Goal: Task Accomplishment & Management: Complete application form

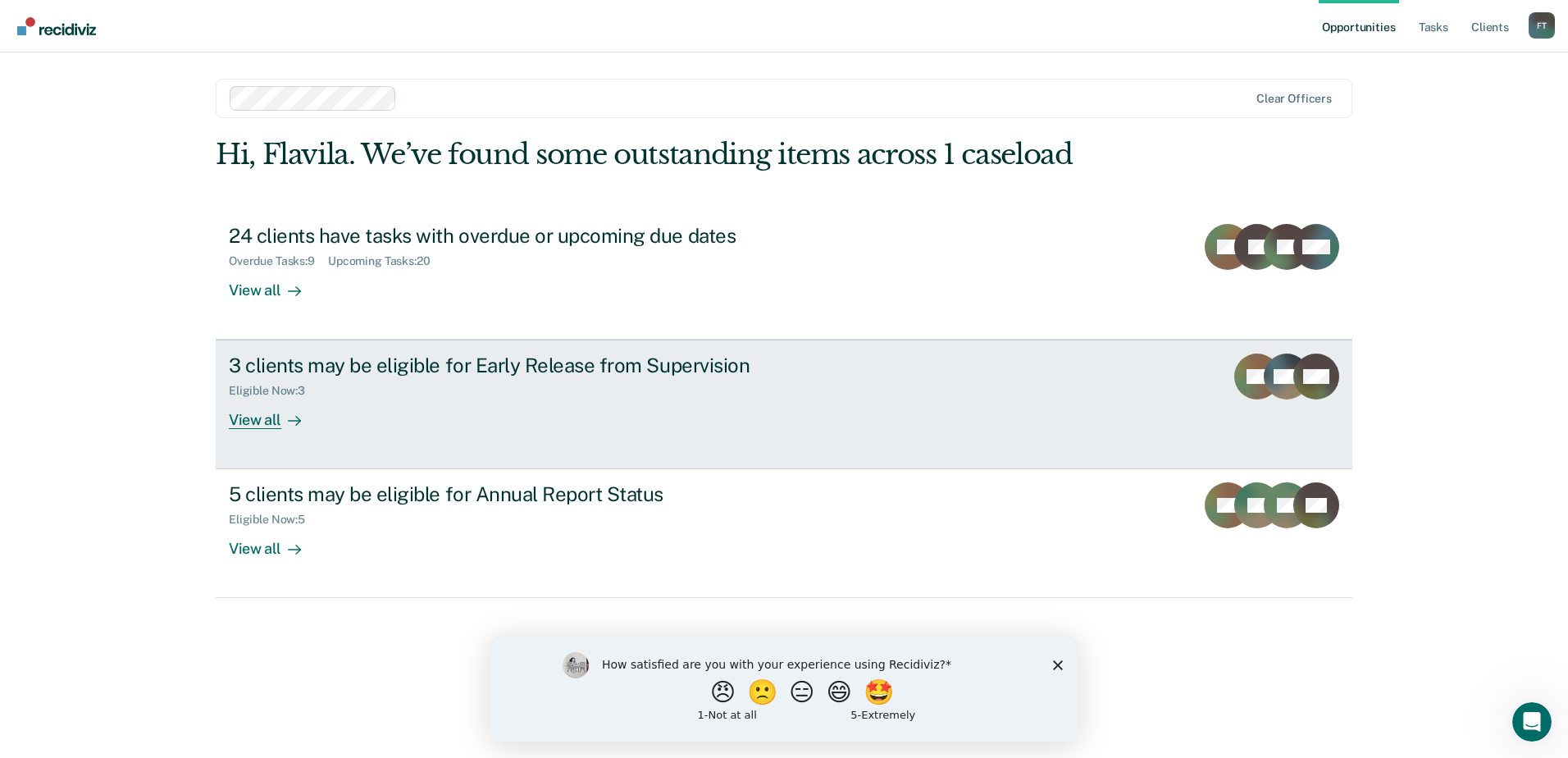
click at [253, 424] on div "View all" at bounding box center [274, 414] width 92 height 32
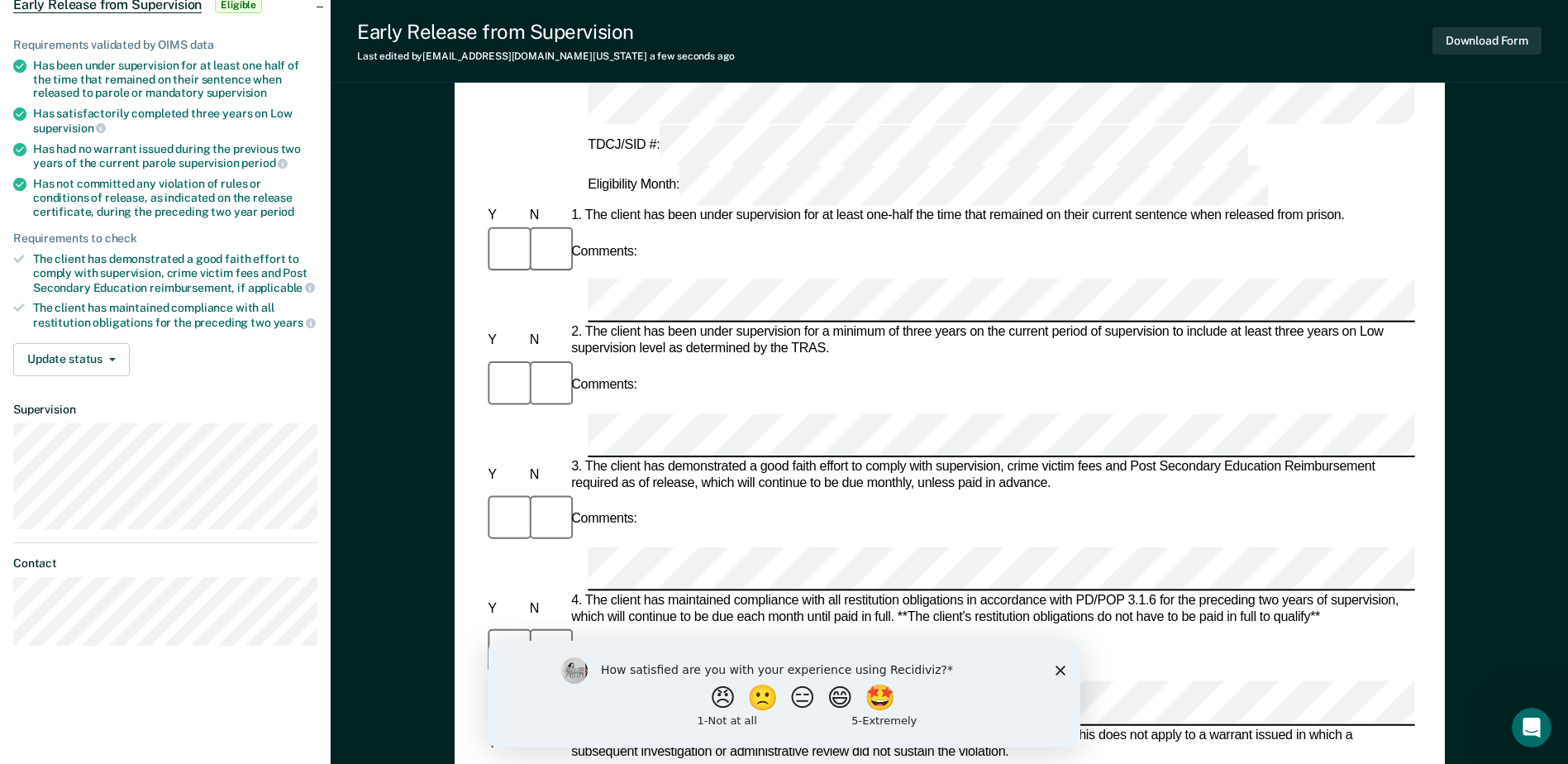
scroll to position [414, 0]
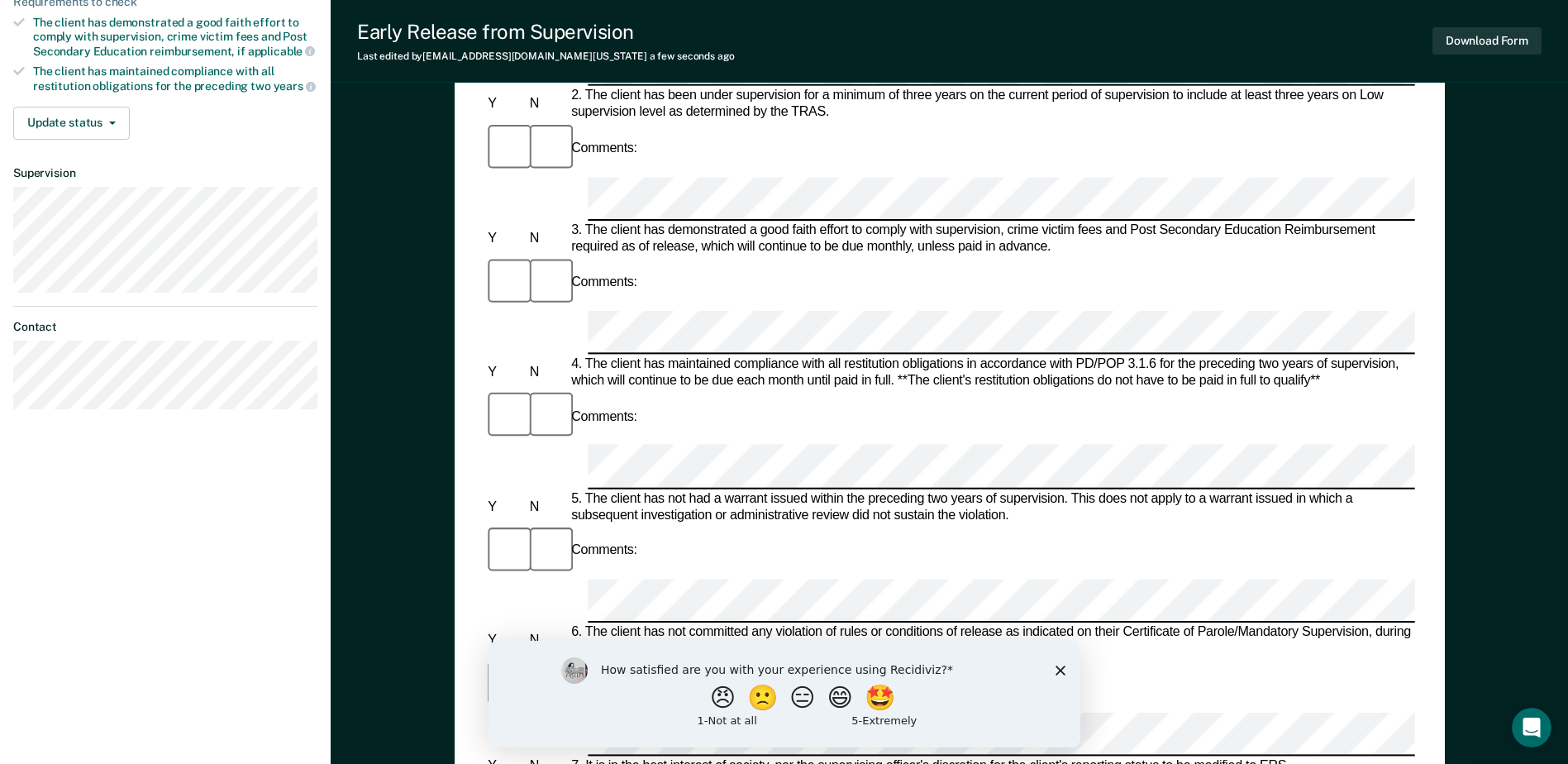
click at [1059, 670] on polygon "Close survey" at bounding box center [1060, 669] width 10 height 10
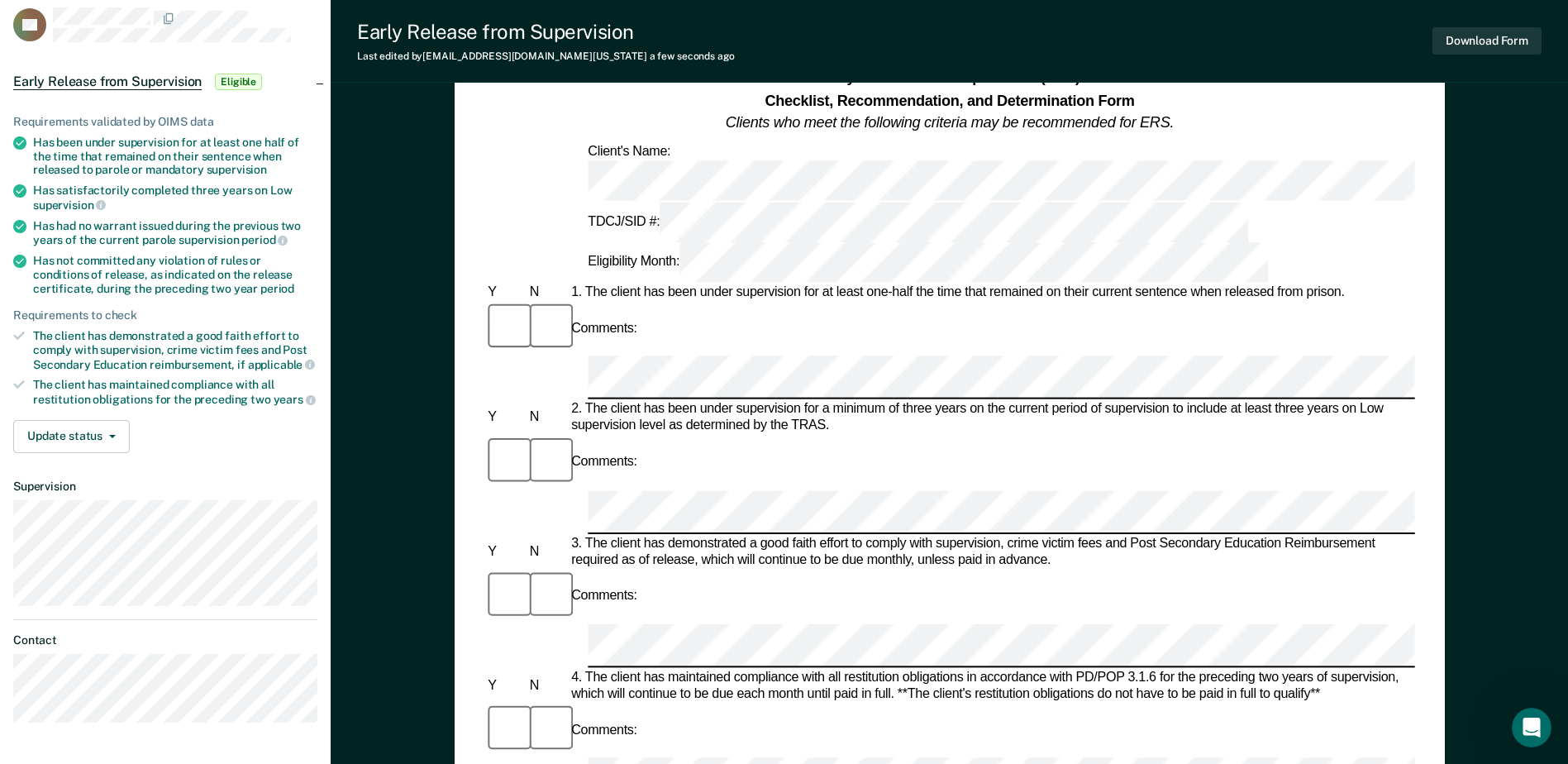
scroll to position [82, 0]
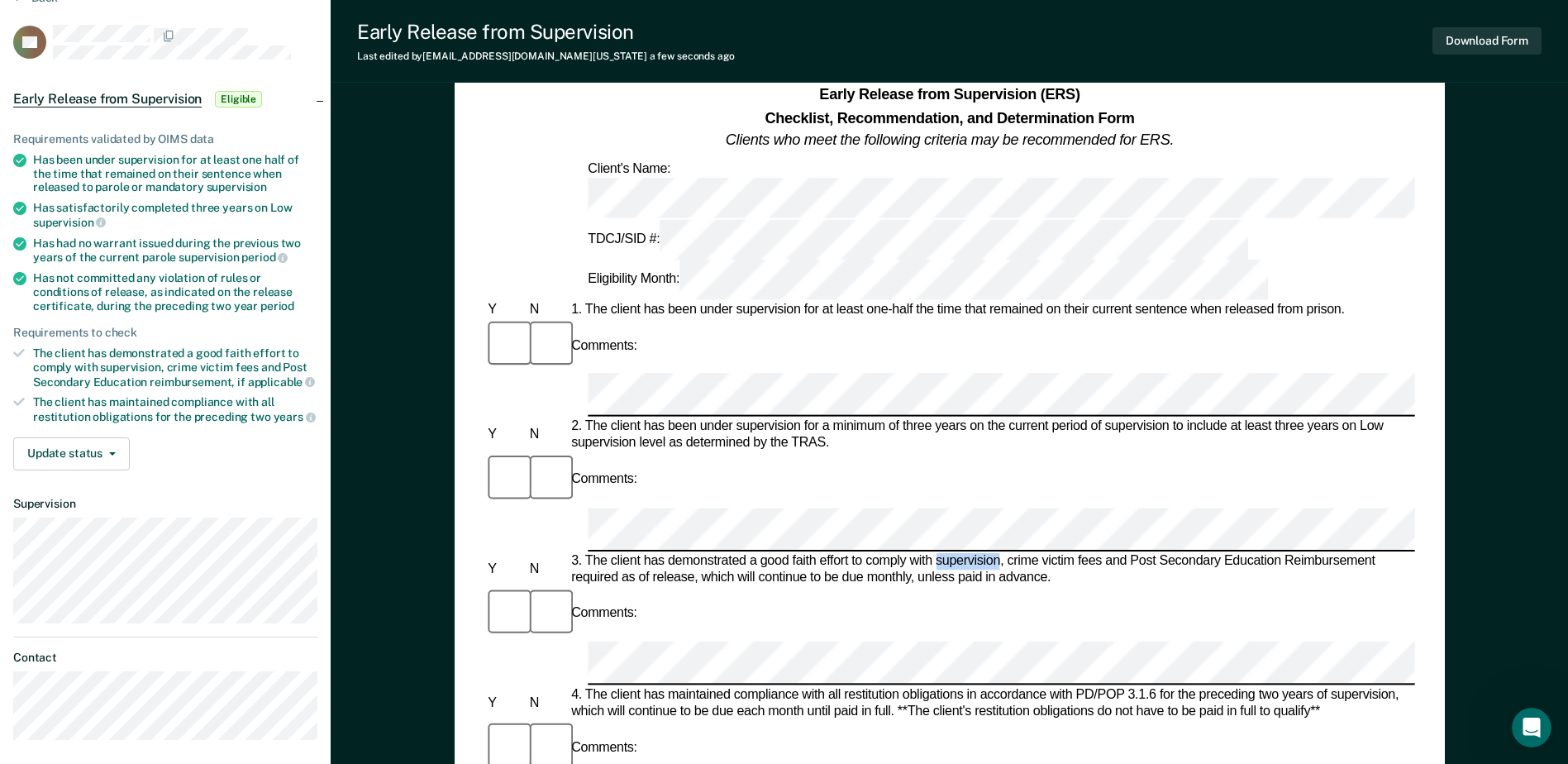
drag, startPoint x: 937, startPoint y: 370, endPoint x: 999, endPoint y: 370, distance: 62.0
click at [999, 553] on div "3. The client has demonstrated a good faith effort to comply with supervision, …" at bounding box center [991, 570] width 847 height 34
click at [666, 720] on div "Comments:" at bounding box center [950, 748] width 930 height 56
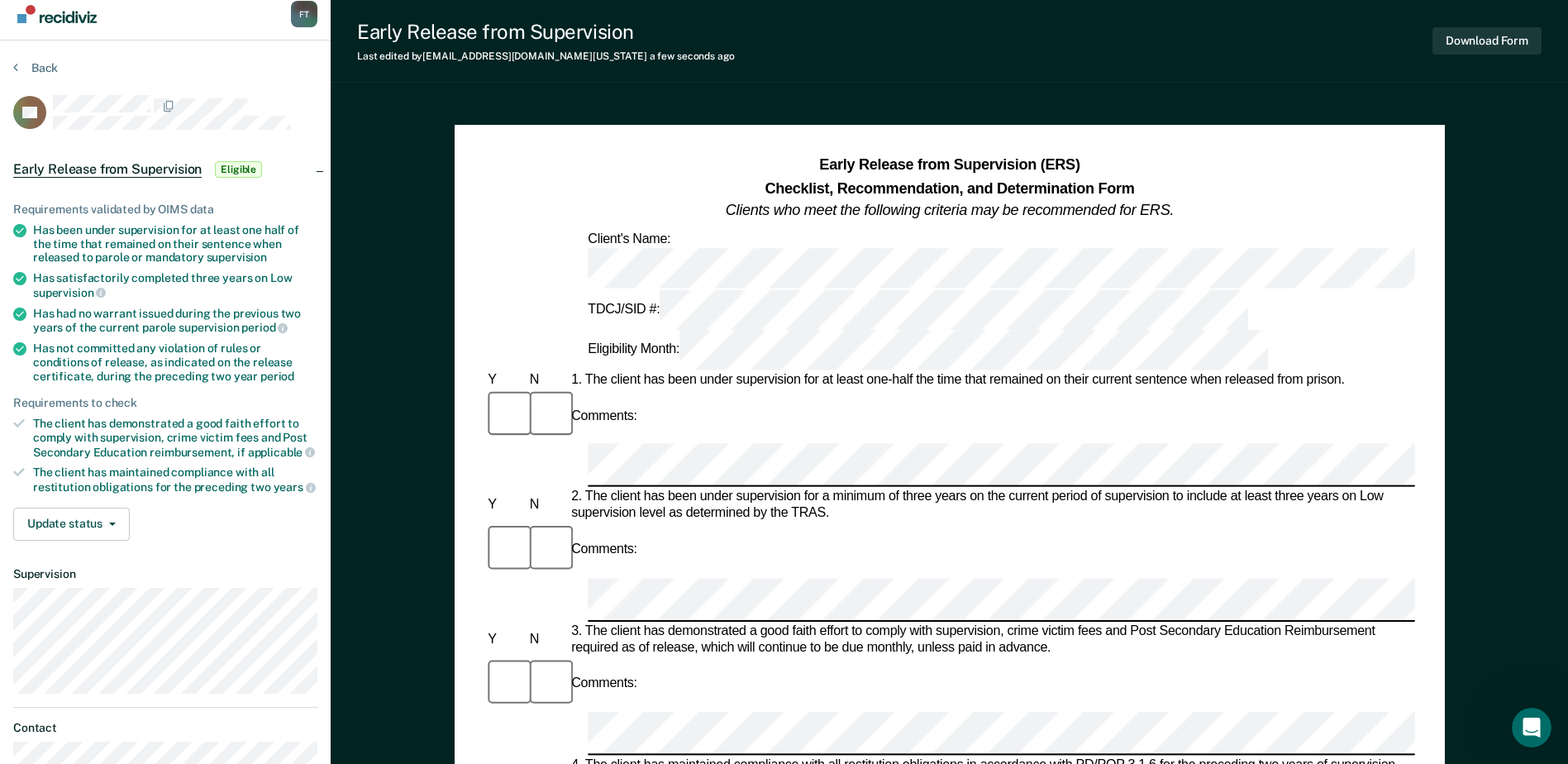
scroll to position [0, 0]
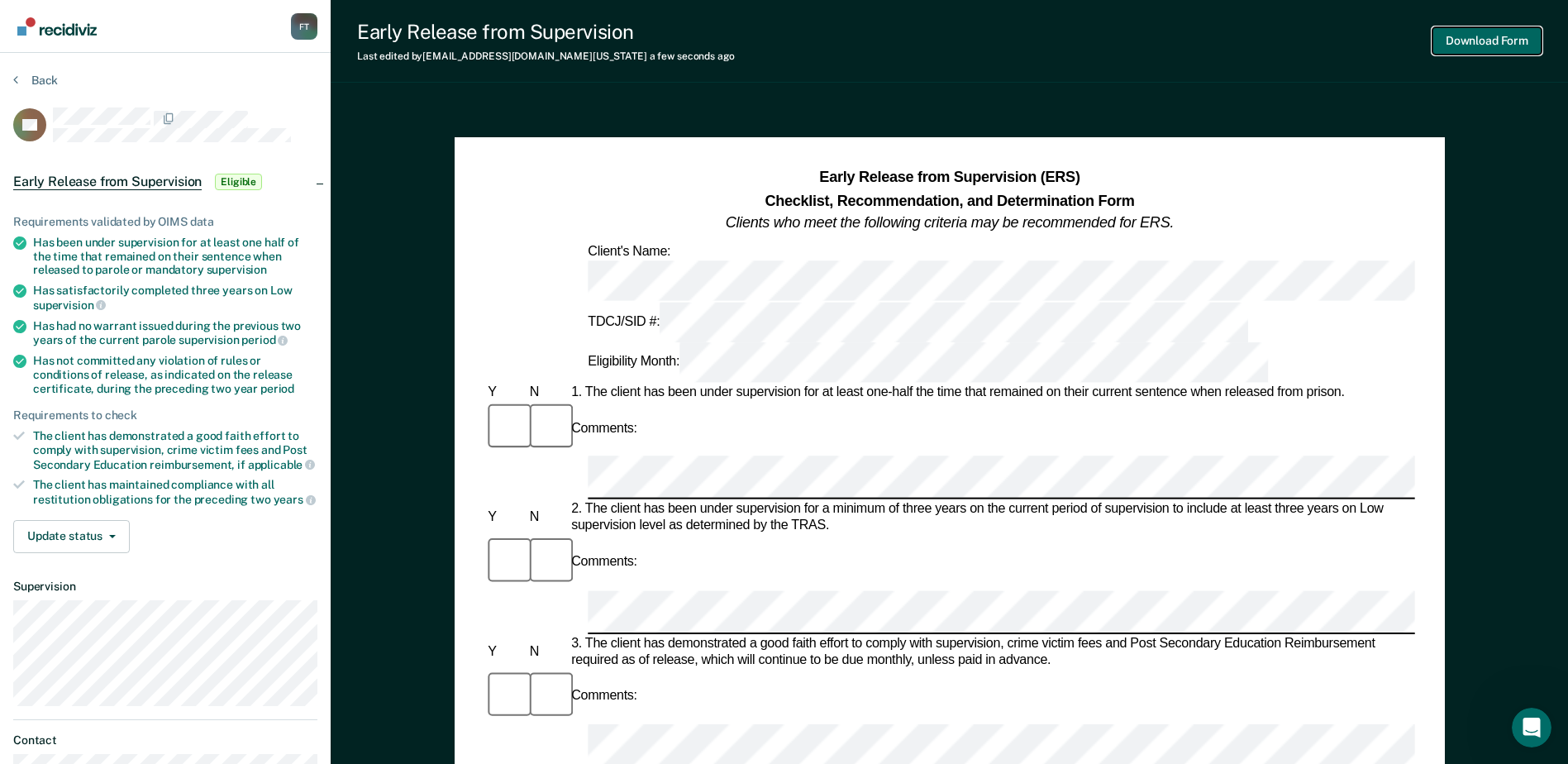
click at [1497, 36] on button "Download Form" at bounding box center [1488, 41] width 109 height 28
click at [1492, 37] on button "Download Form" at bounding box center [1488, 41] width 109 height 28
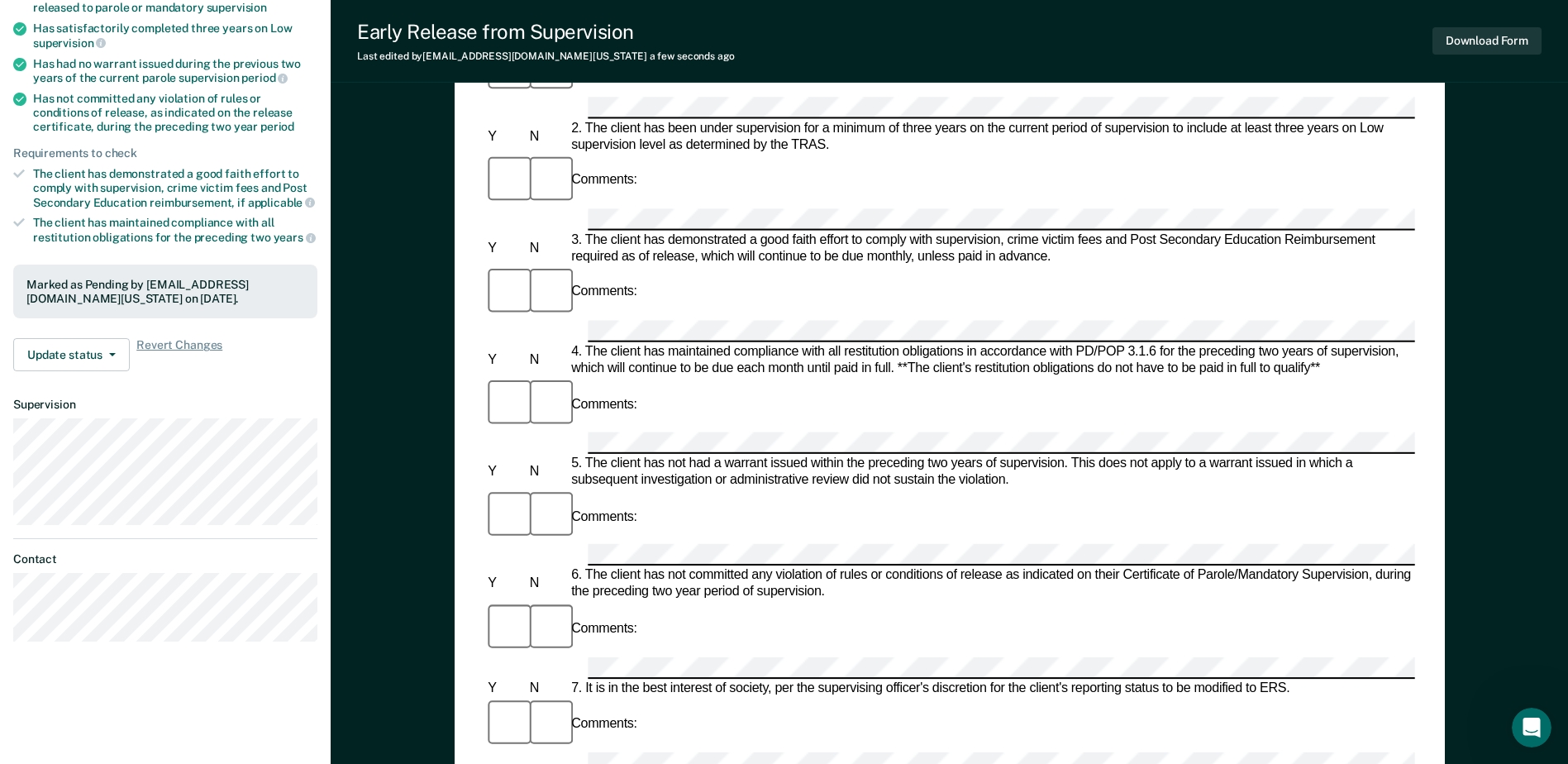
scroll to position [248, 0]
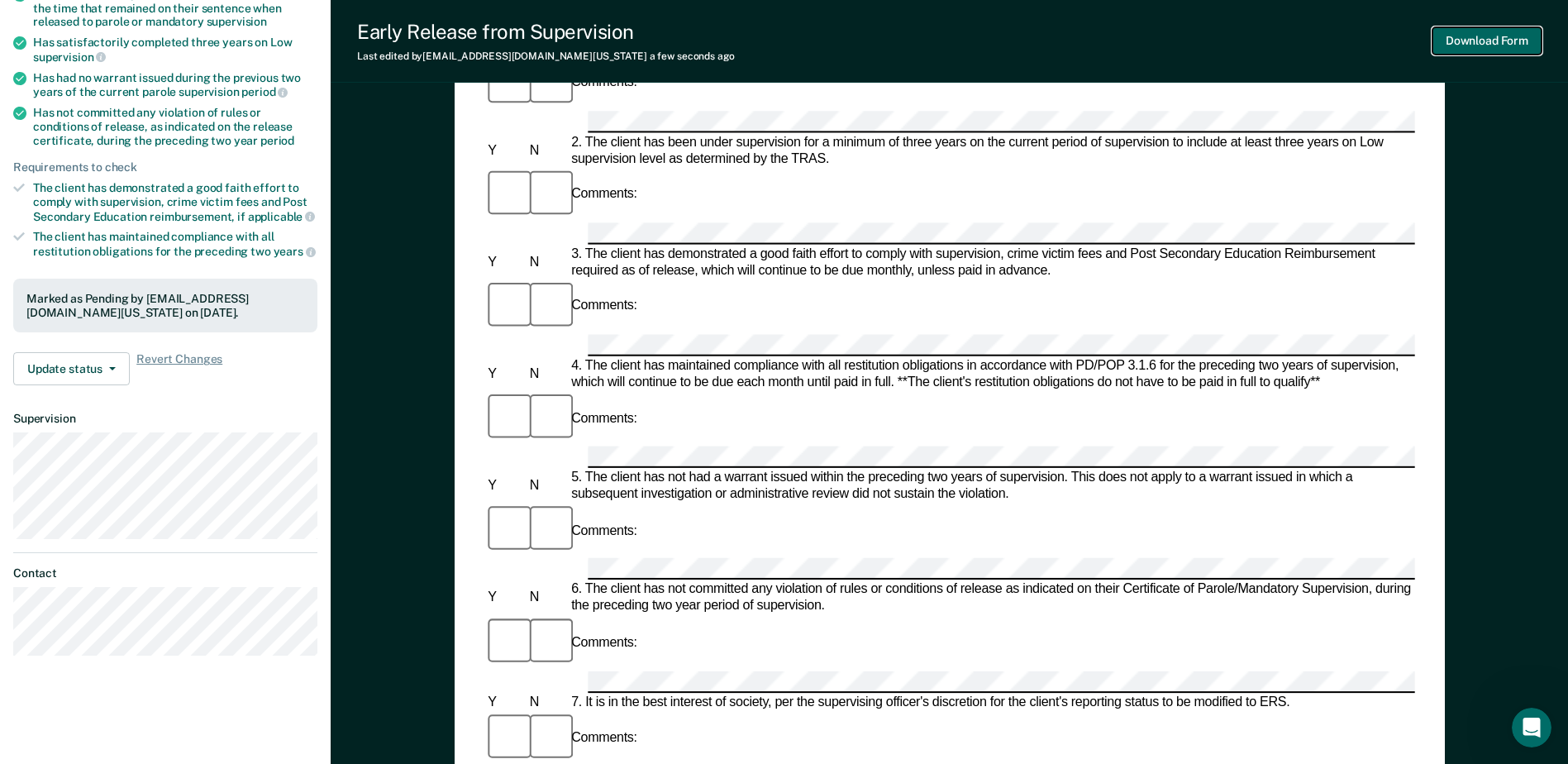
click at [1480, 40] on button "Download Form" at bounding box center [1488, 41] width 109 height 28
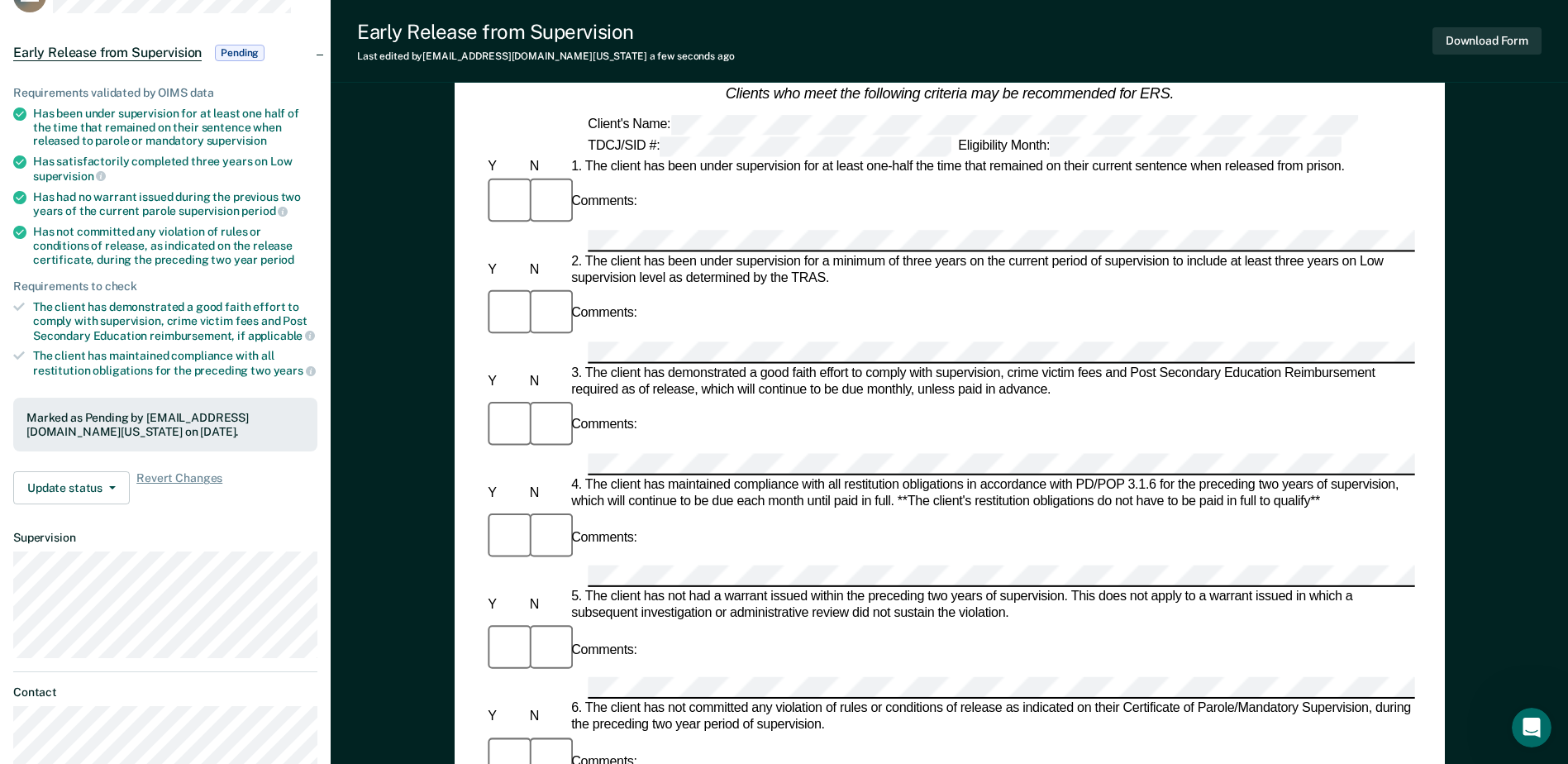
scroll to position [0, 0]
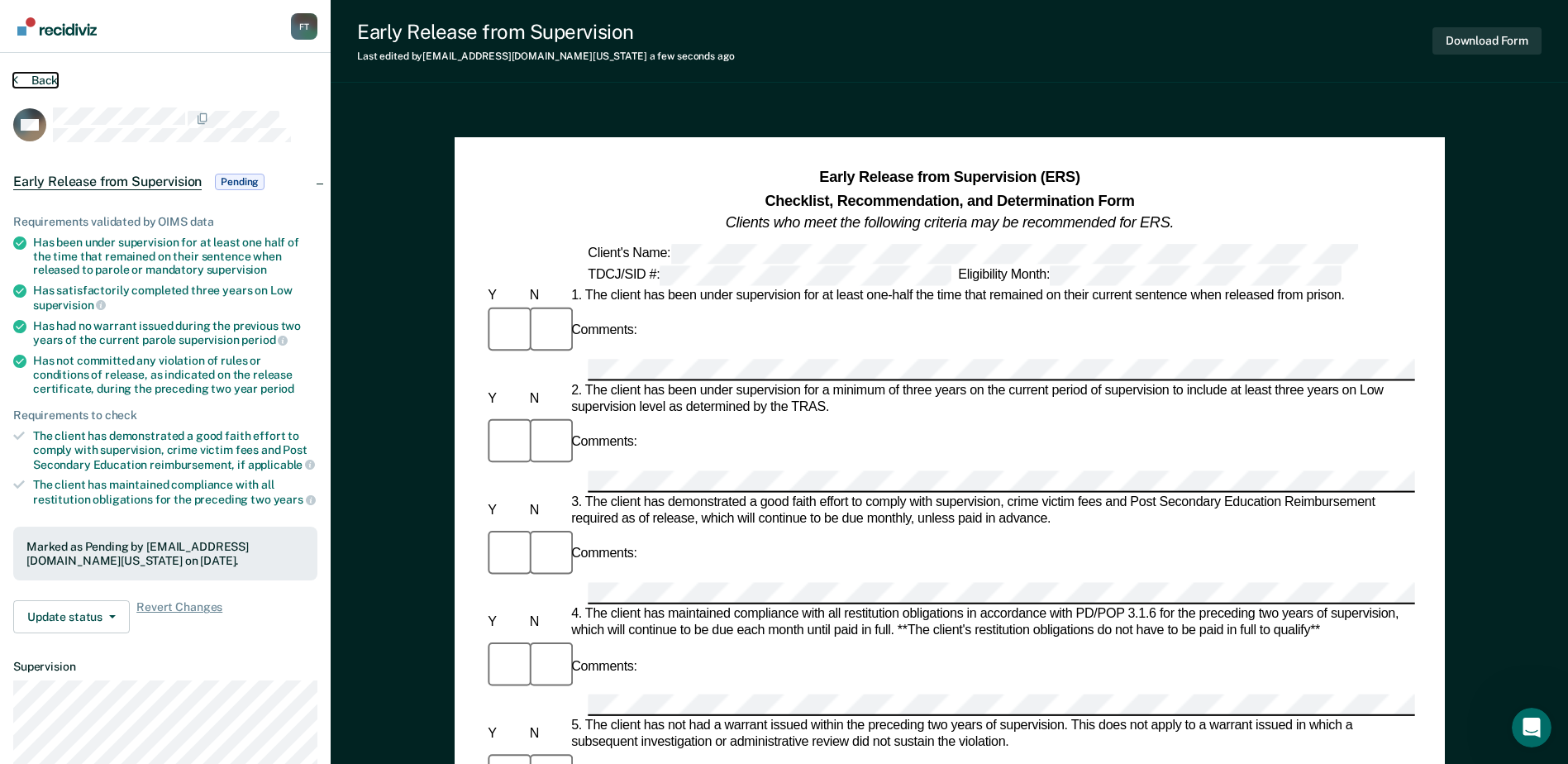
click at [31, 73] on button "Back" at bounding box center [35, 80] width 45 height 15
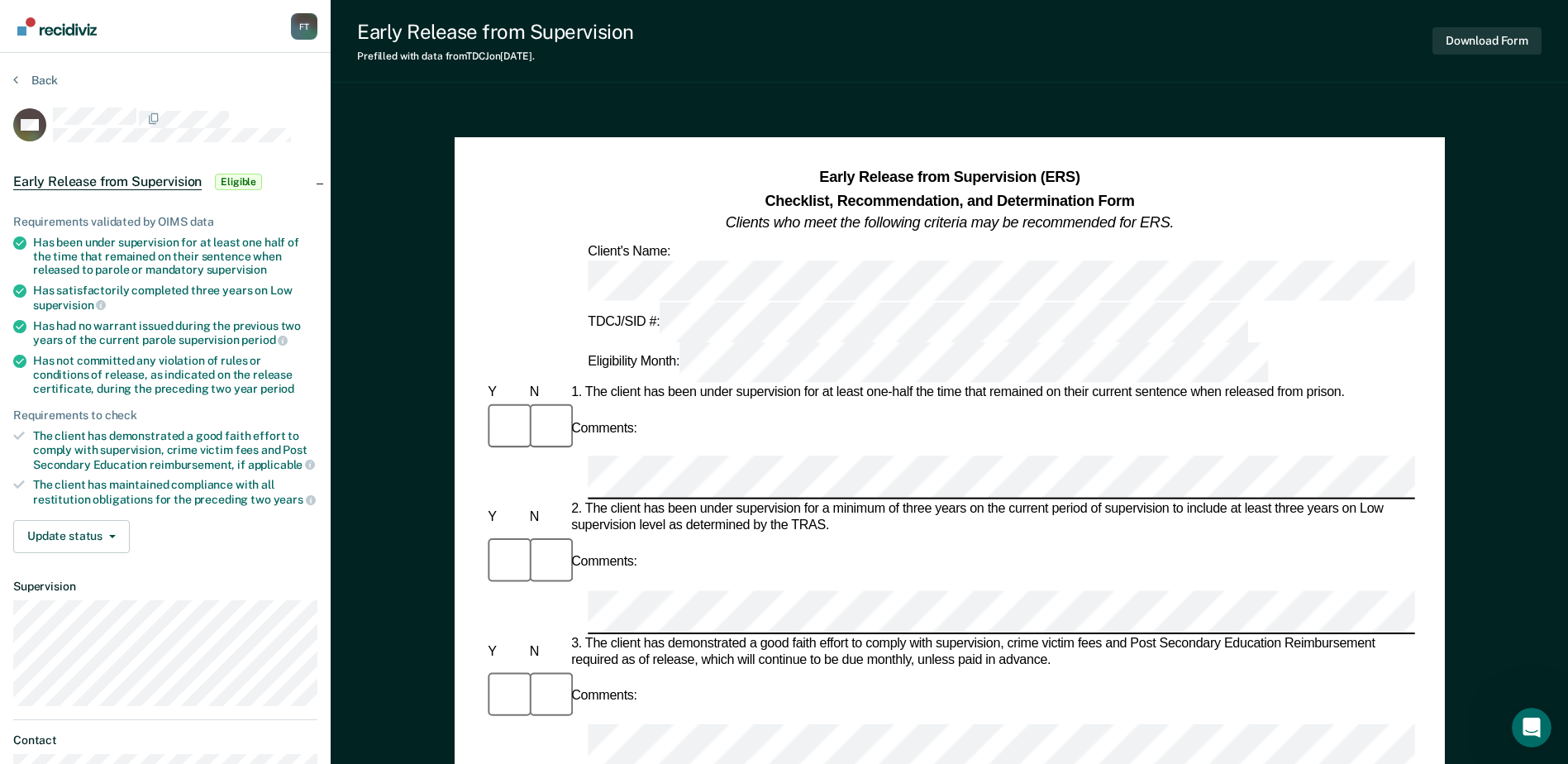
click at [1376, 220] on div "Early Release from Supervision (ERS) Checklist, Recommendation, and Determinati…" at bounding box center [950, 200] width 930 height 68
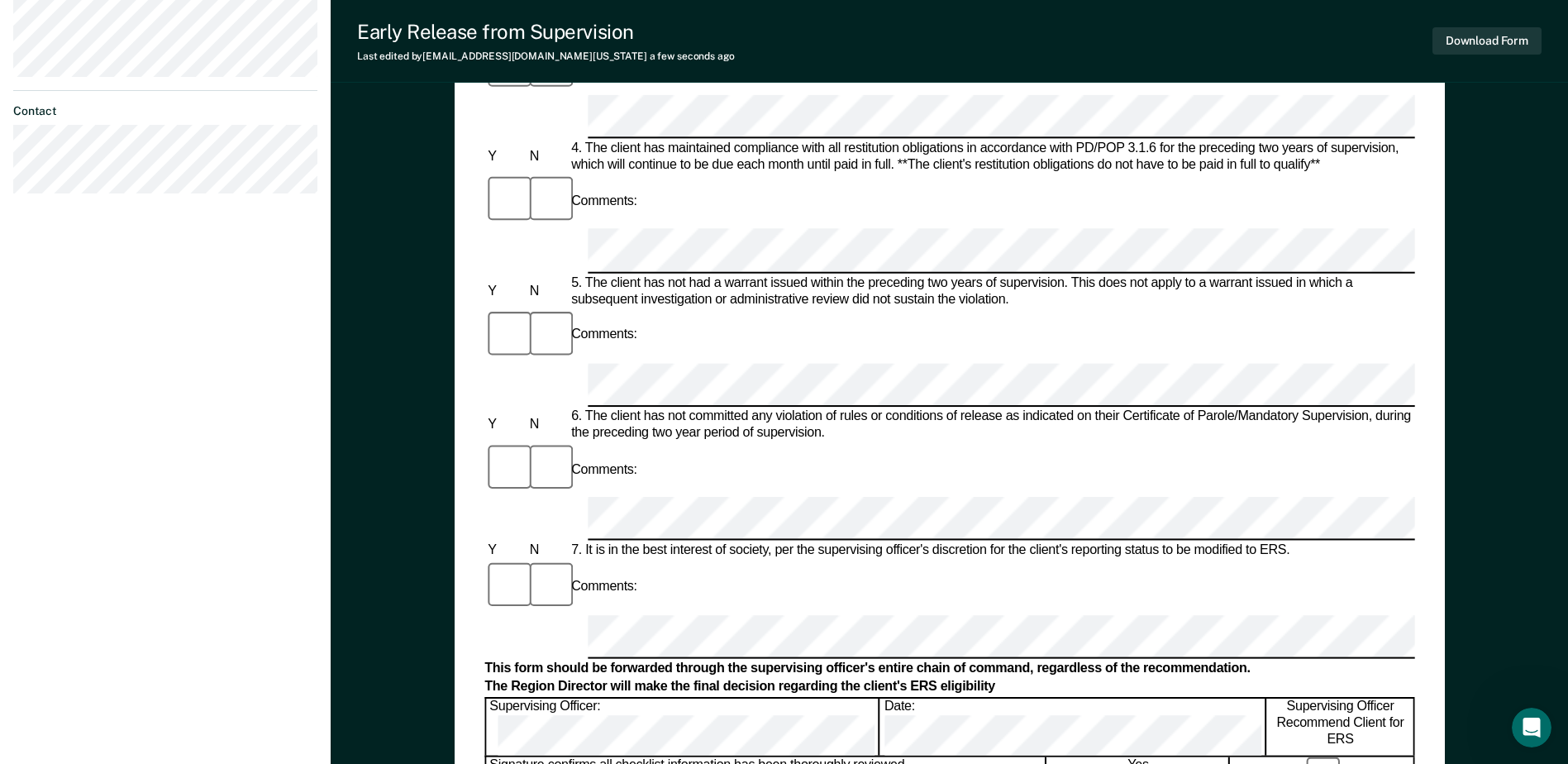
scroll to position [744, 0]
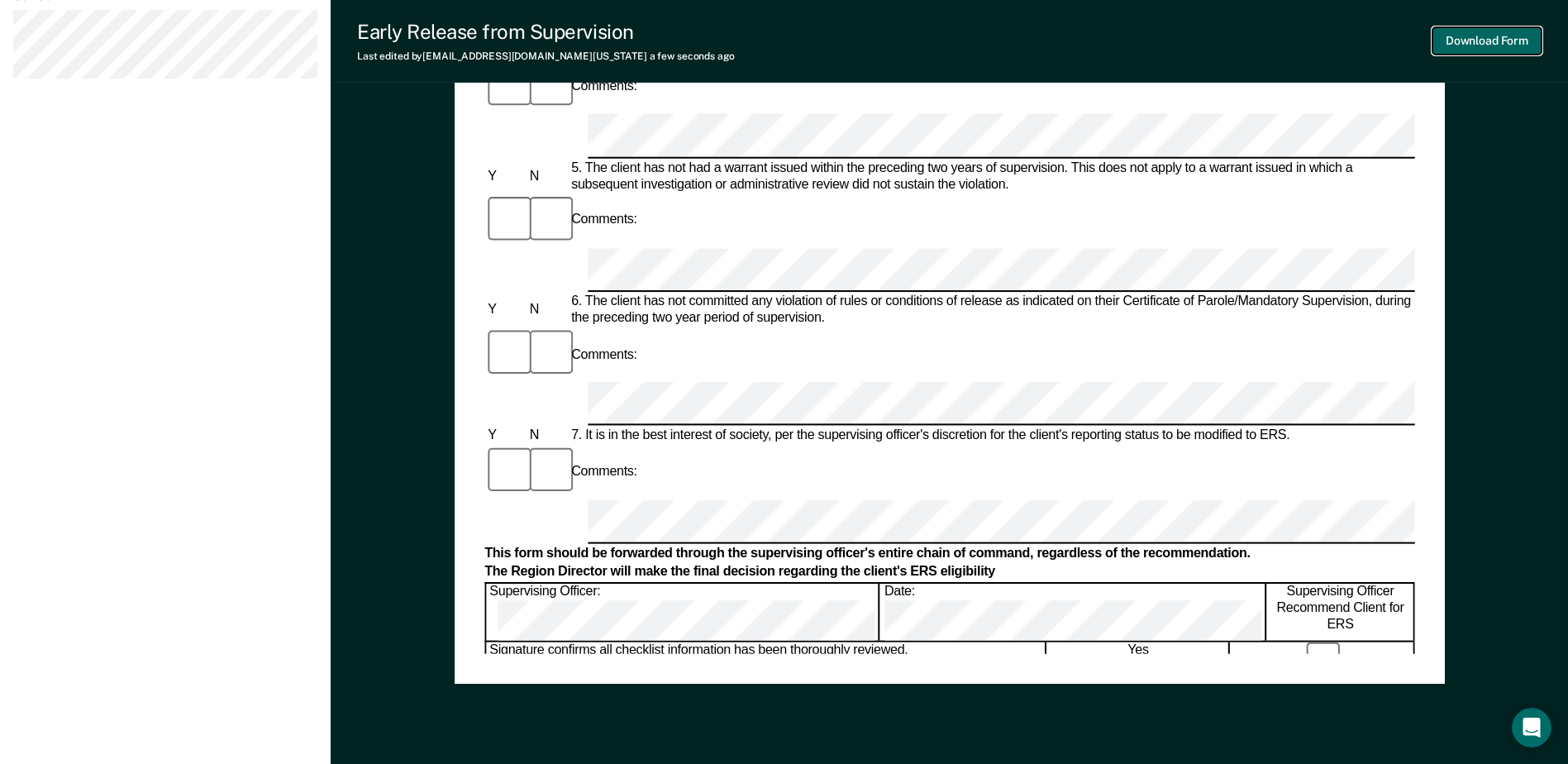
click at [1483, 34] on button "Download Form" at bounding box center [1488, 41] width 109 height 28
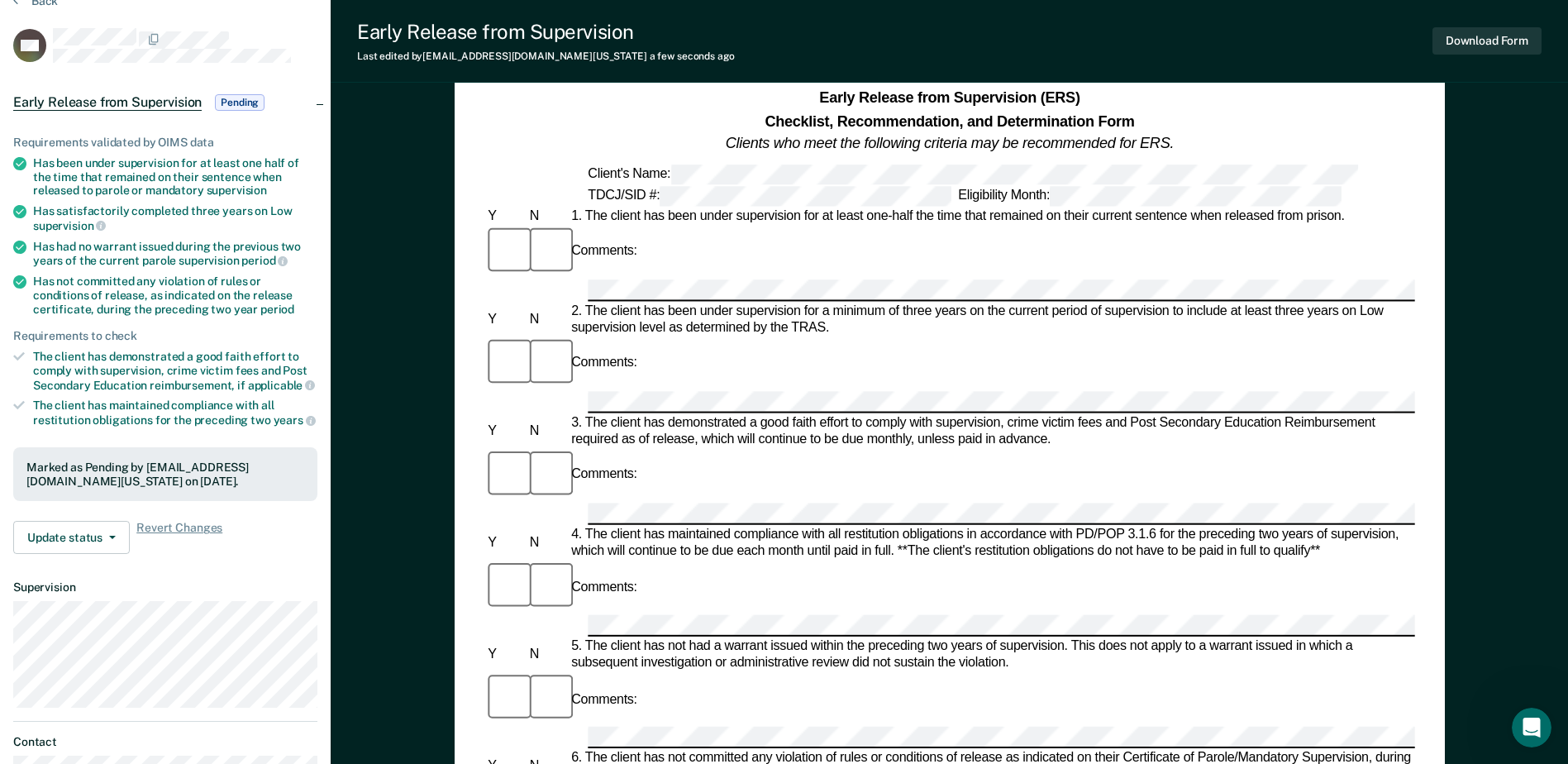
scroll to position [0, 0]
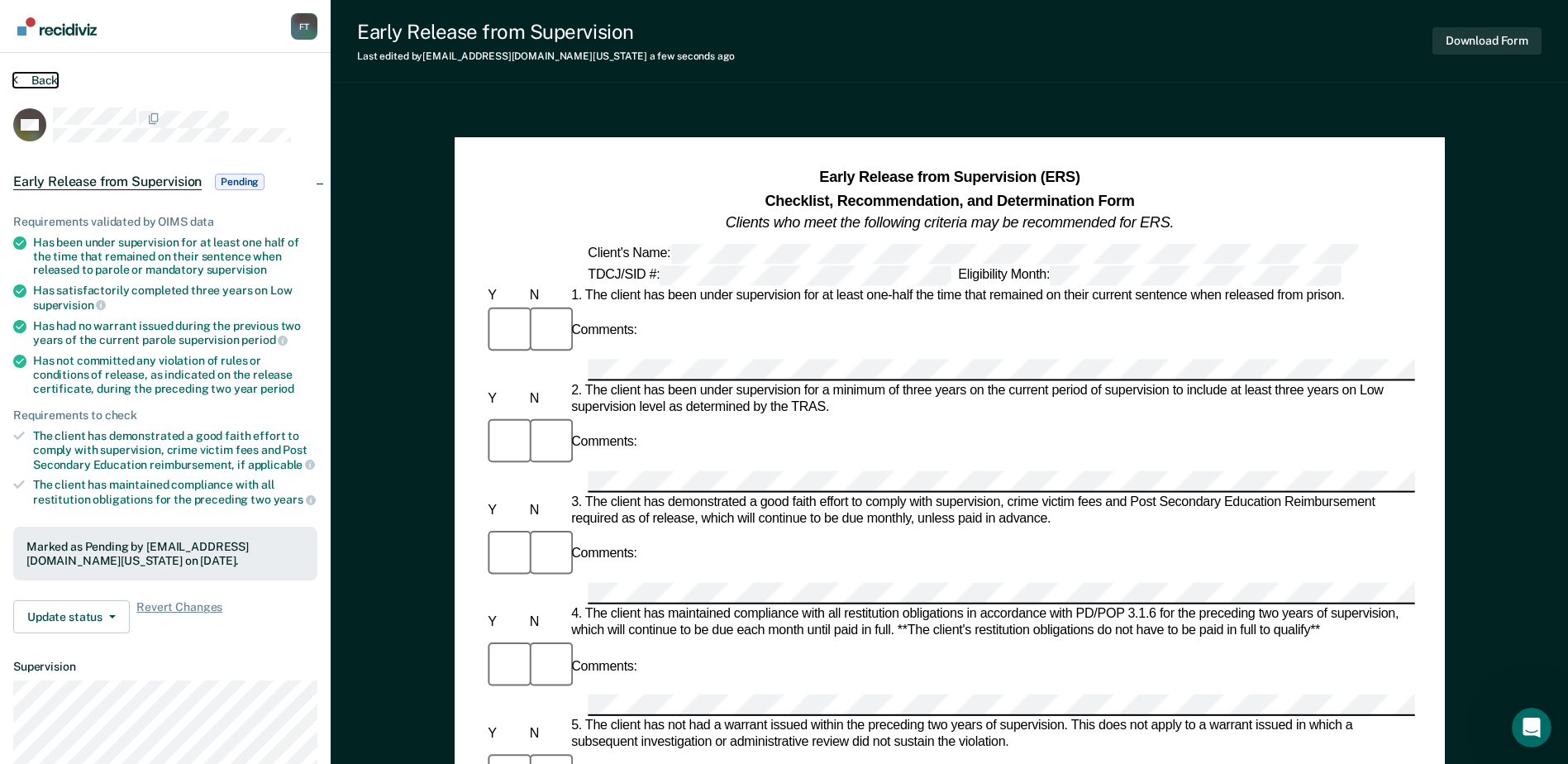
click at [32, 77] on button "Back" at bounding box center [35, 80] width 45 height 15
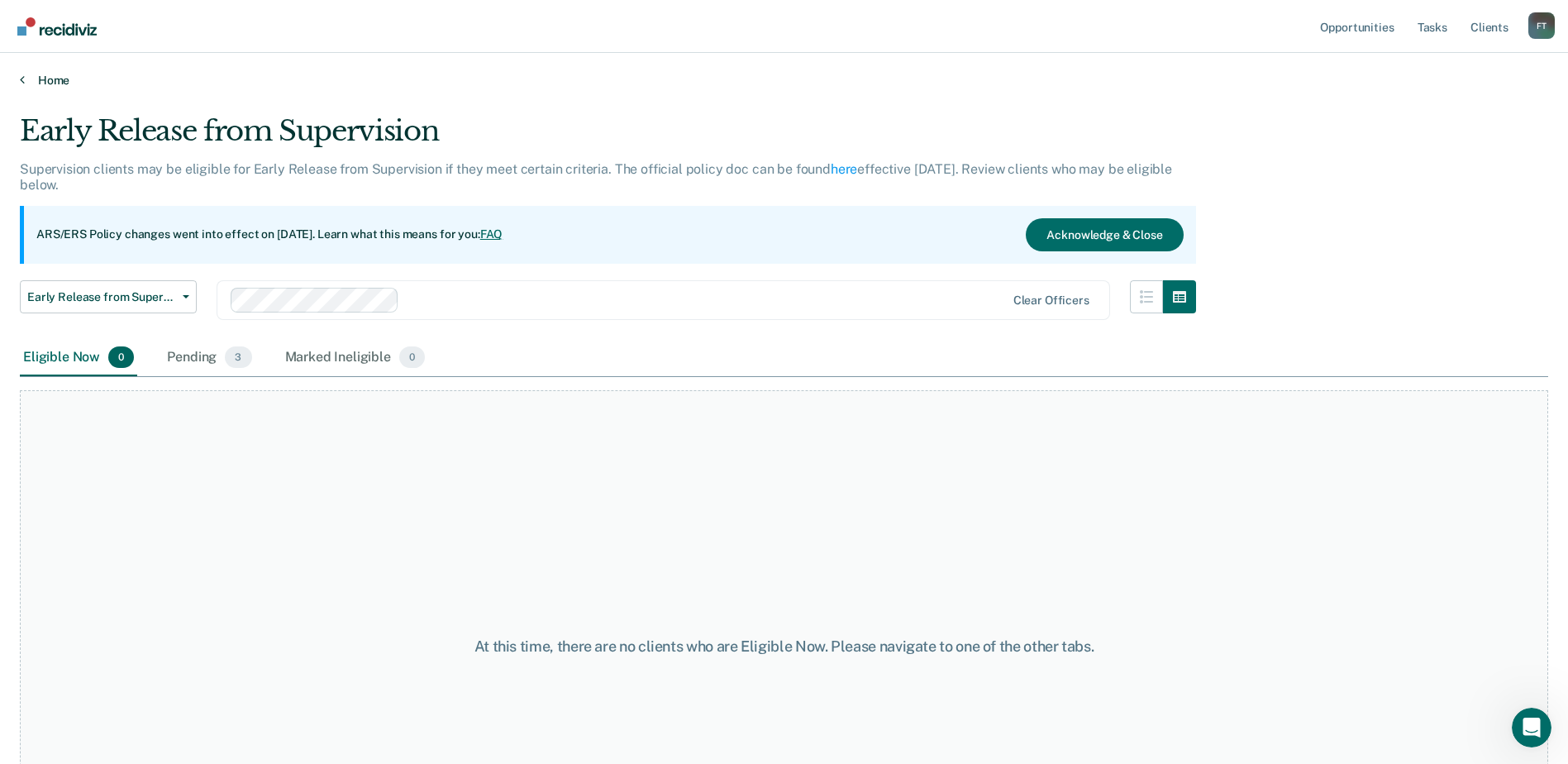
click at [30, 82] on link "Home" at bounding box center [784, 80] width 1529 height 15
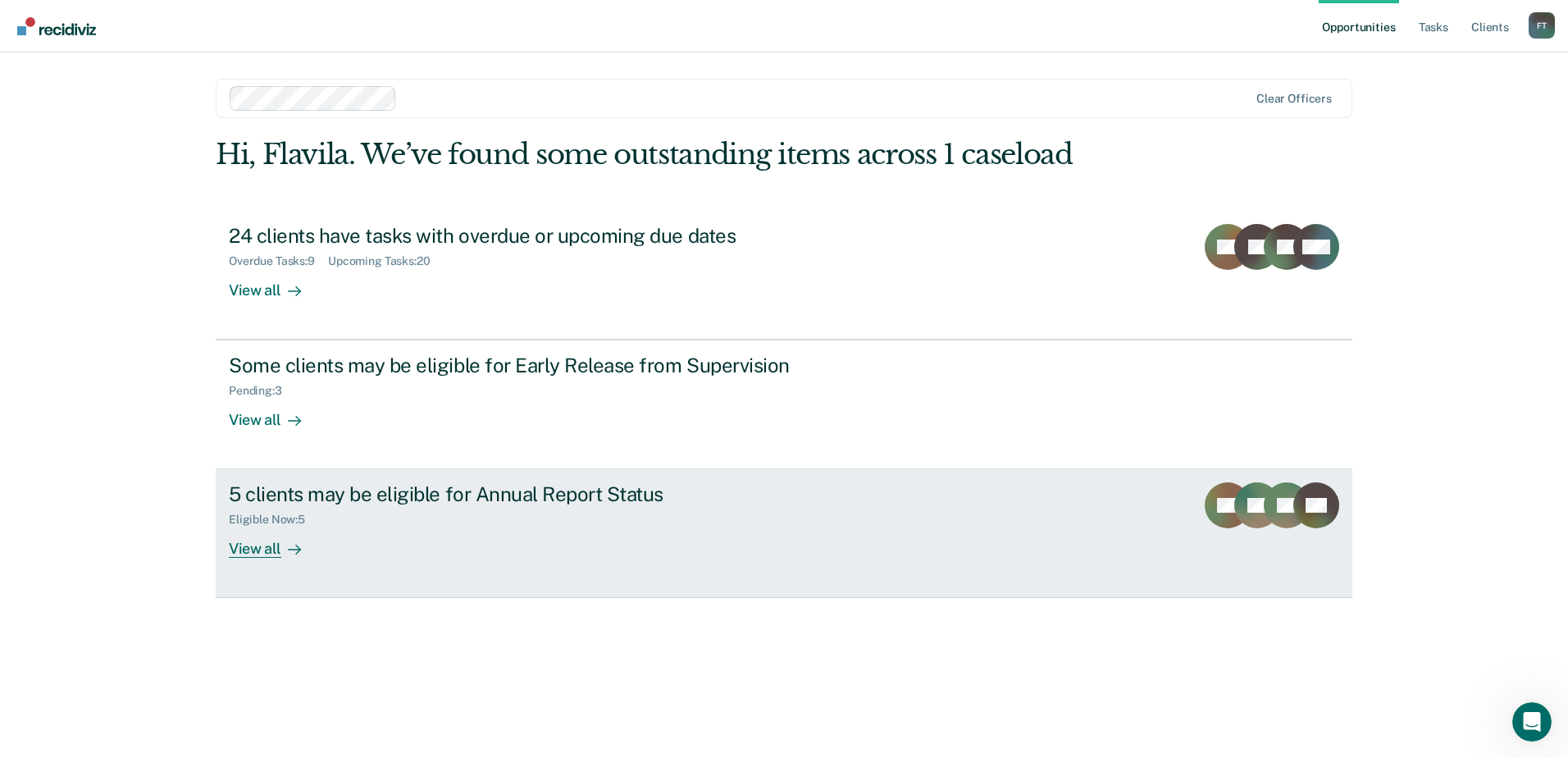
click at [262, 551] on div "View all" at bounding box center [274, 543] width 92 height 32
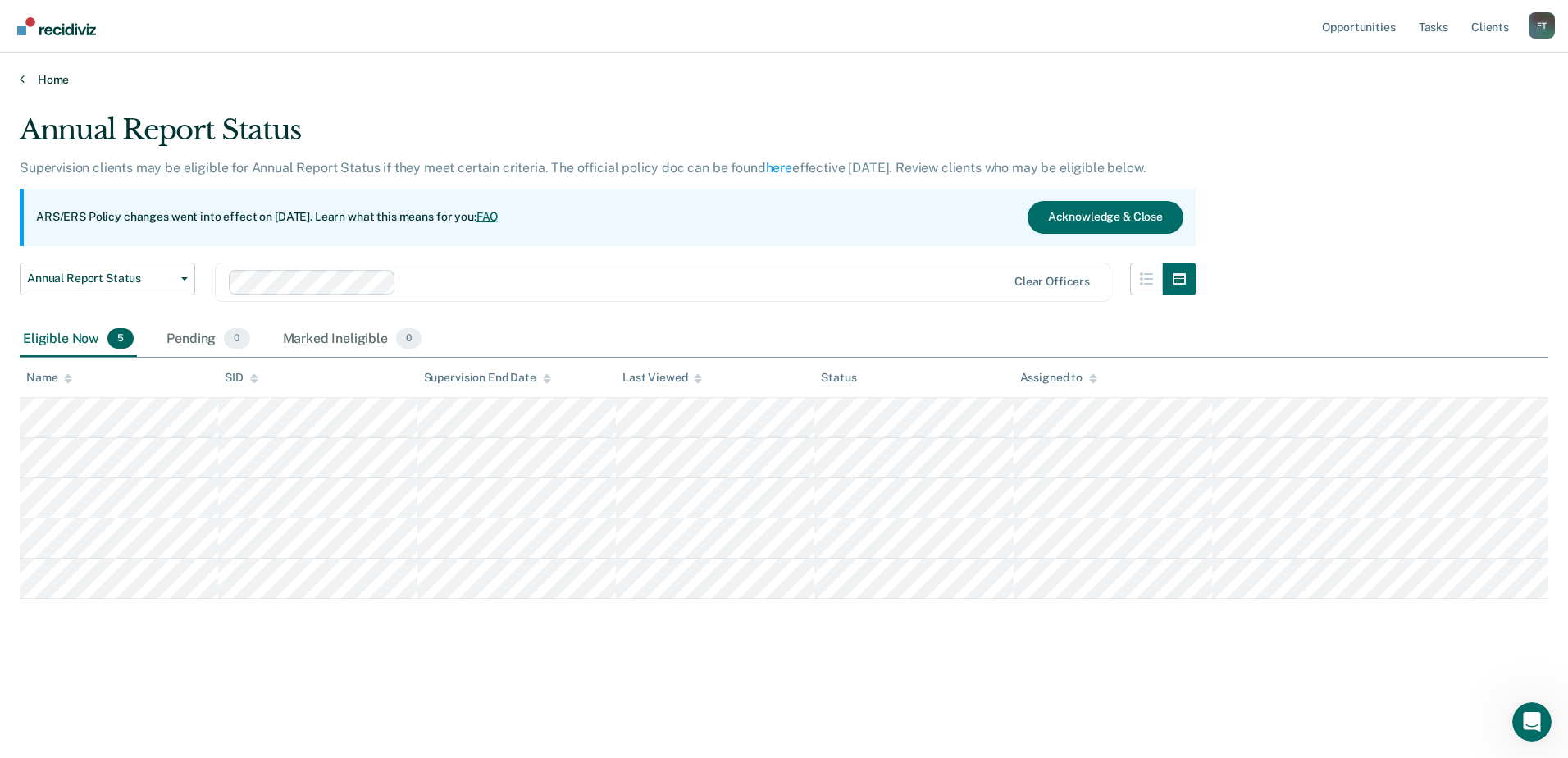
click at [28, 78] on link "Home" at bounding box center [784, 80] width 1529 height 15
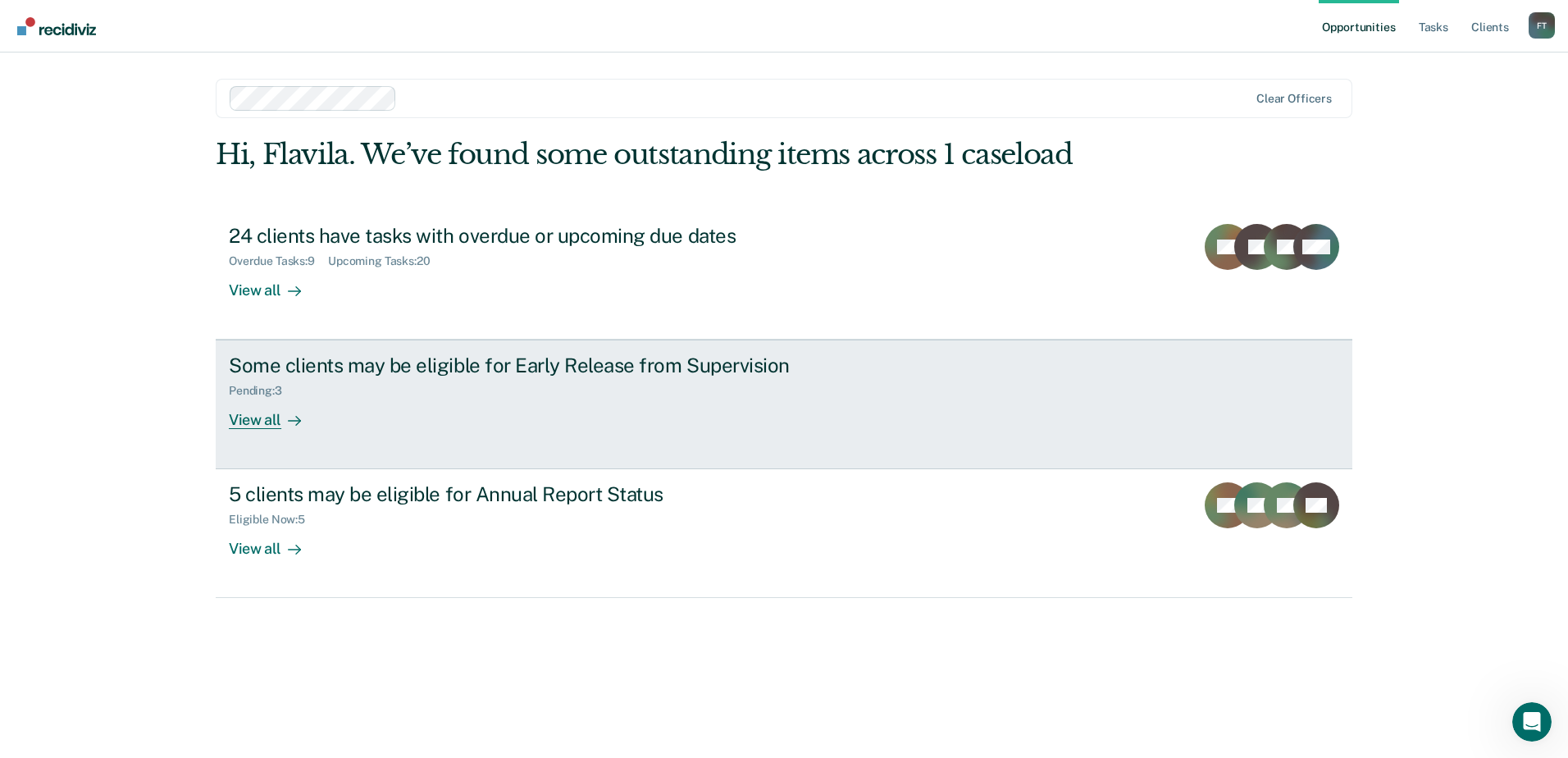
click at [415, 412] on div "Some clients may be eligible for Early Release from Supervision Pending : 3 Vie…" at bounding box center [537, 390] width 615 height 75
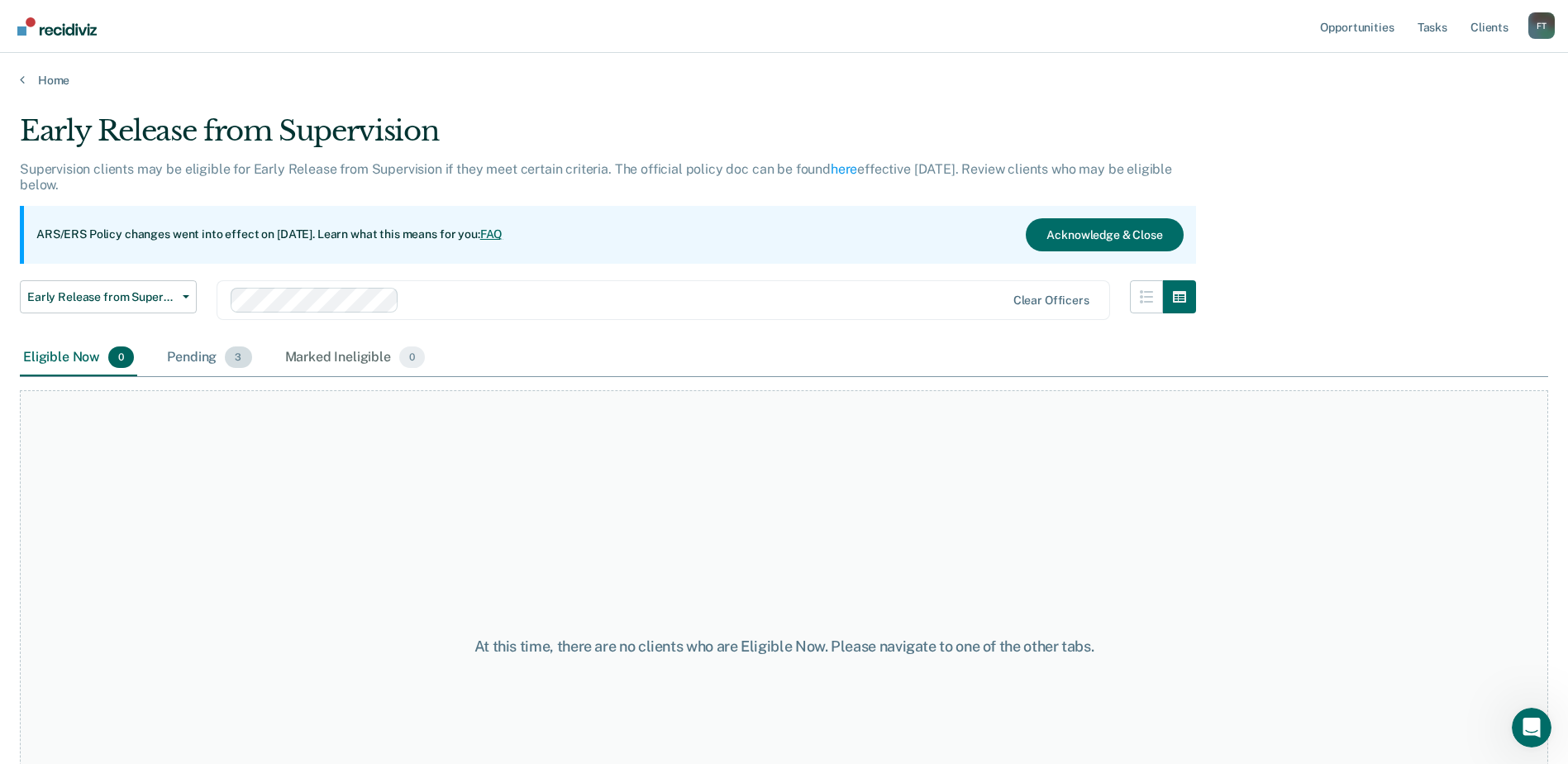
click at [192, 361] on div "Pending 3" at bounding box center [209, 358] width 91 height 36
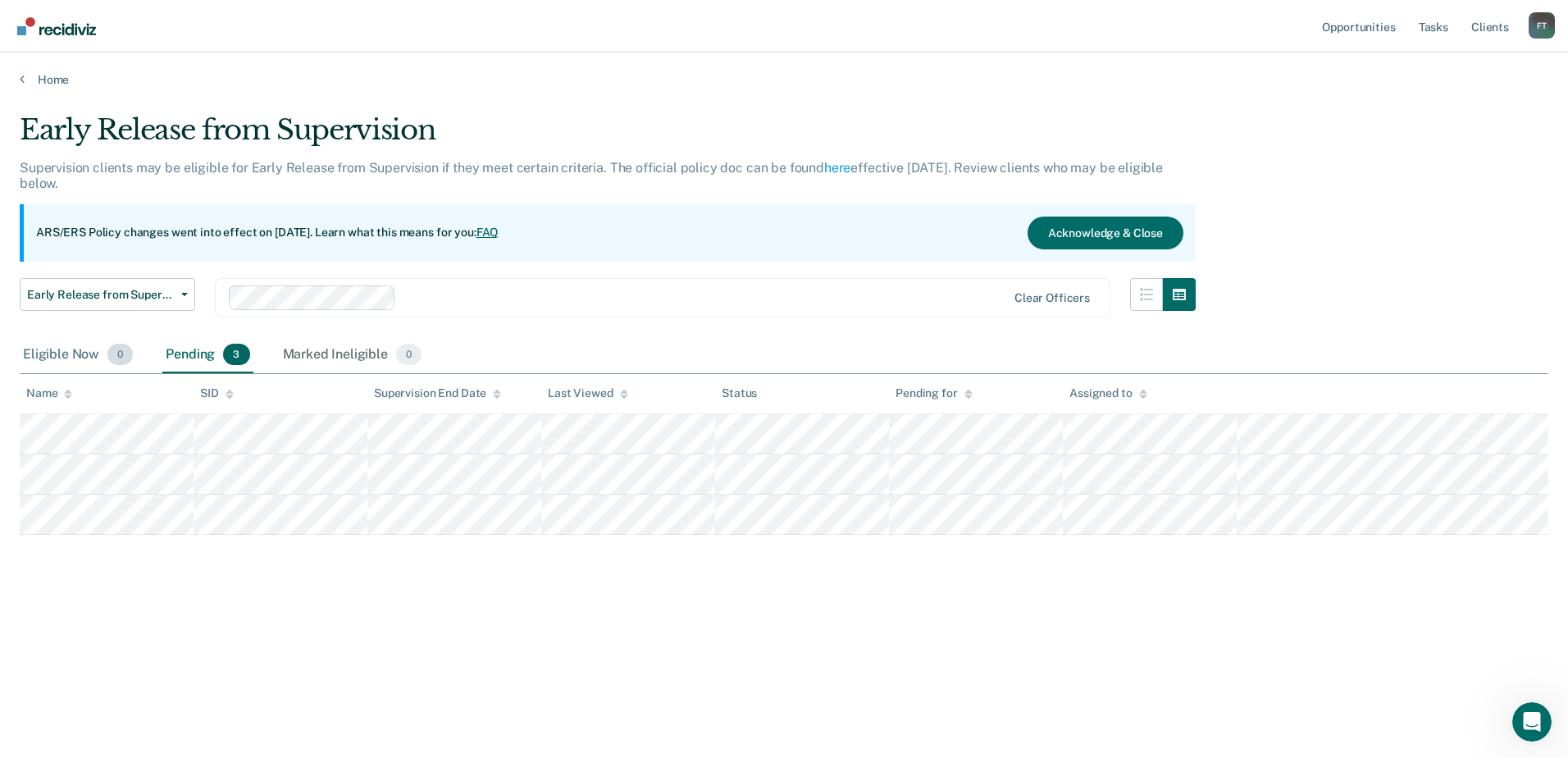
click at [62, 349] on div "Eligible Now 0" at bounding box center [78, 355] width 117 height 36
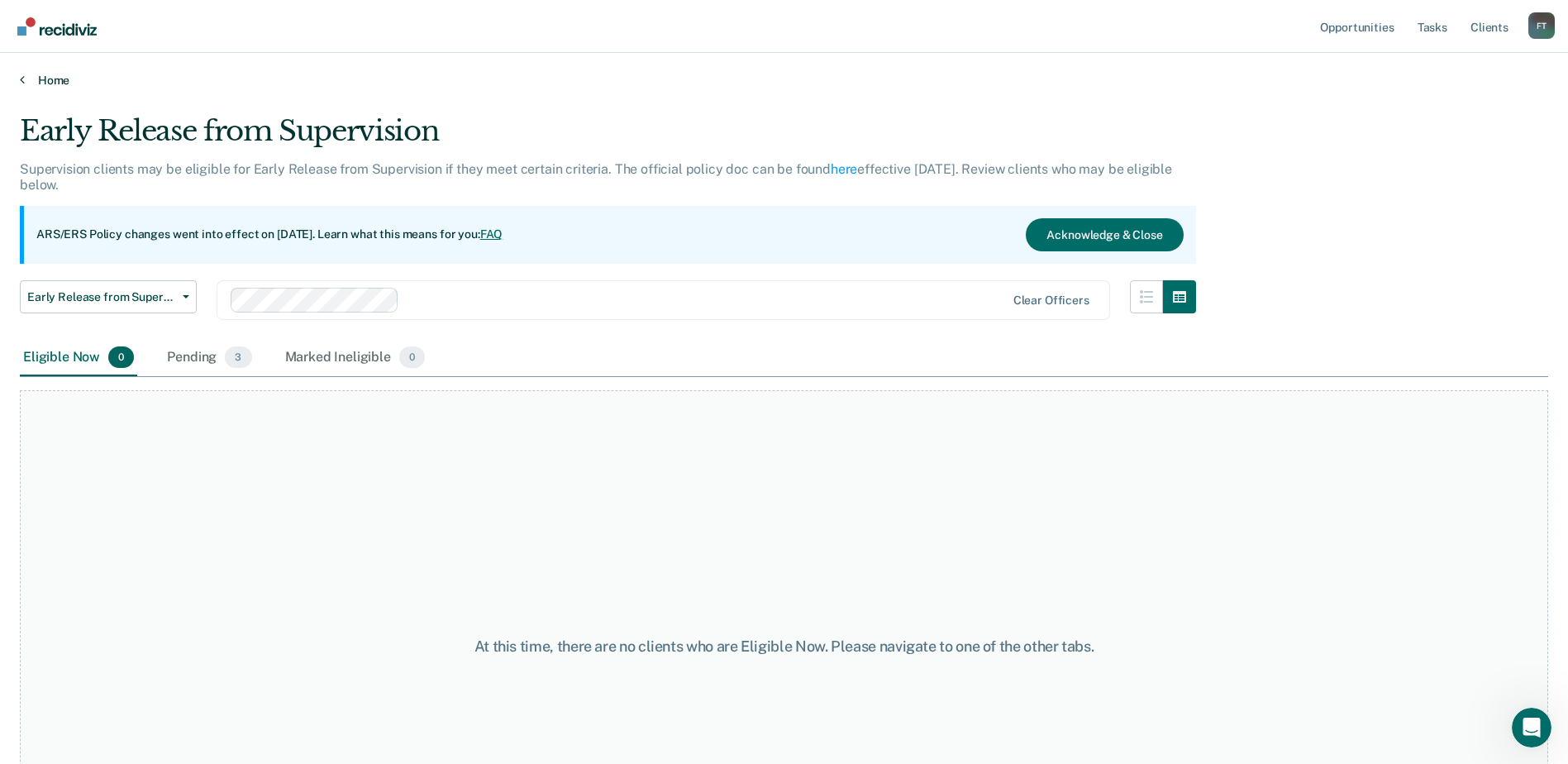
click at [24, 79] on icon at bounding box center [22, 79] width 5 height 13
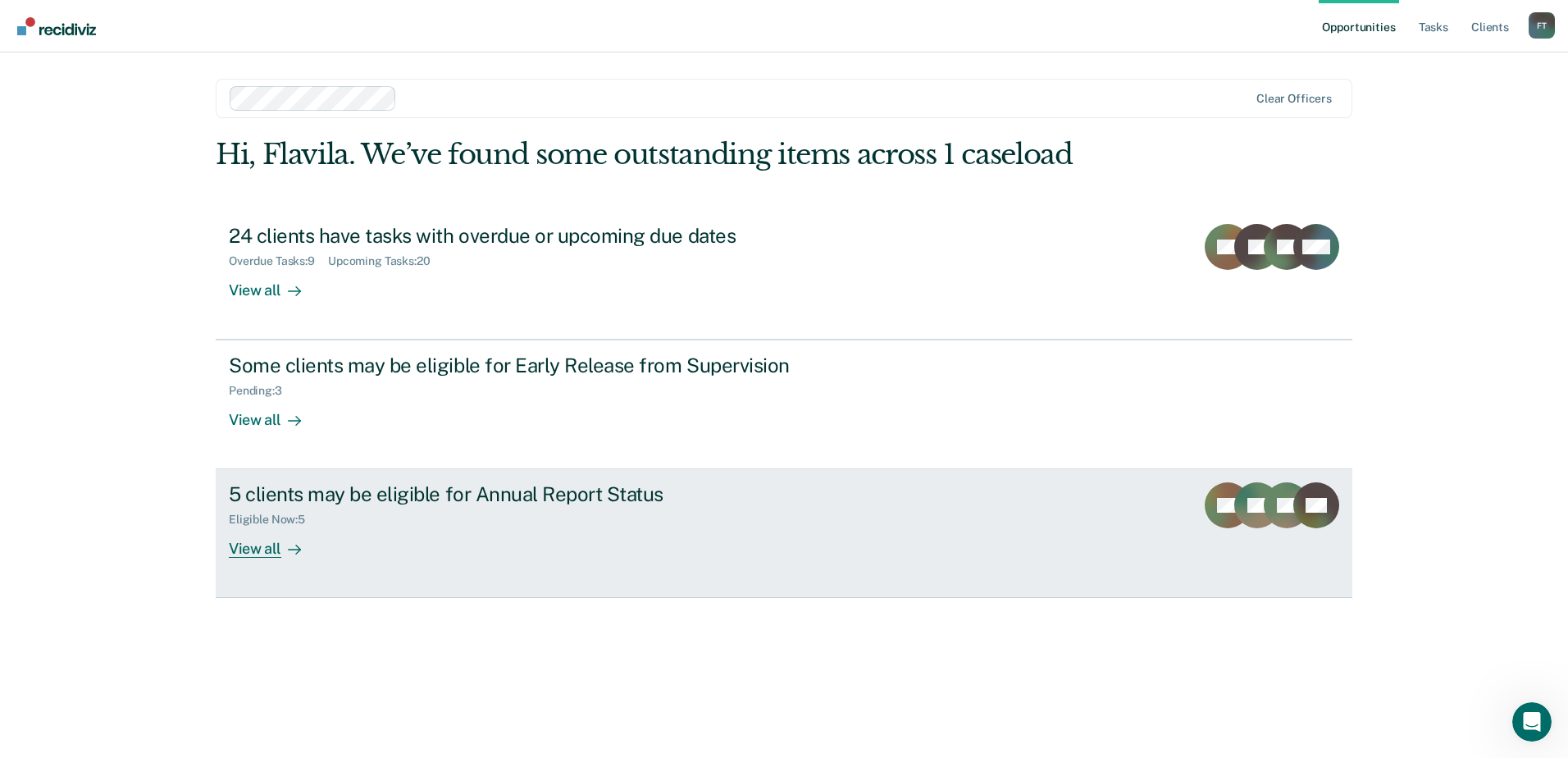
click at [748, 545] on div "5 clients may be eligible for Annual Report Status Eligible Now : 5 View all" at bounding box center [537, 520] width 615 height 75
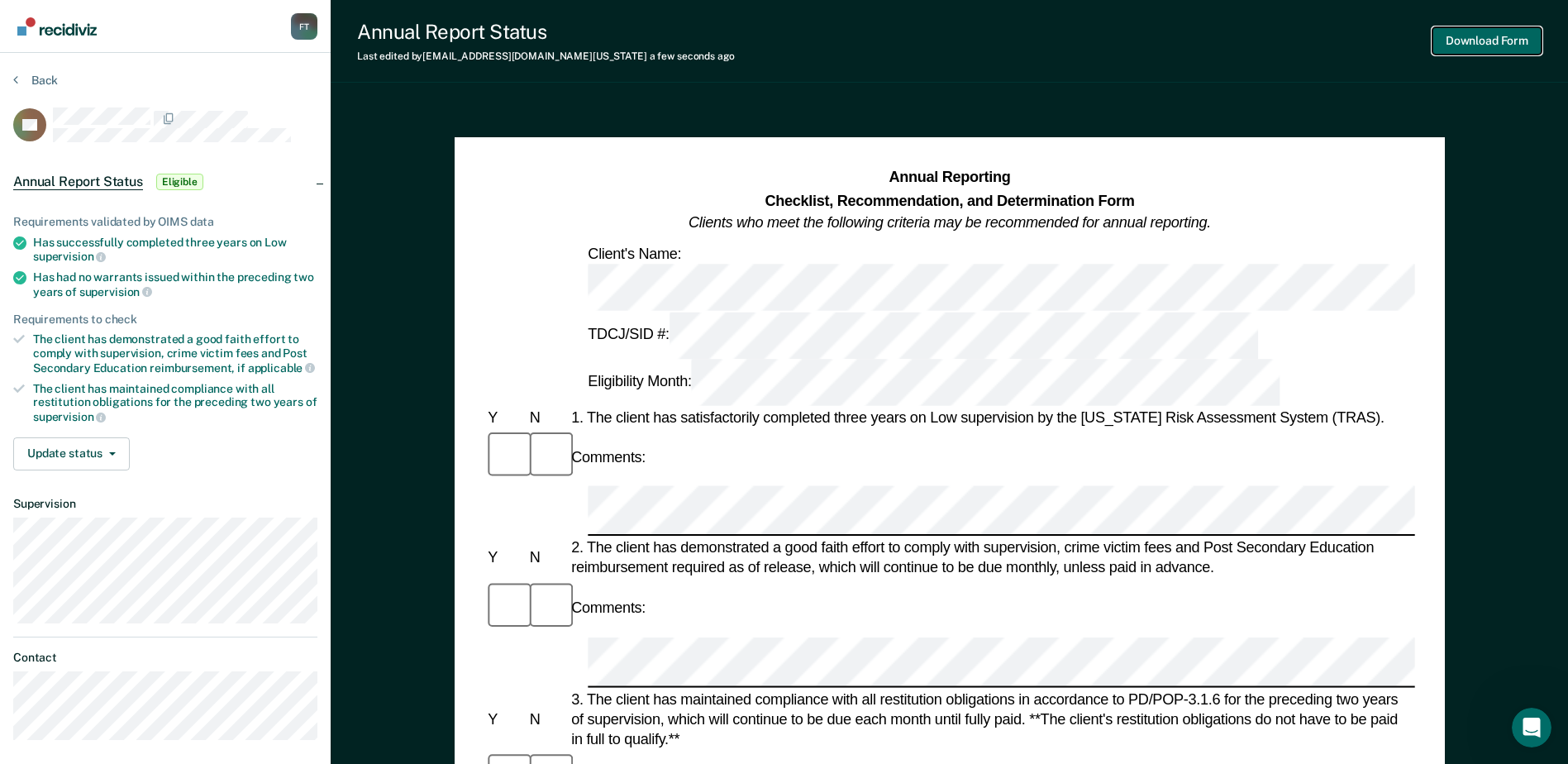
click at [1512, 34] on button "Download Form" at bounding box center [1488, 41] width 109 height 28
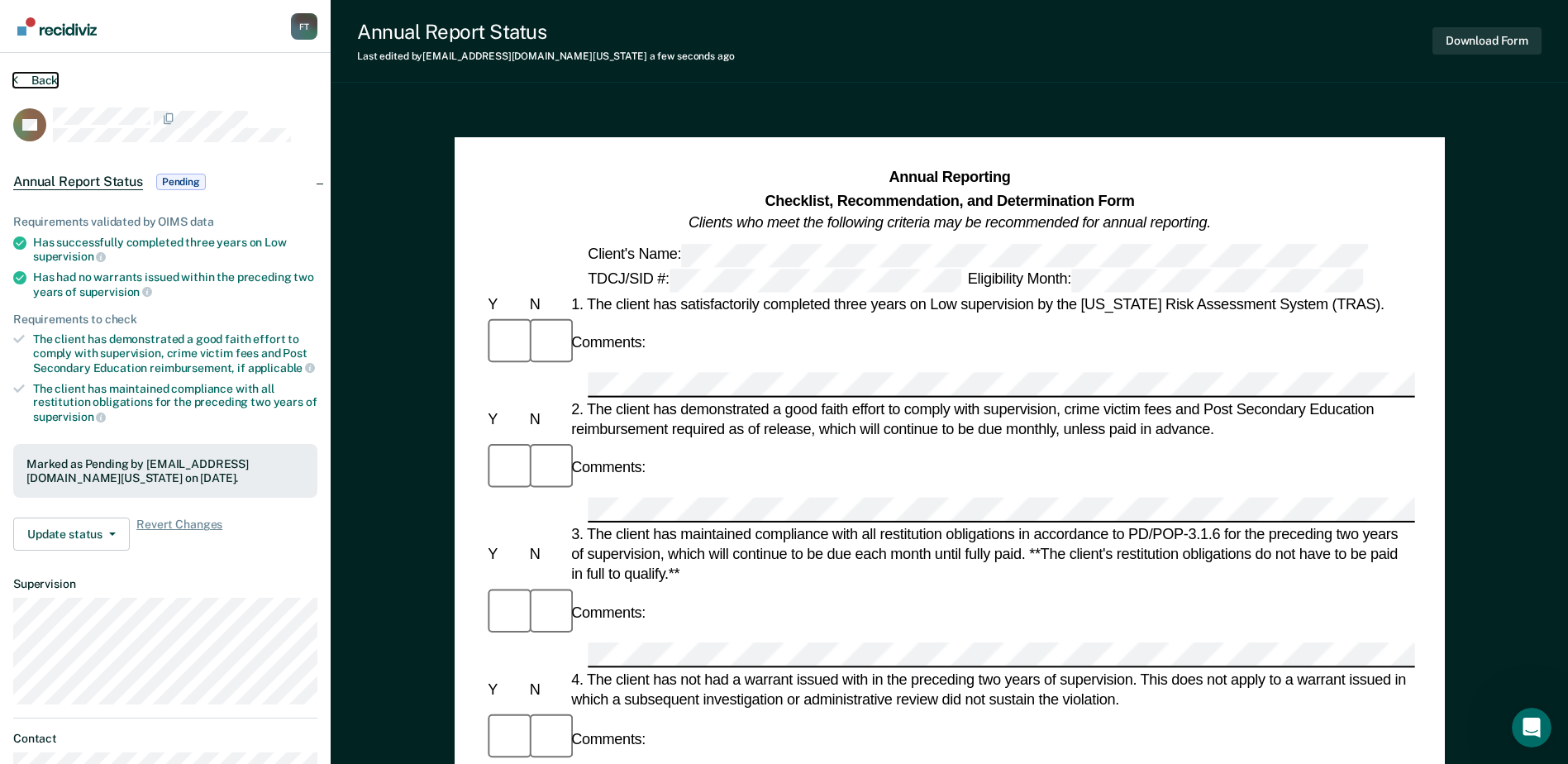
click at [34, 79] on button "Back" at bounding box center [35, 80] width 45 height 15
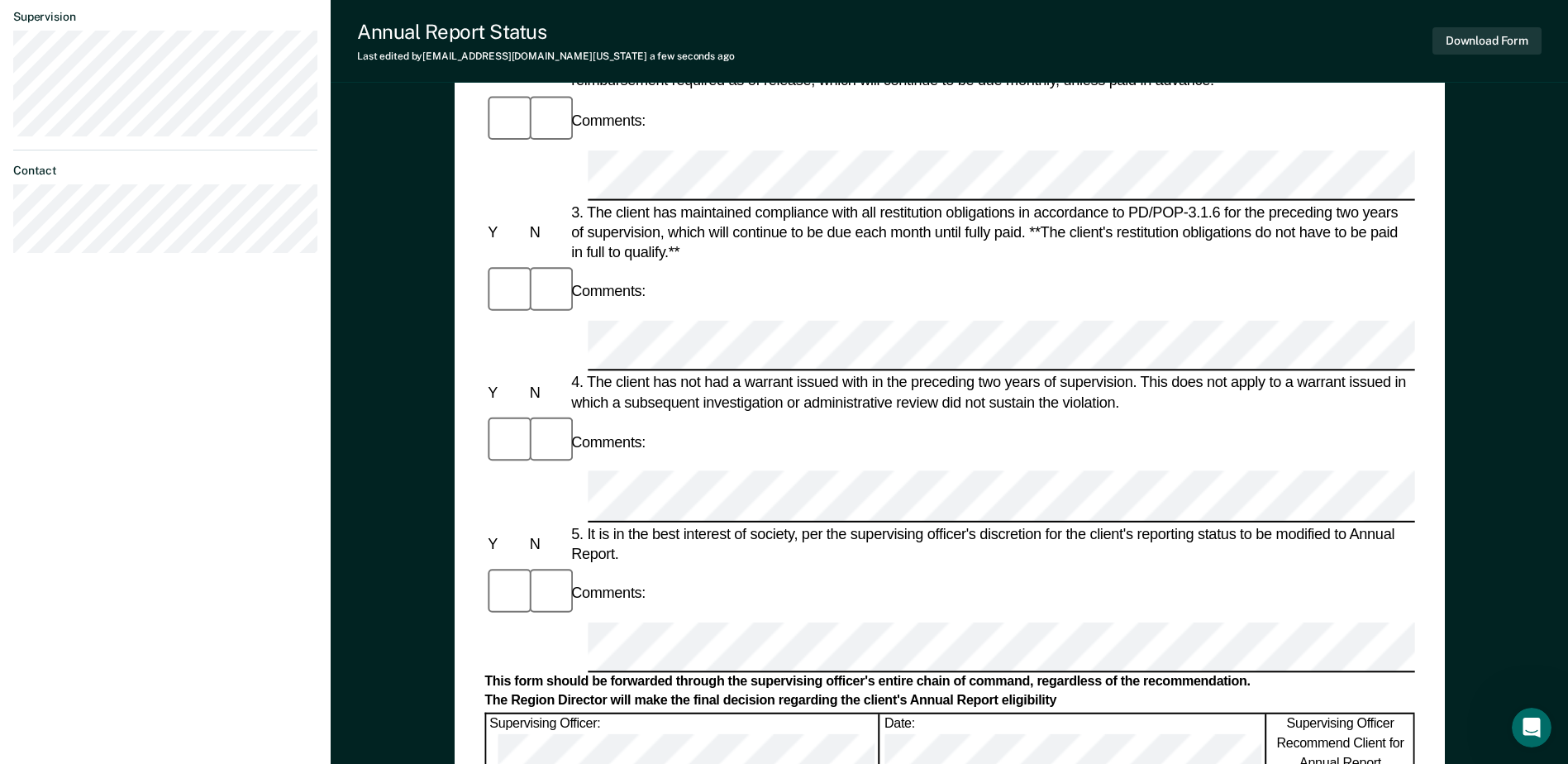
scroll to position [496, 0]
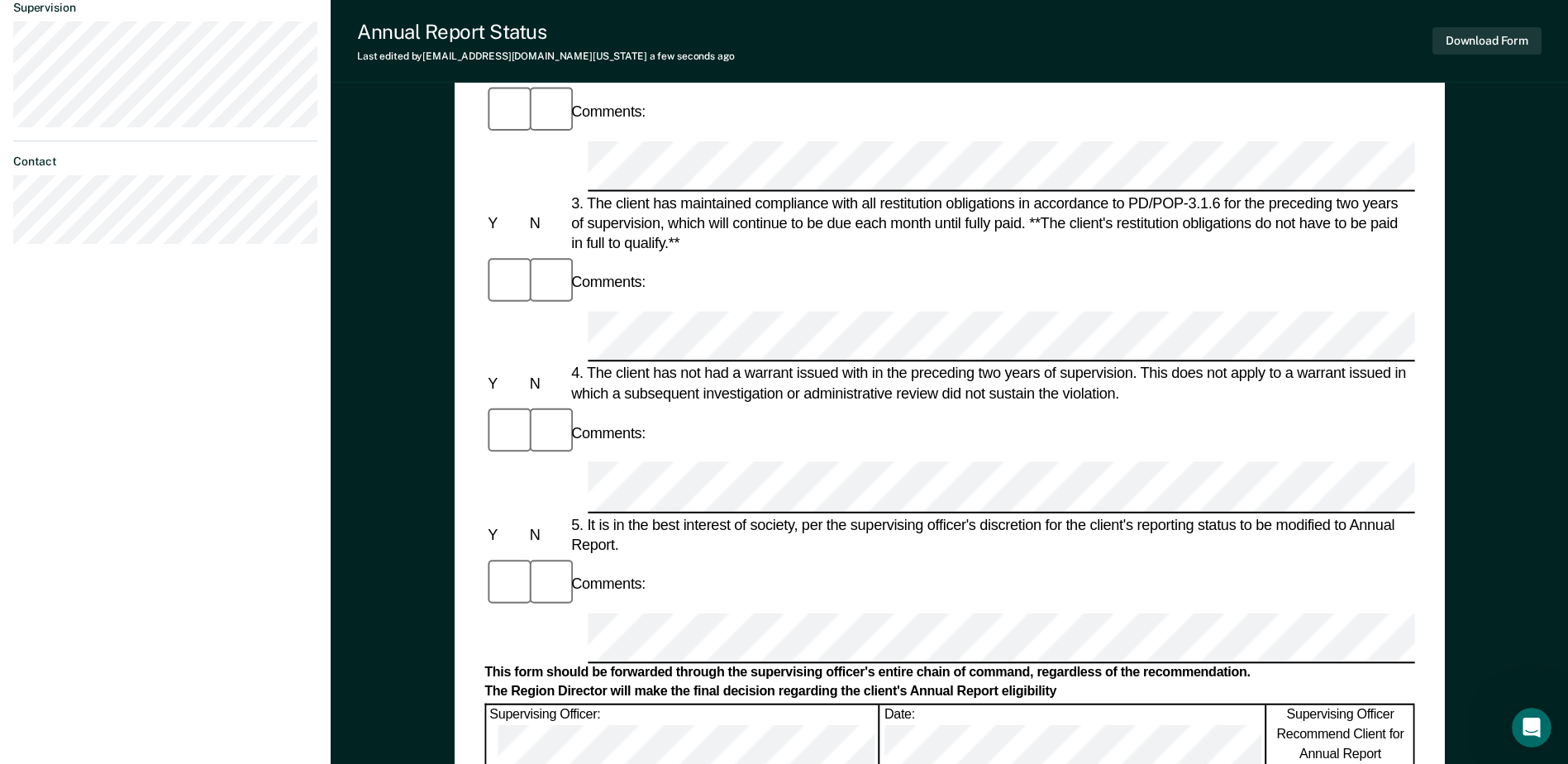
click at [631, 271] on form "Annual Reporting Checklist, Recommendation, and Determination Form Clients who …" at bounding box center [950, 614] width 930 height 1886
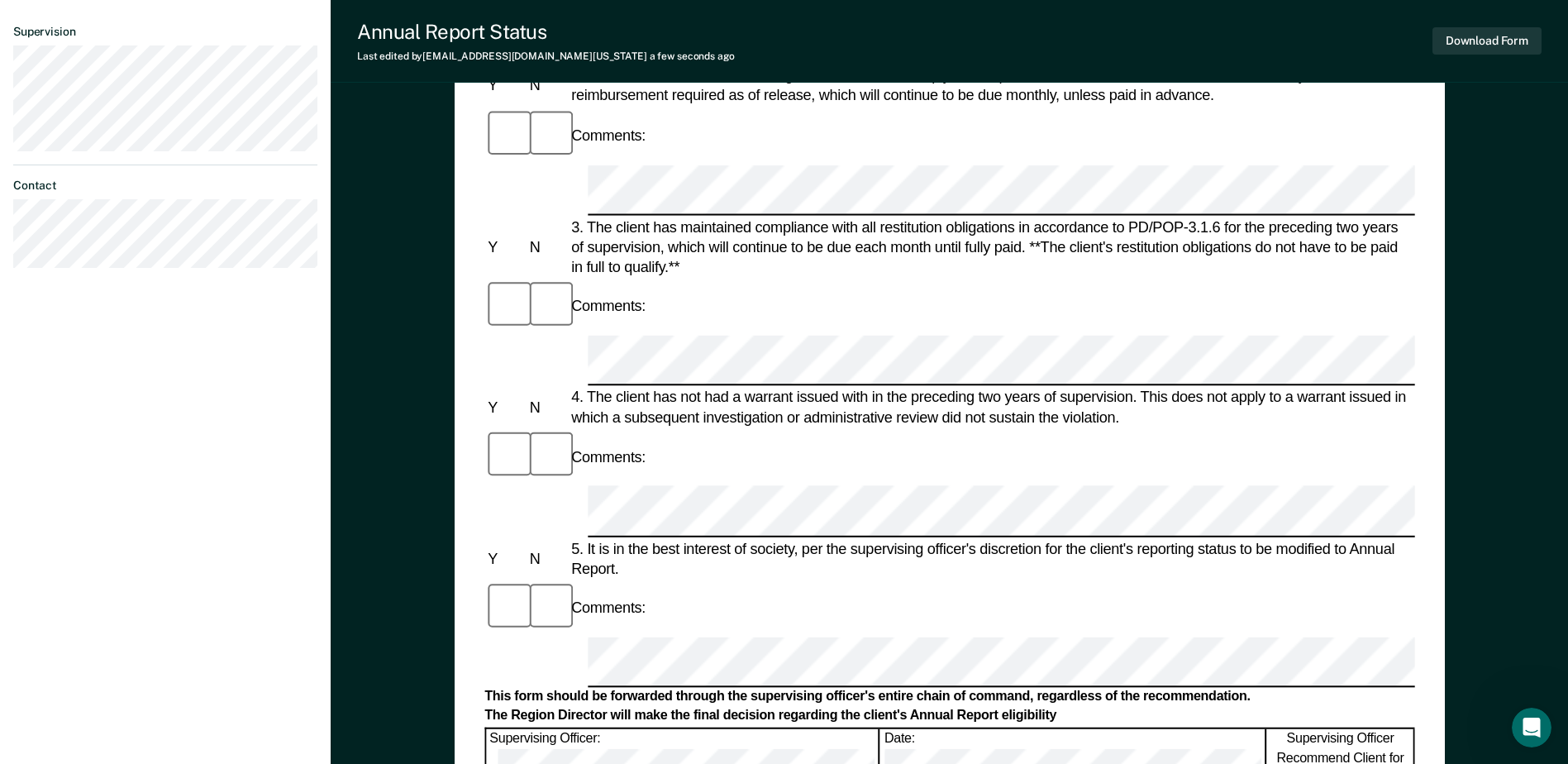
scroll to position [462, 0]
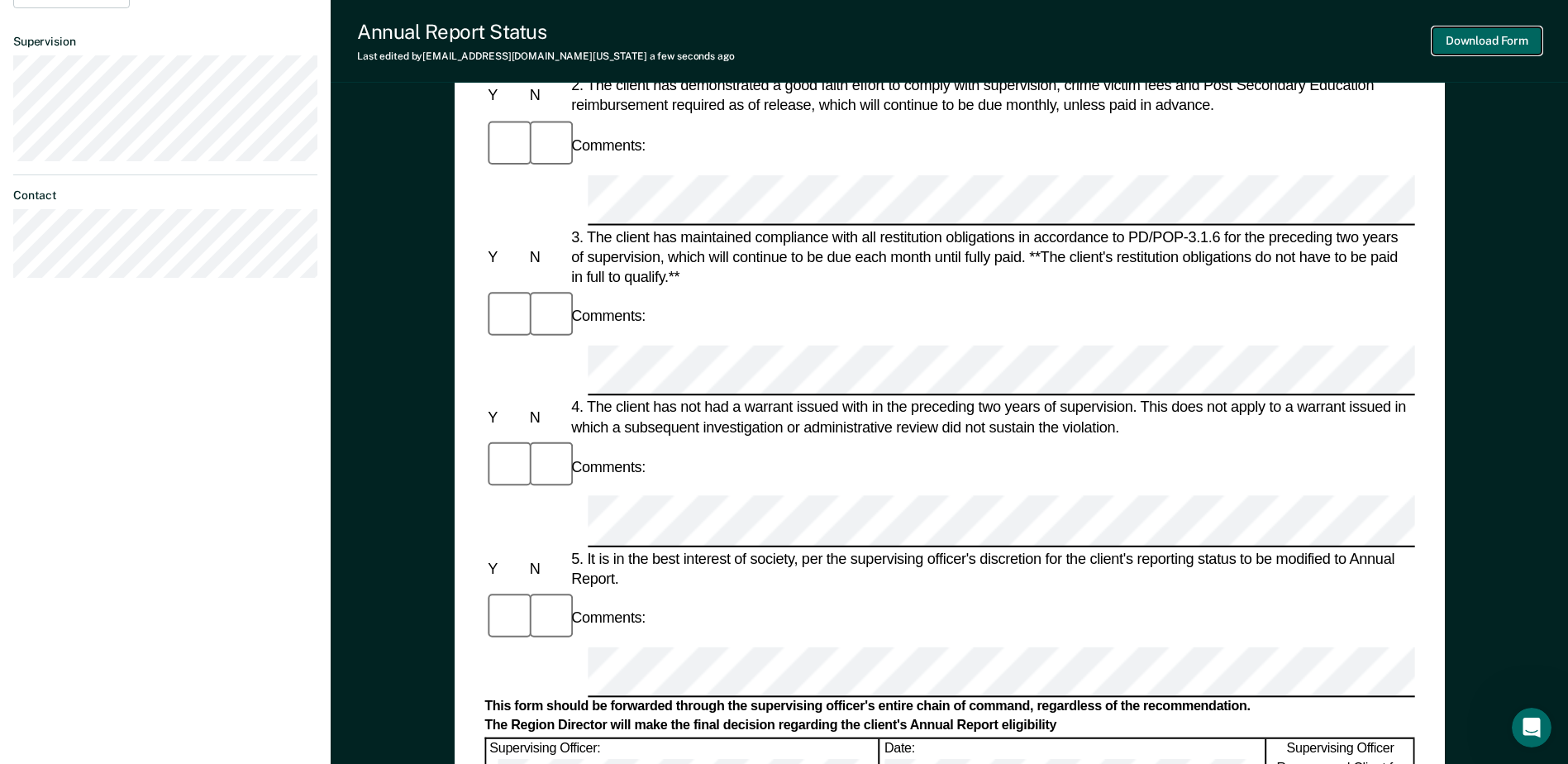
click at [1508, 34] on button "Download Form" at bounding box center [1488, 41] width 109 height 28
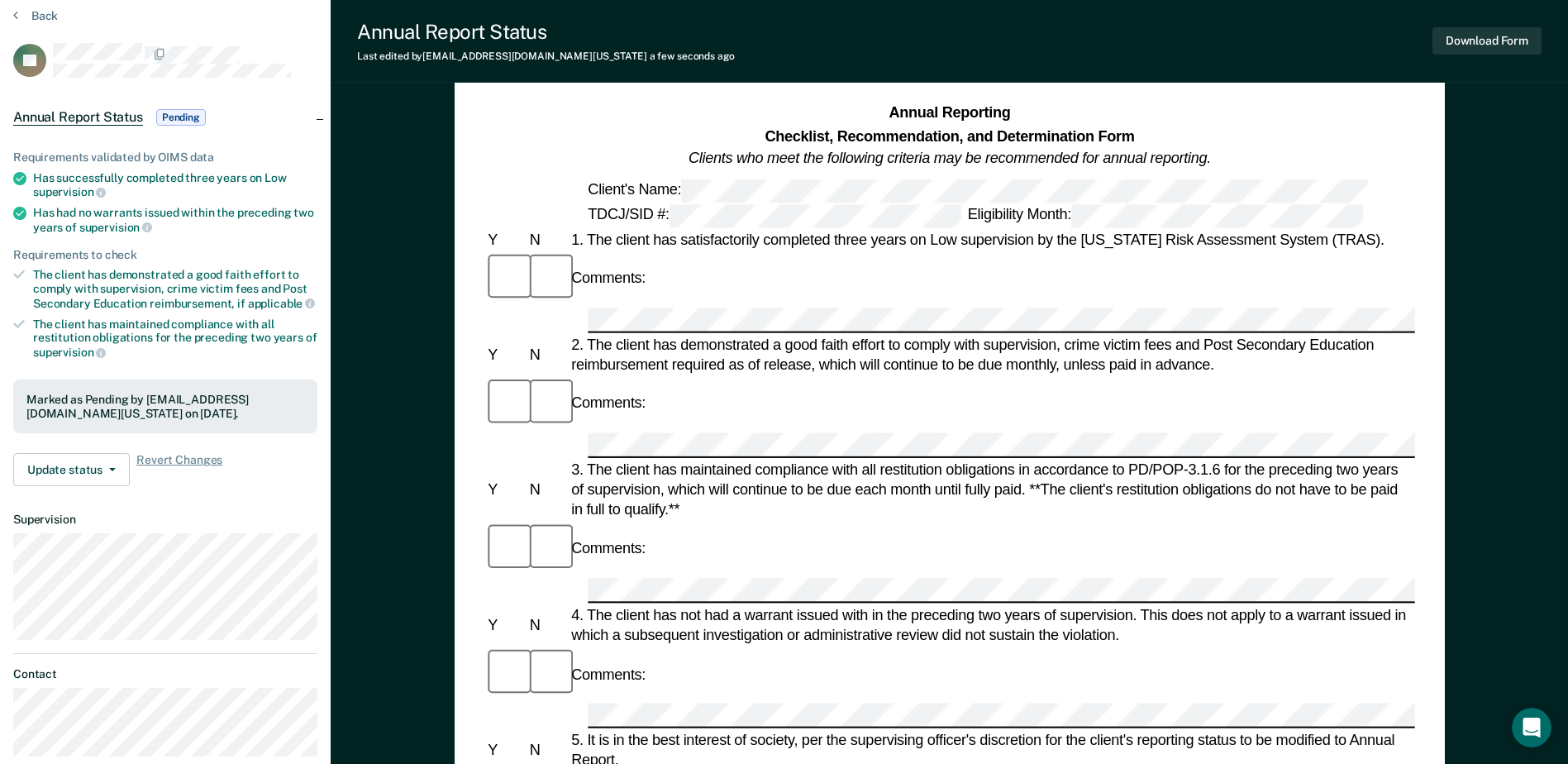
scroll to position [0, 0]
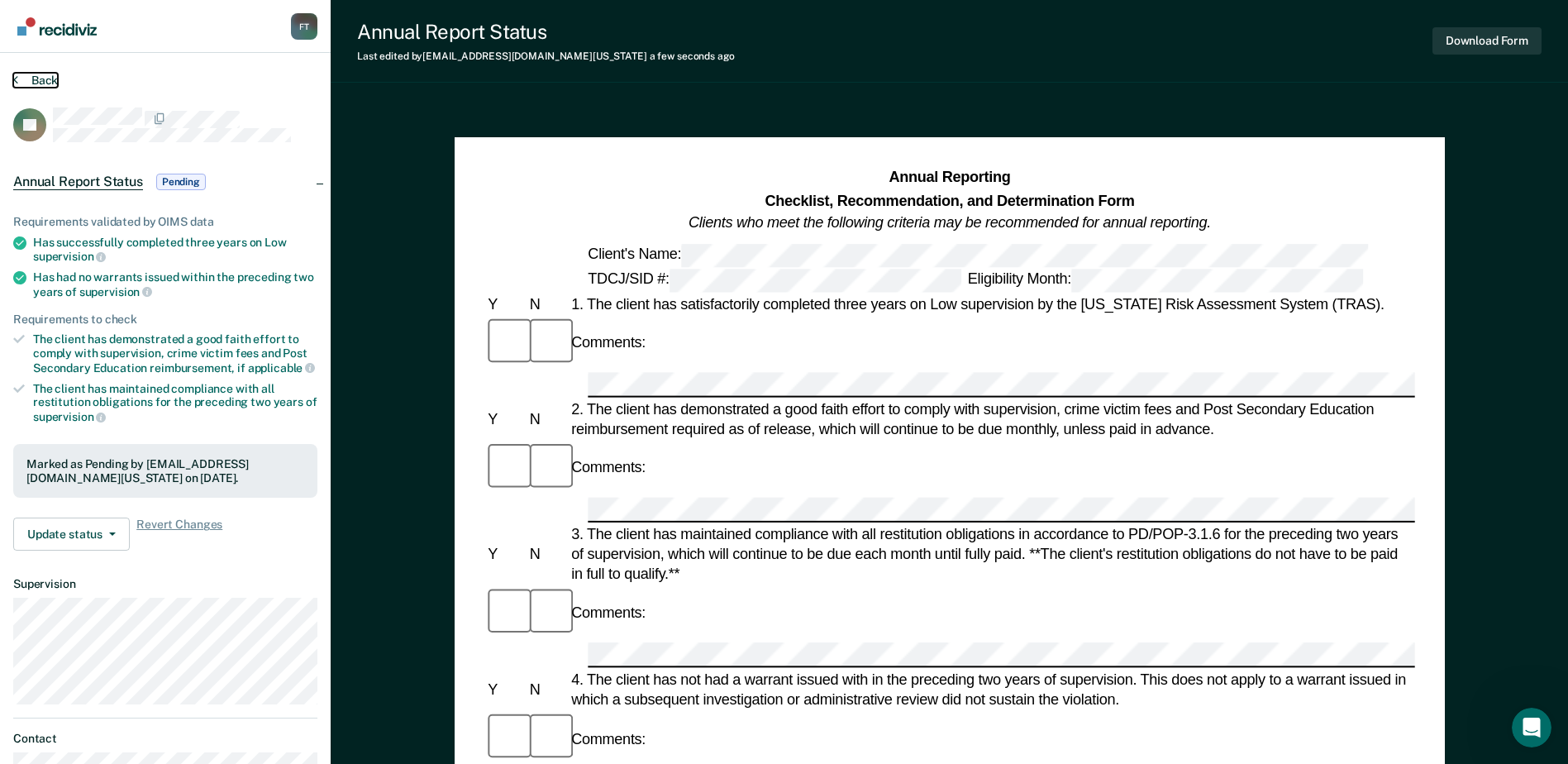
click at [20, 76] on button "Back" at bounding box center [35, 80] width 45 height 15
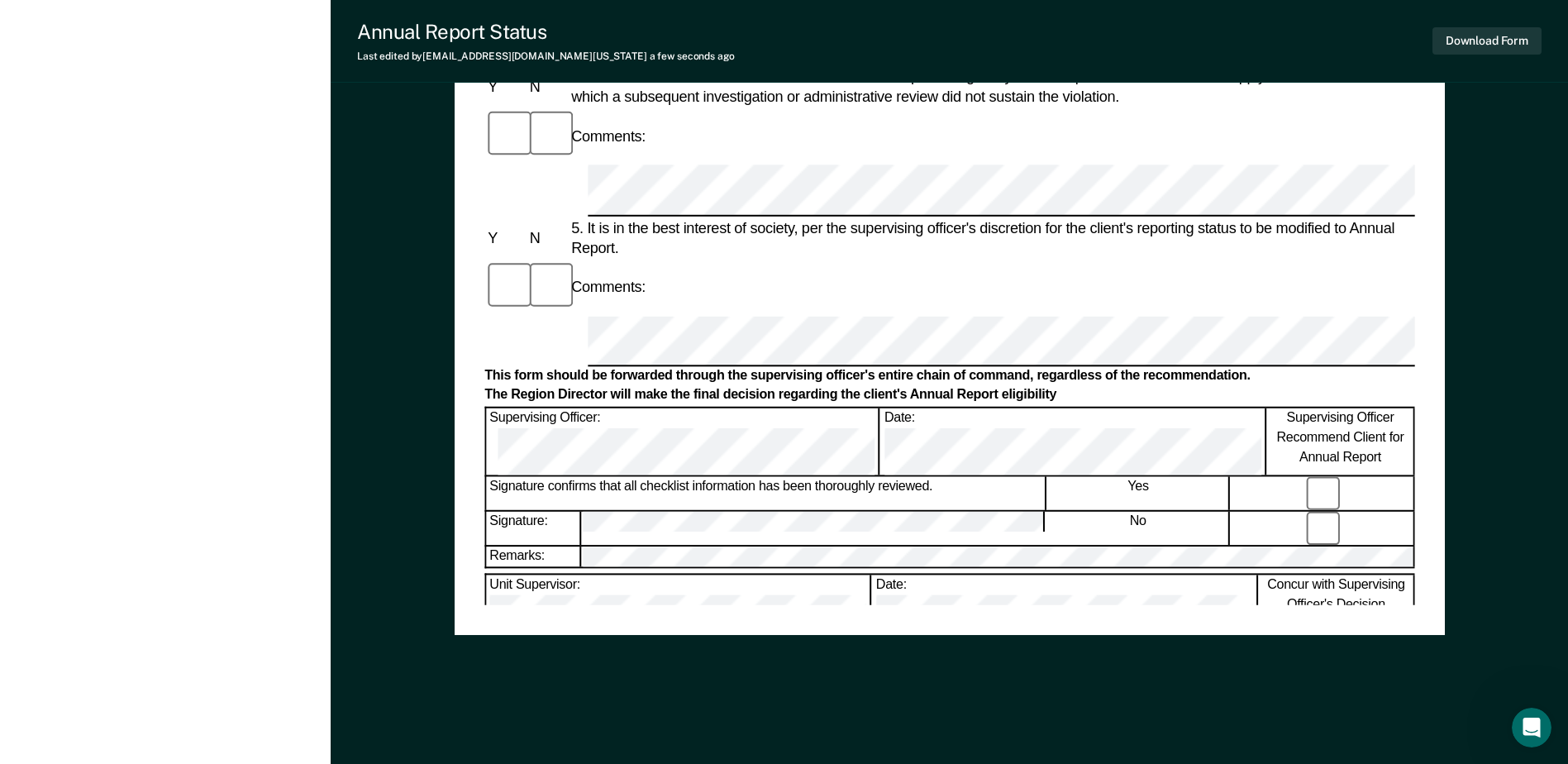
scroll to position [462, 0]
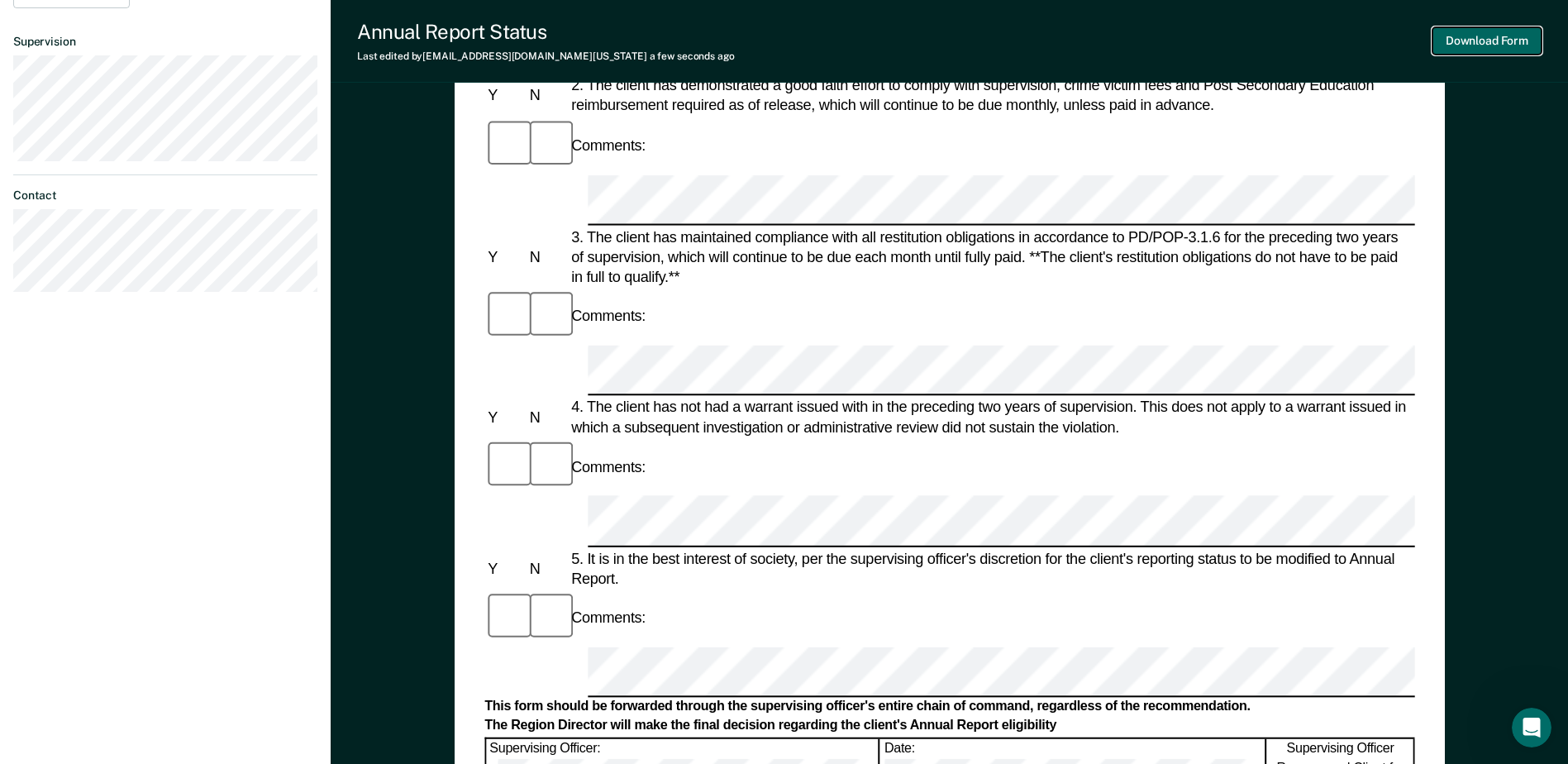
click at [1481, 34] on button "Download Form" at bounding box center [1488, 41] width 109 height 28
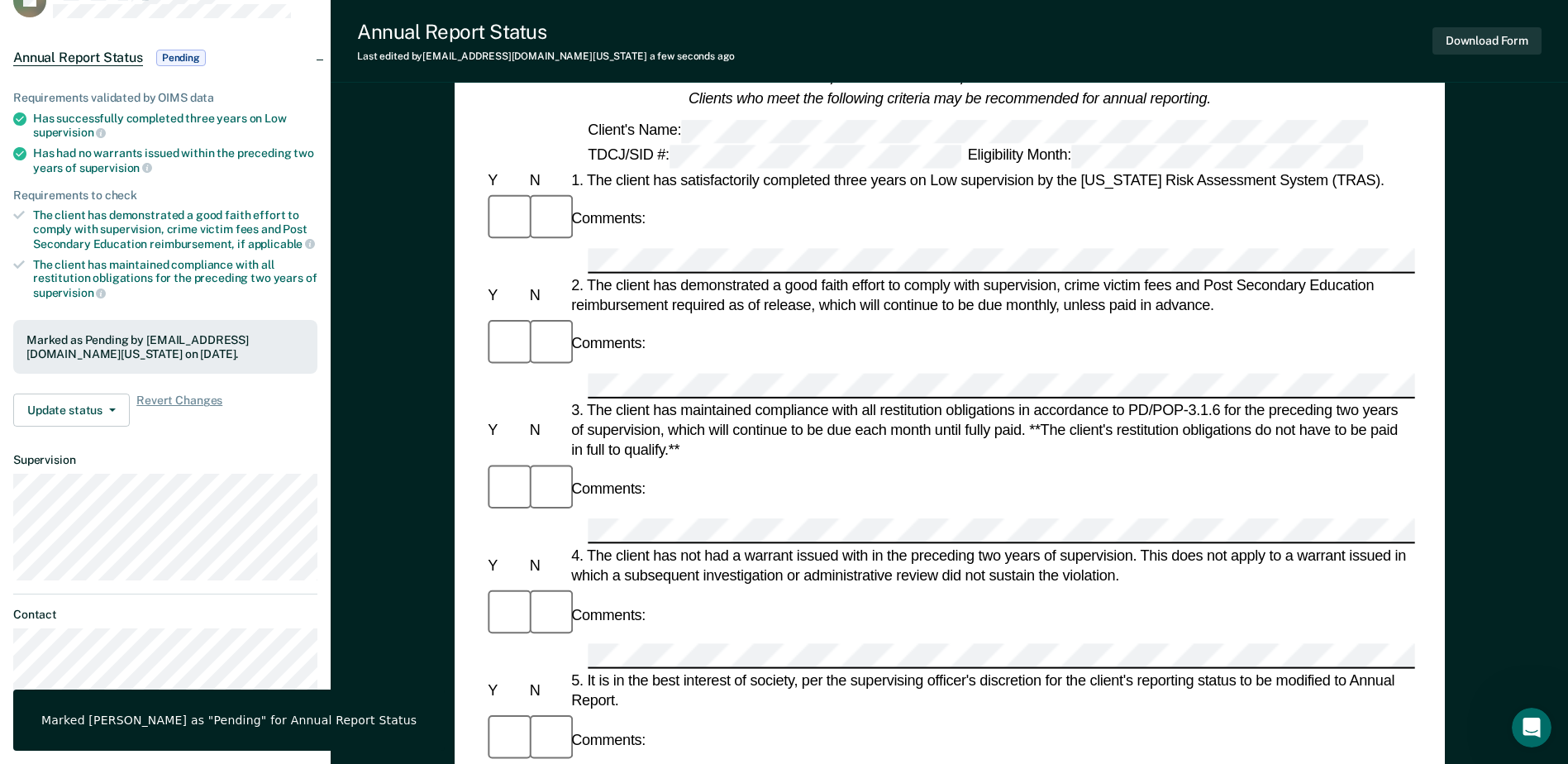
scroll to position [0, 0]
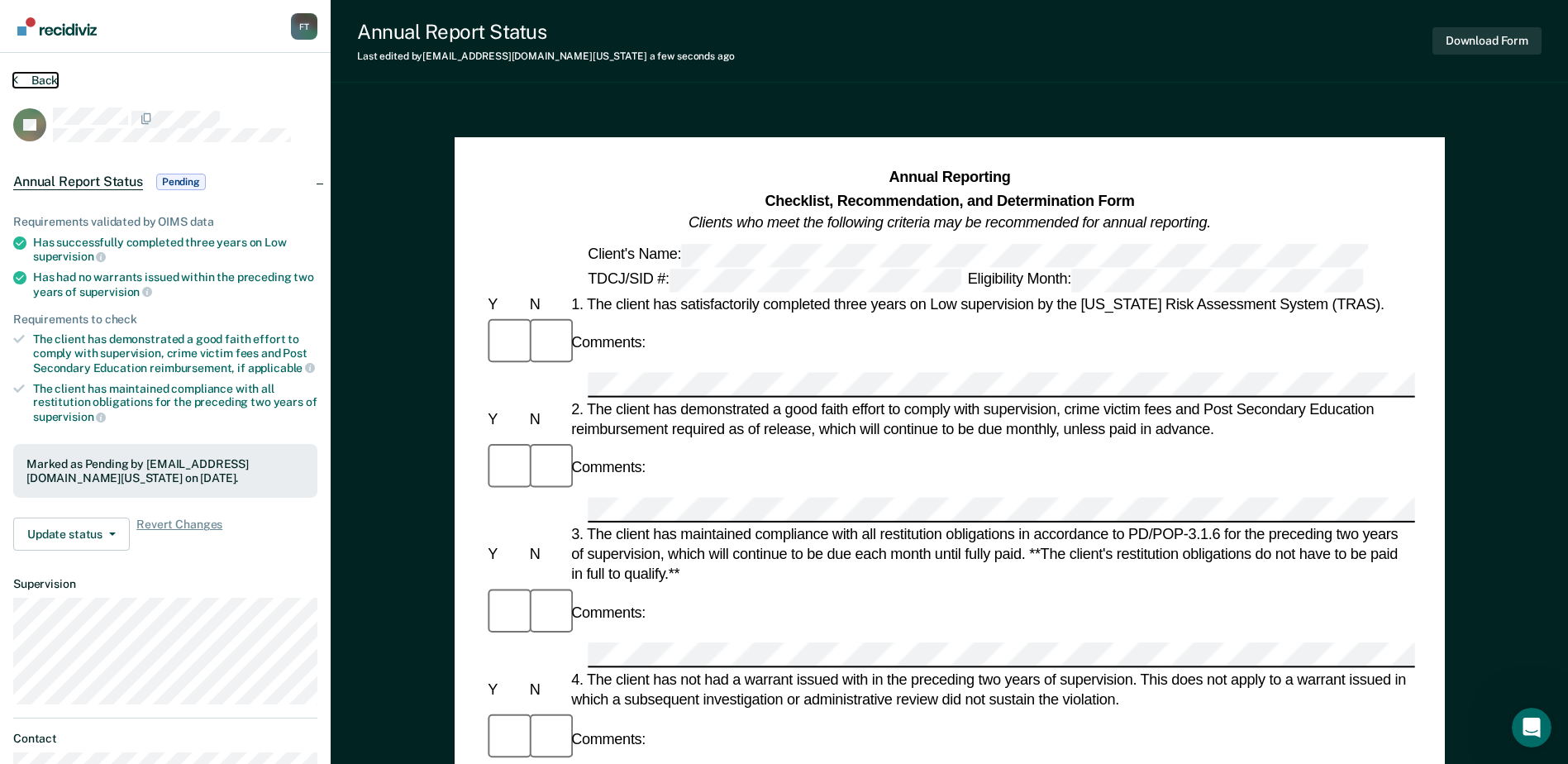
click at [36, 80] on button "Back" at bounding box center [35, 80] width 45 height 15
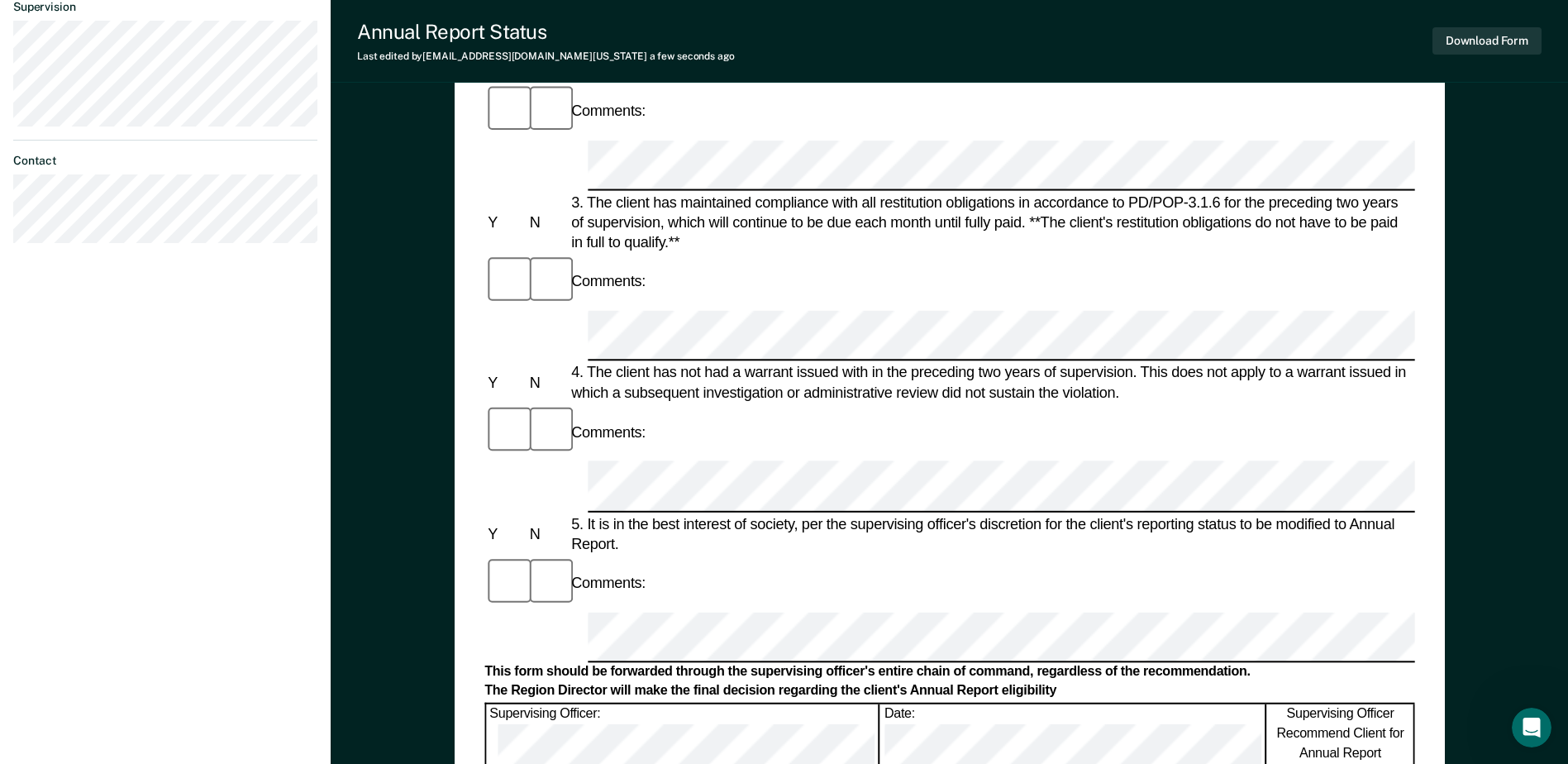
scroll to position [496, 0]
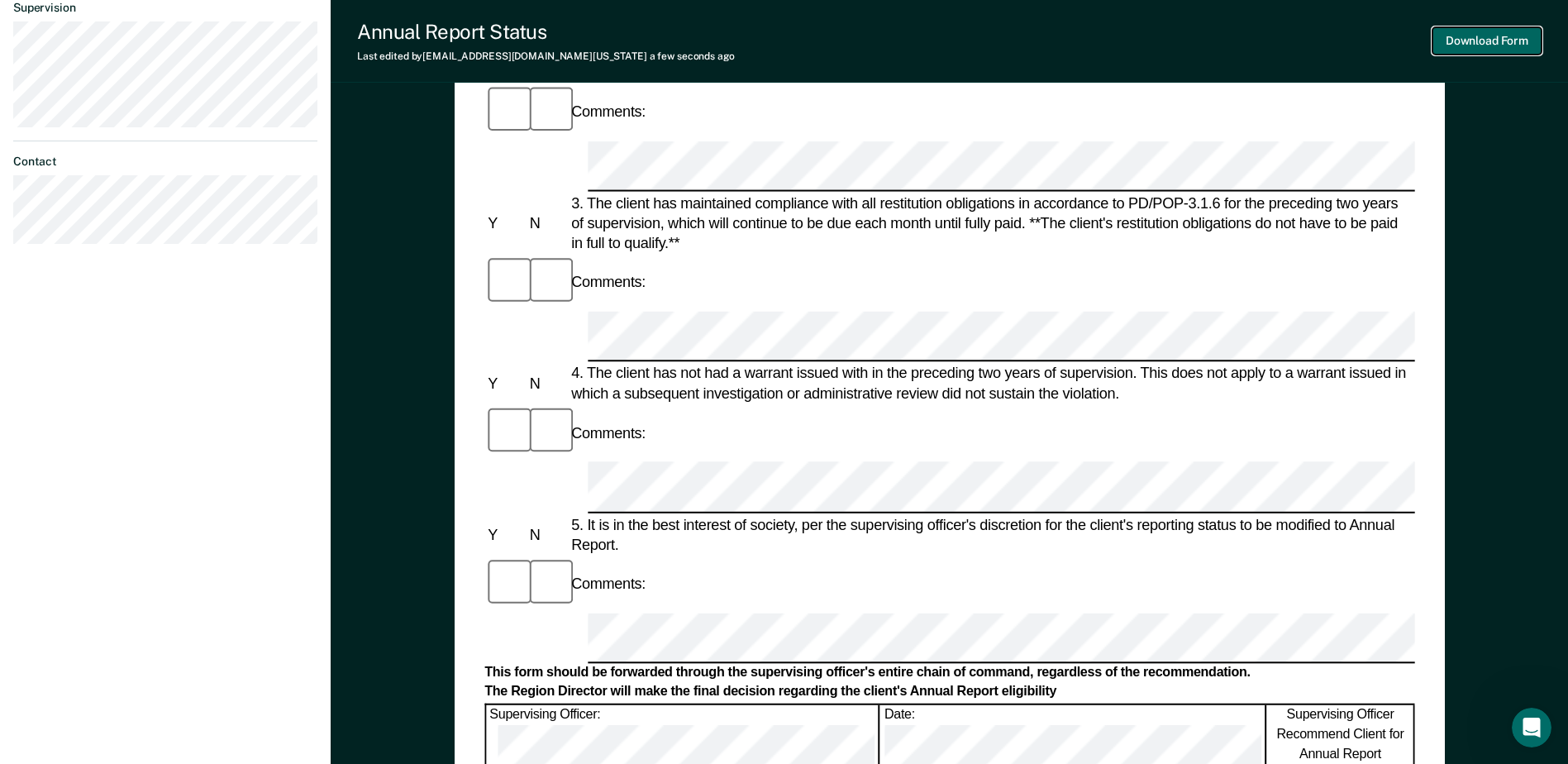
click at [1491, 36] on button "Download Form" at bounding box center [1488, 41] width 109 height 28
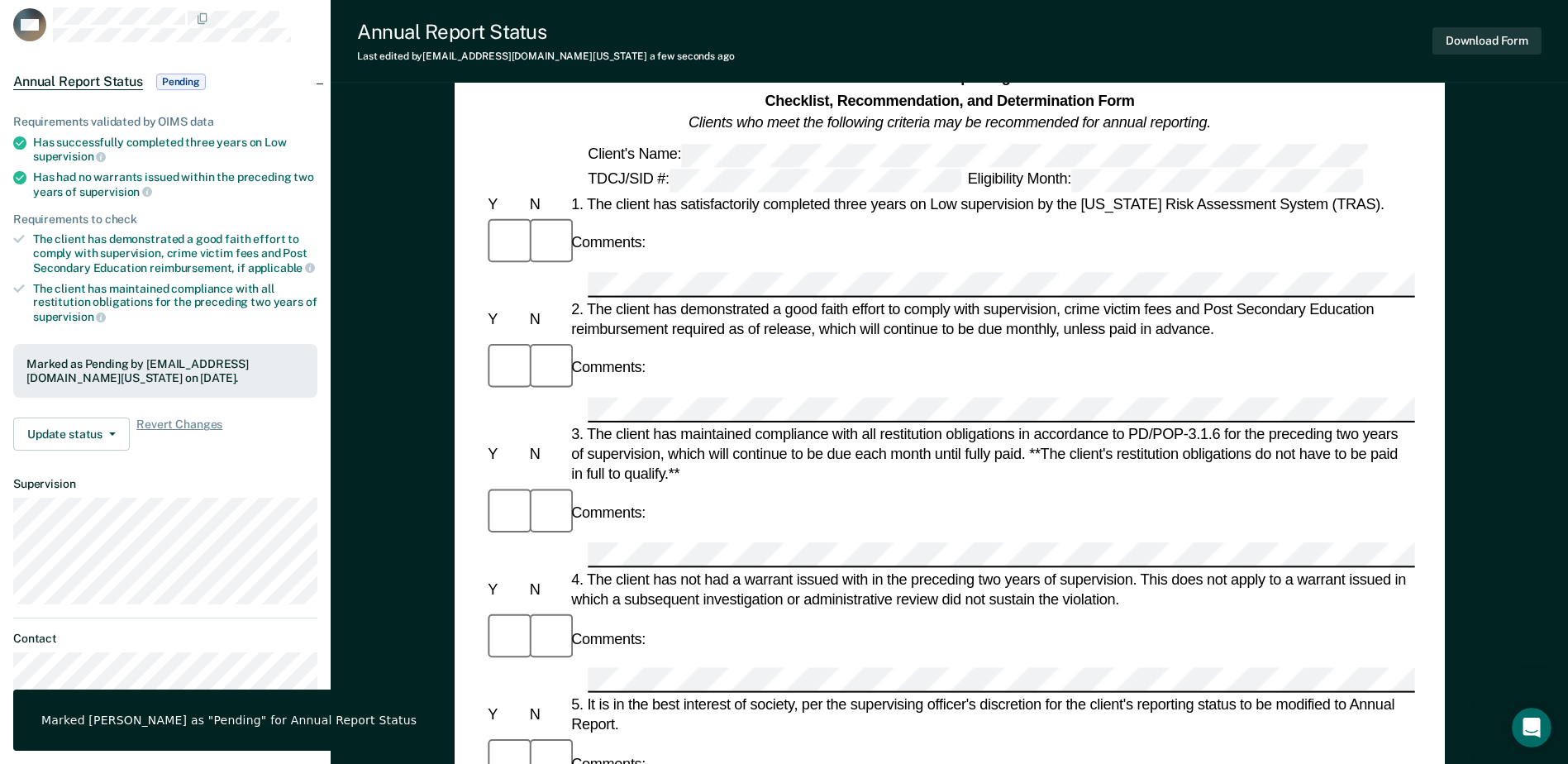
scroll to position [0, 0]
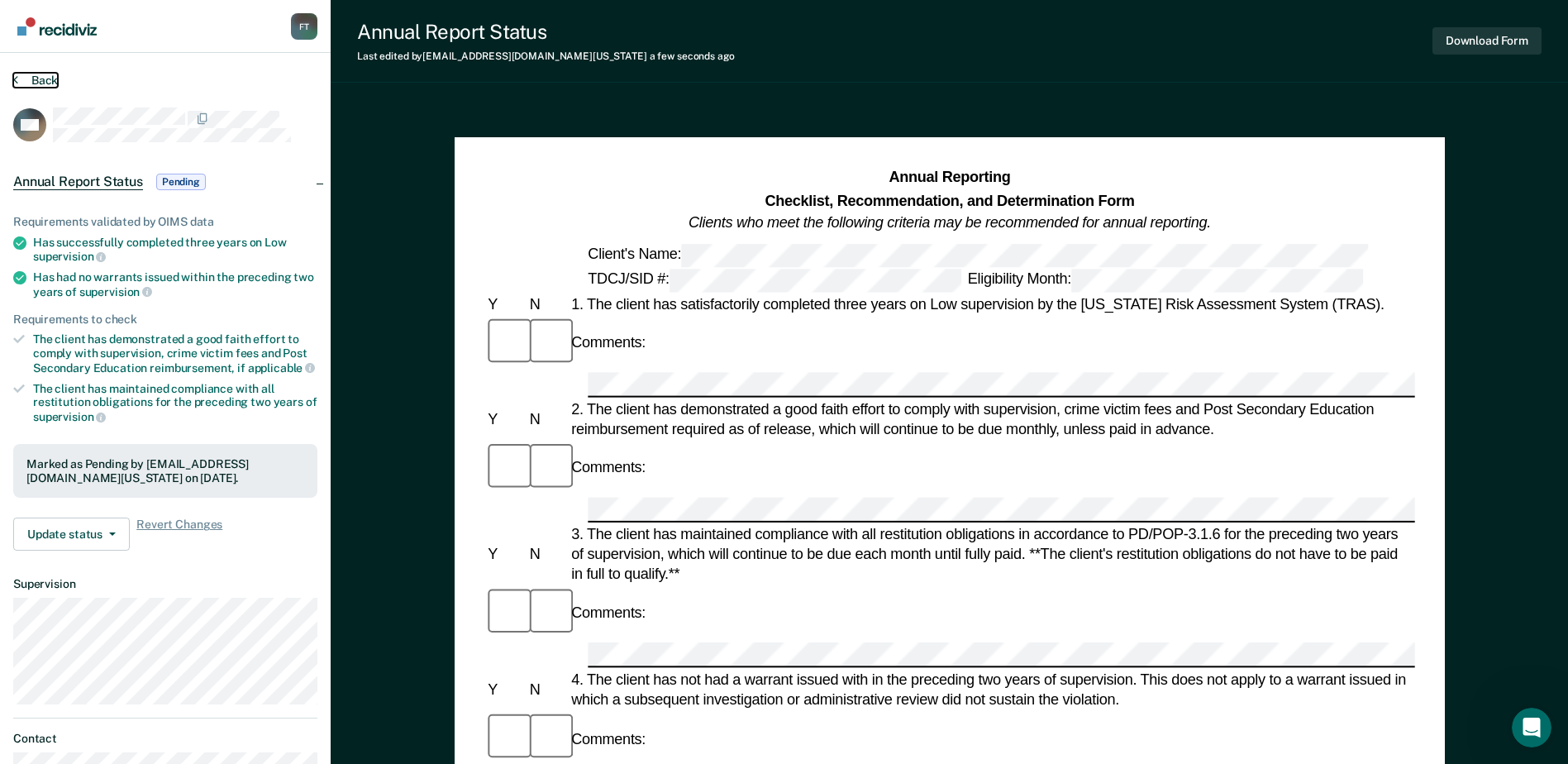
click at [19, 79] on button "Back" at bounding box center [35, 80] width 45 height 15
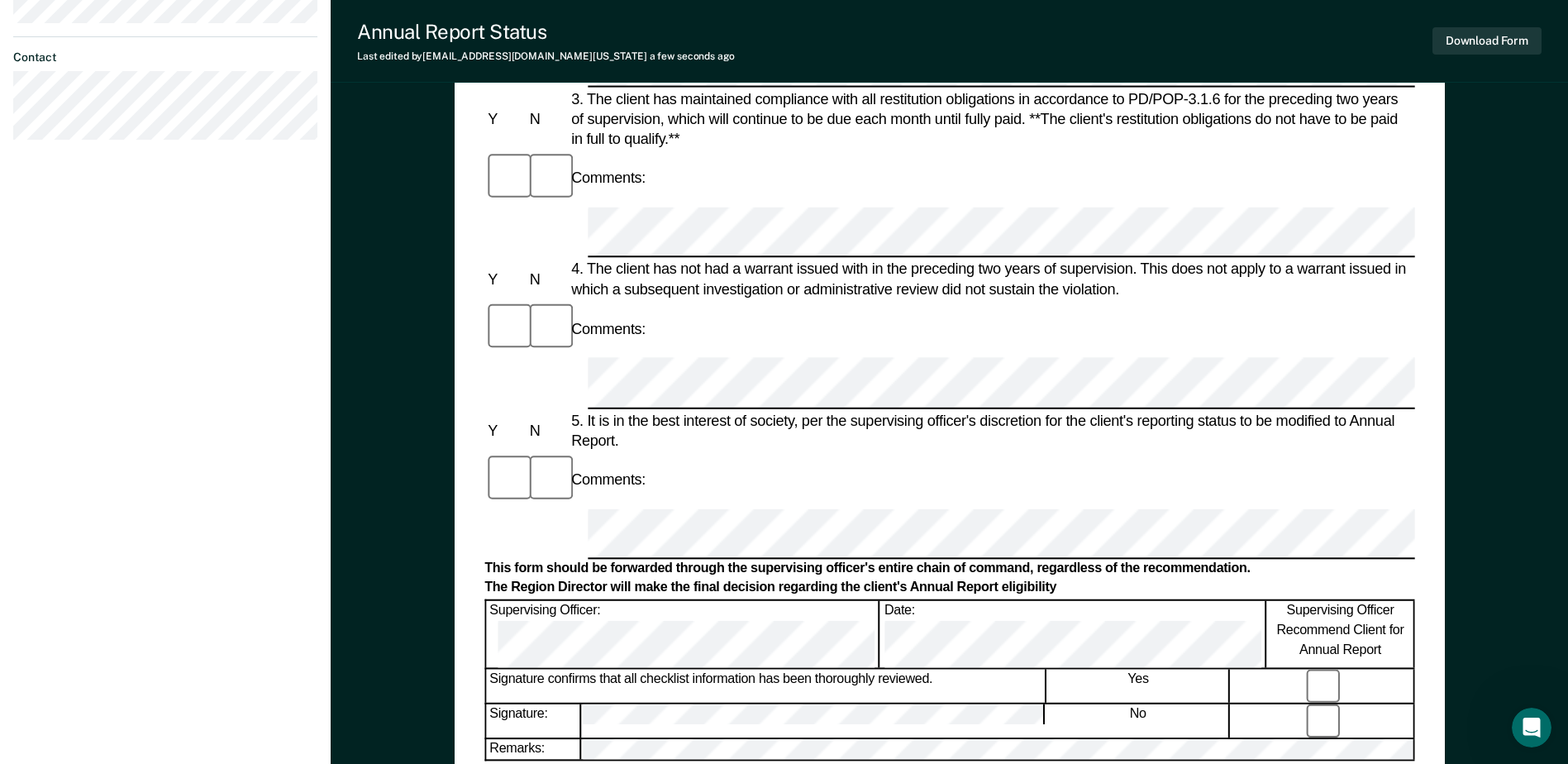
scroll to position [496, 0]
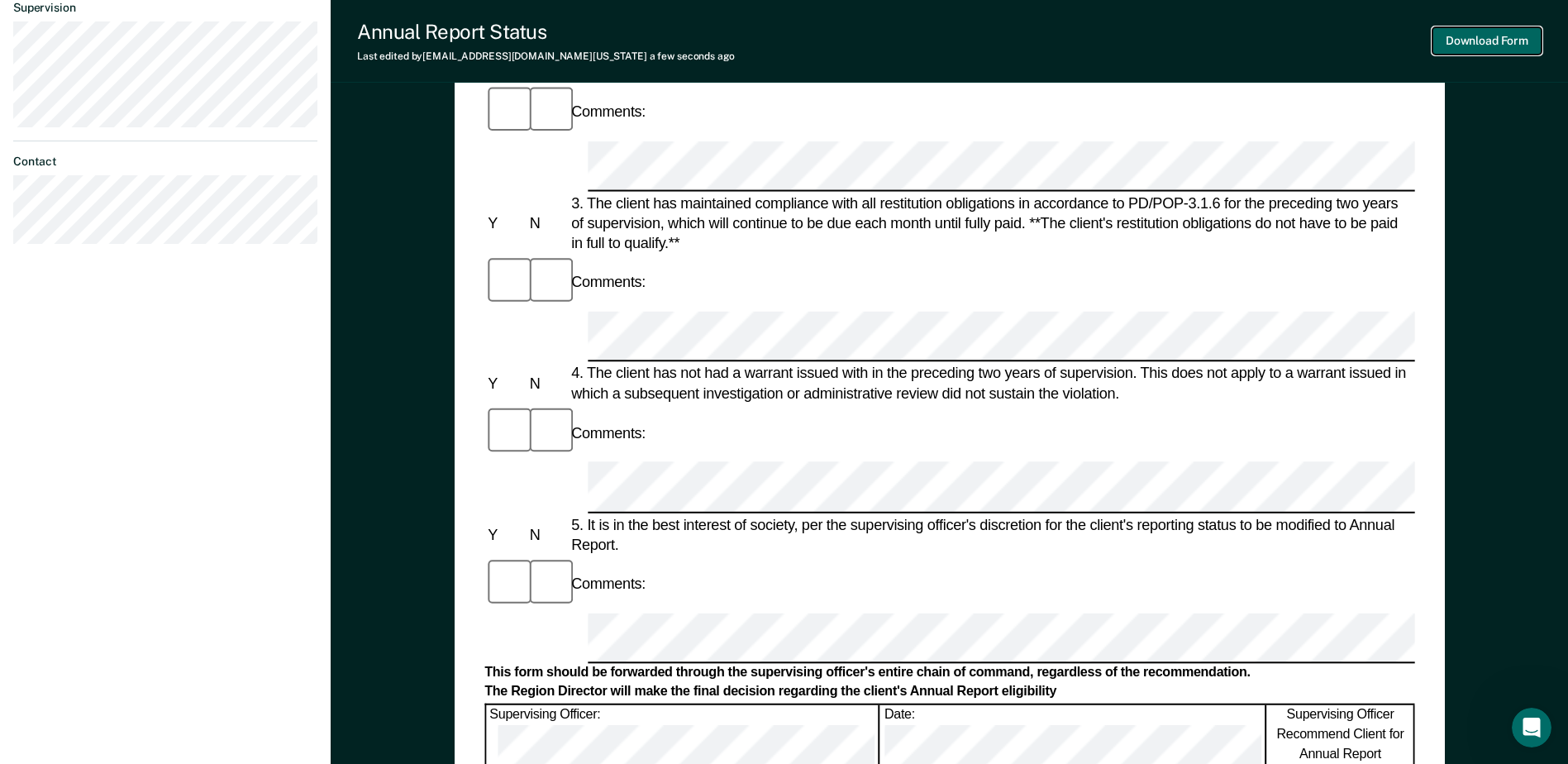
click at [1505, 41] on button "Download Form" at bounding box center [1488, 41] width 109 height 28
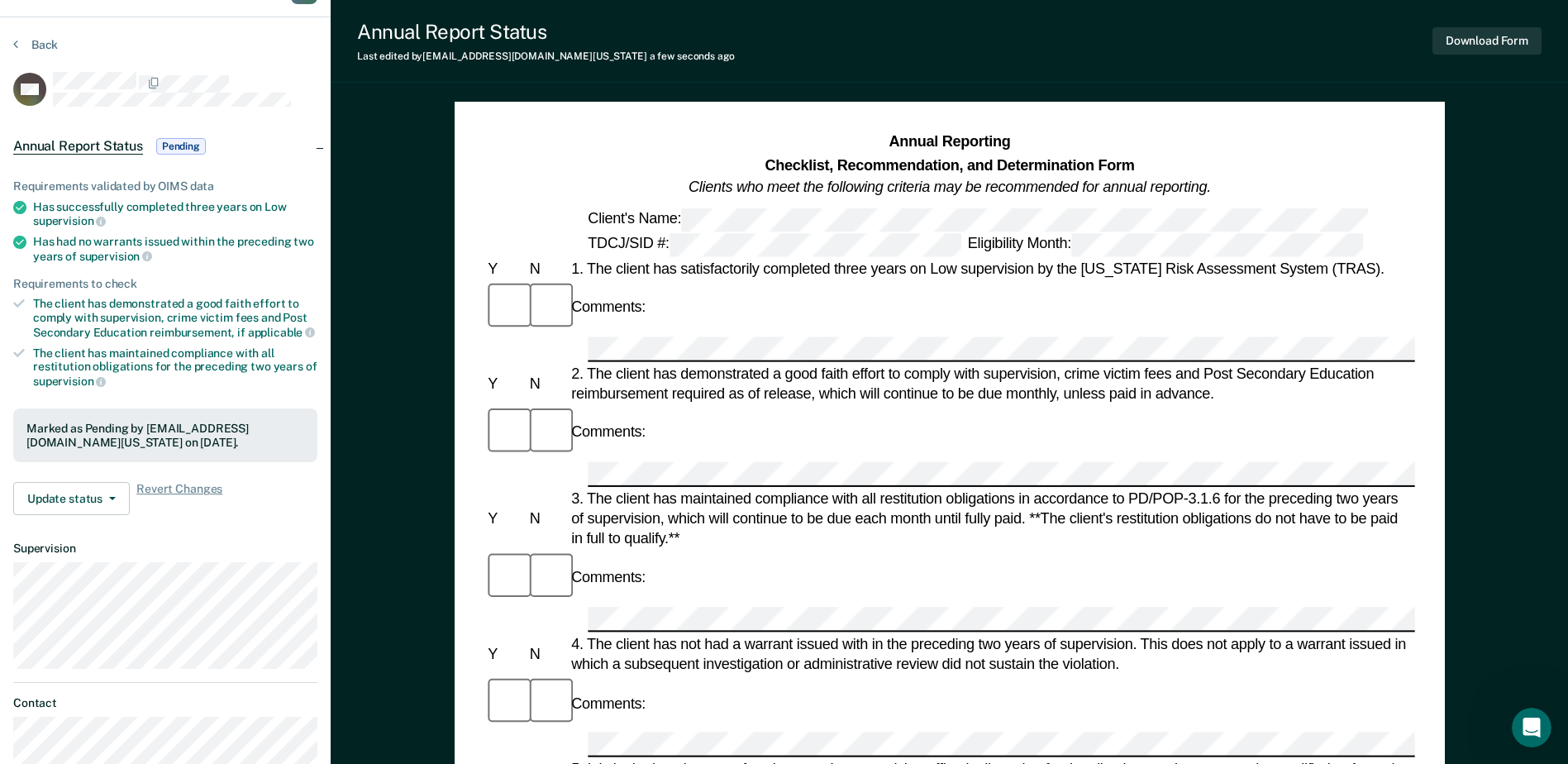
scroll to position [0, 0]
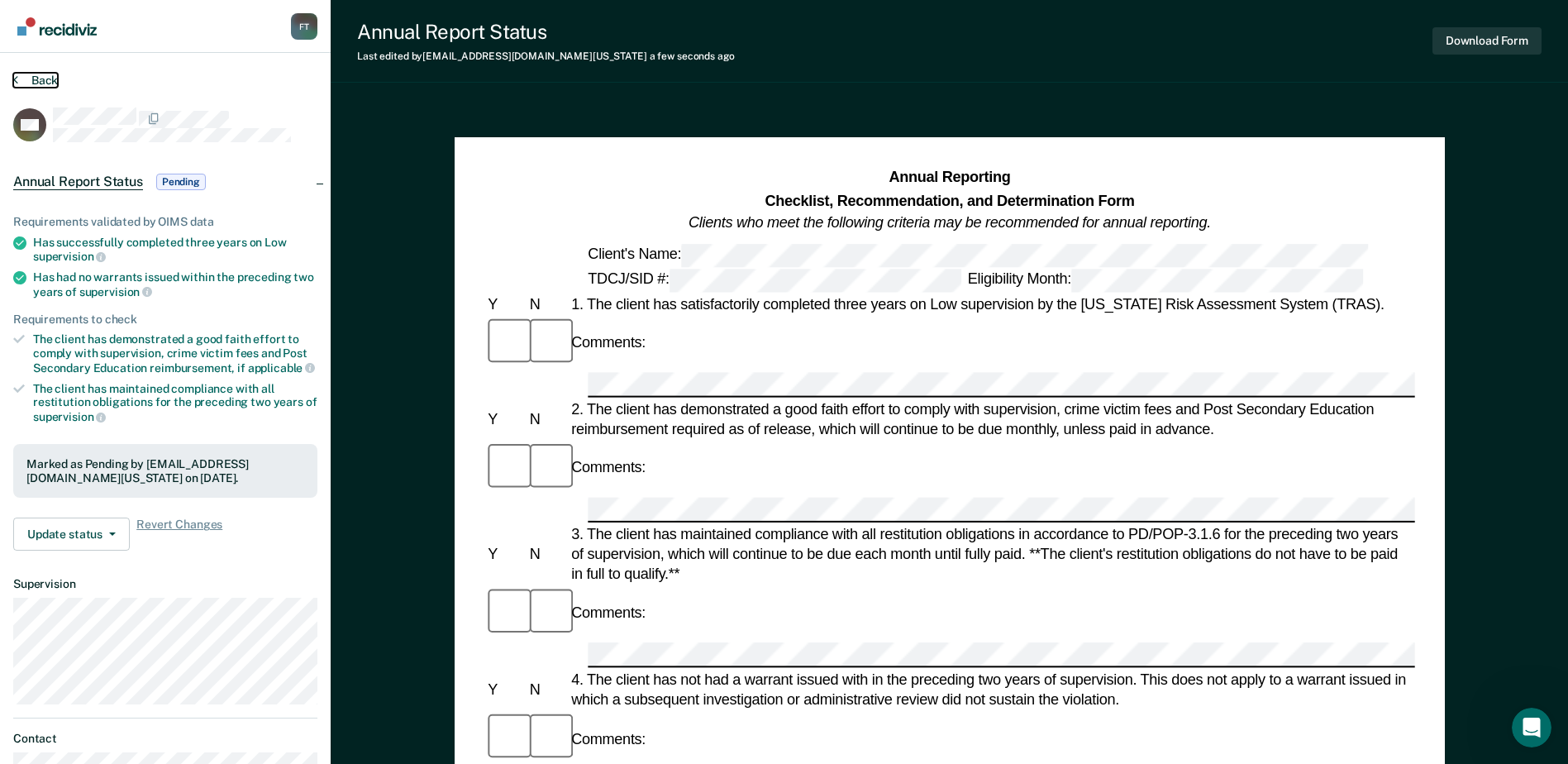
click at [52, 76] on button "Back" at bounding box center [35, 80] width 45 height 15
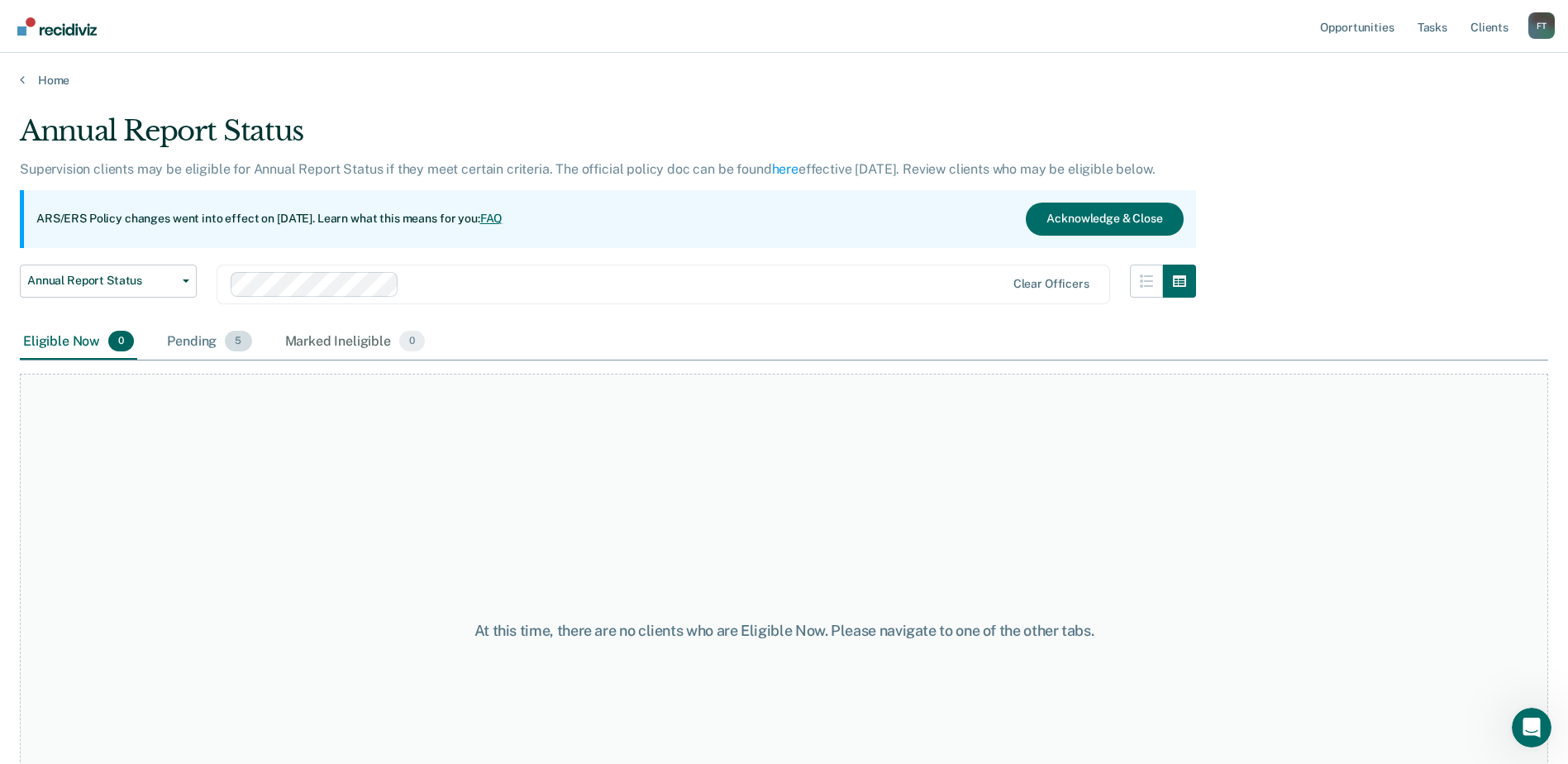
click at [186, 336] on div "Pending 5" at bounding box center [209, 343] width 91 height 36
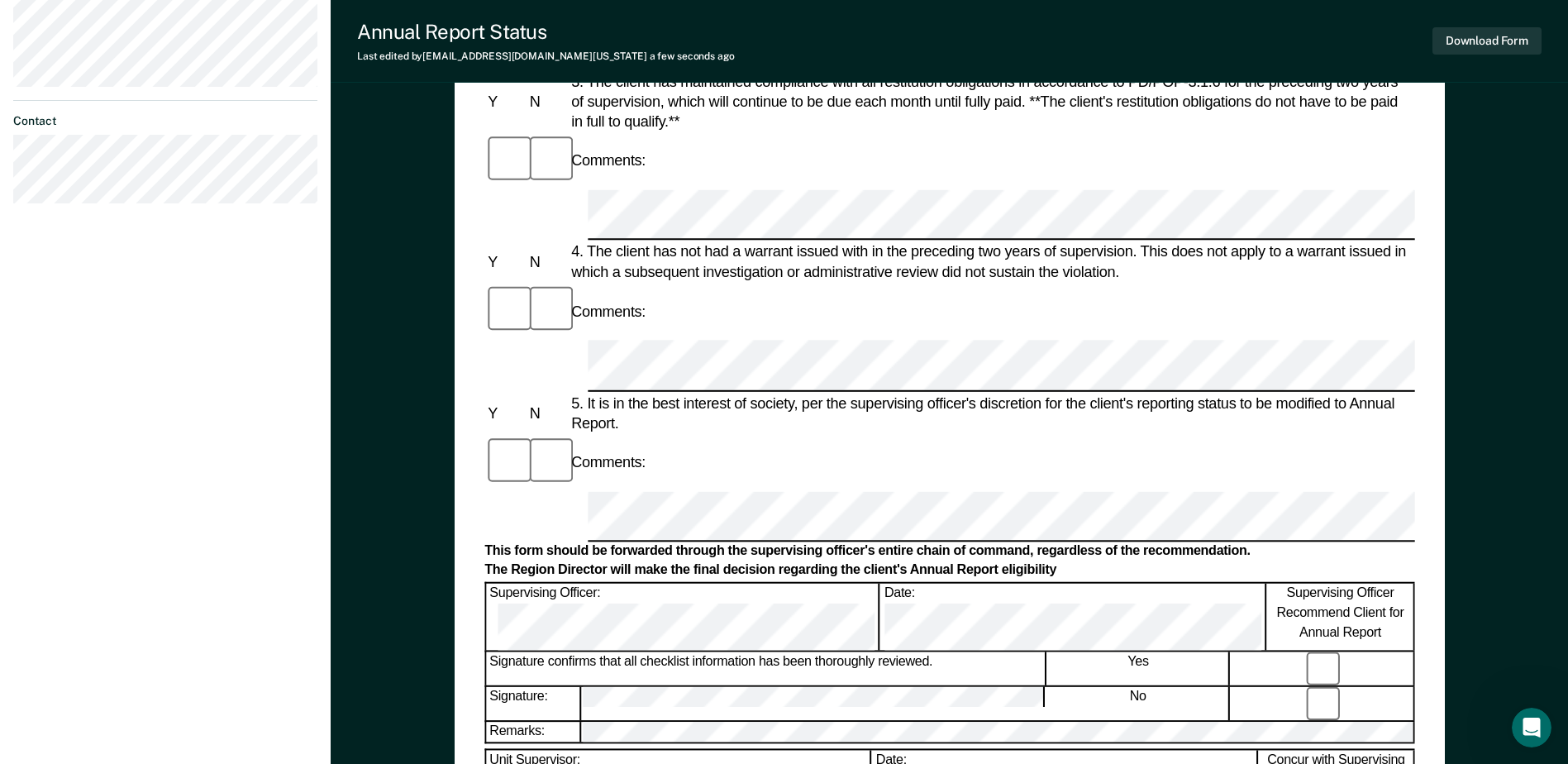
scroll to position [662, 0]
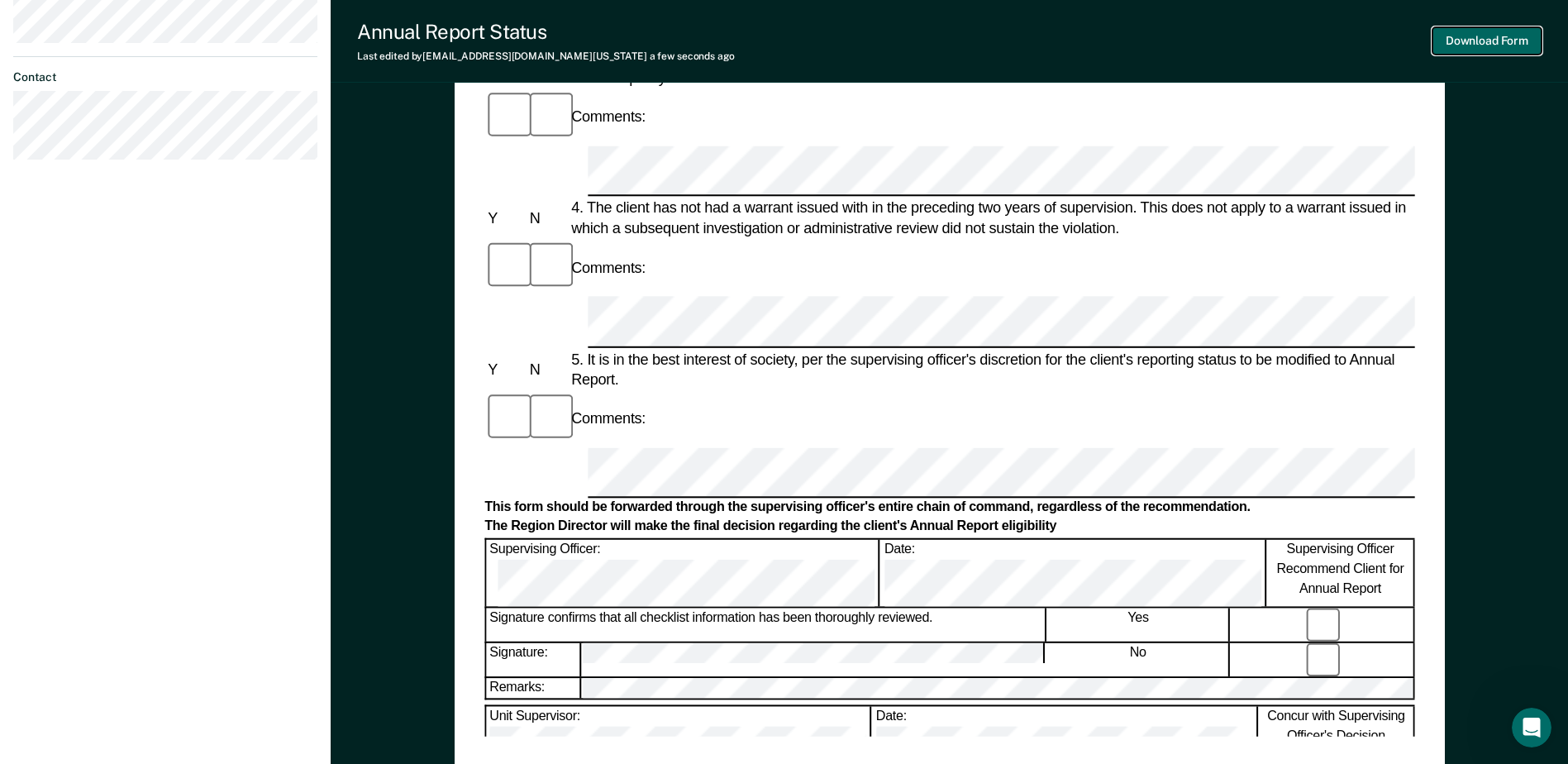
click at [1516, 35] on button "Download Form" at bounding box center [1488, 41] width 109 height 28
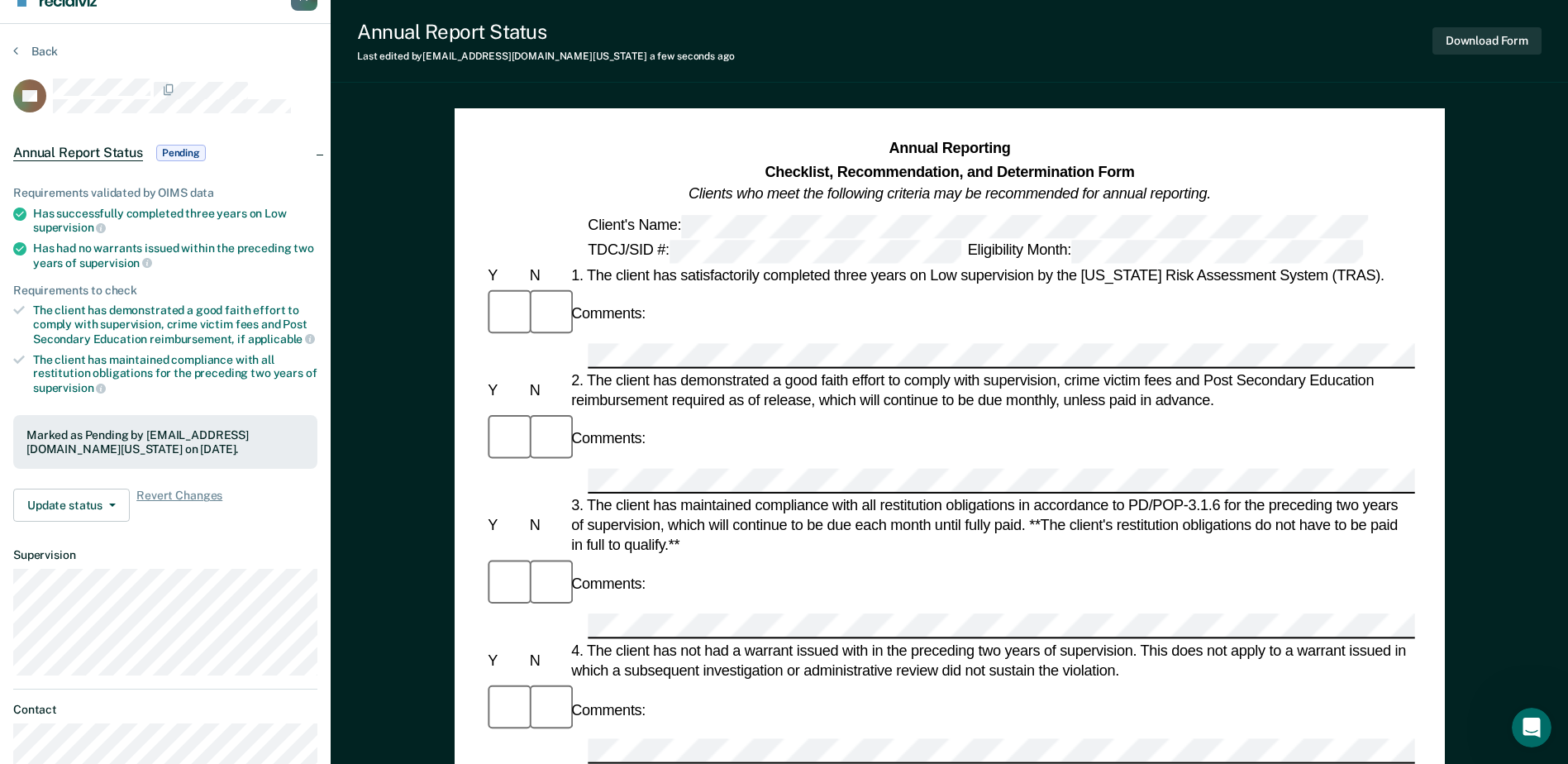
scroll to position [0, 0]
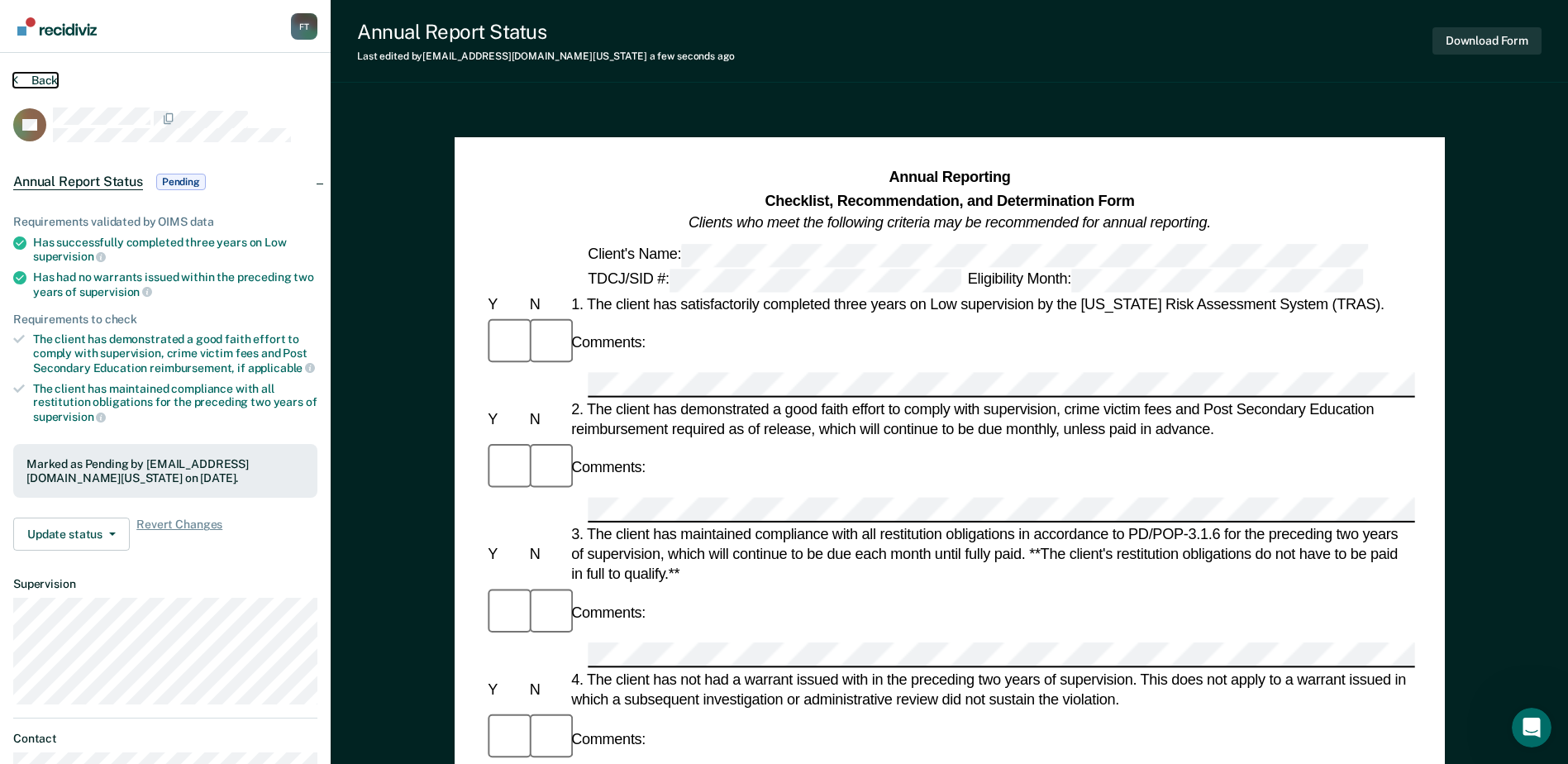
click at [21, 78] on button "Back" at bounding box center [35, 80] width 45 height 15
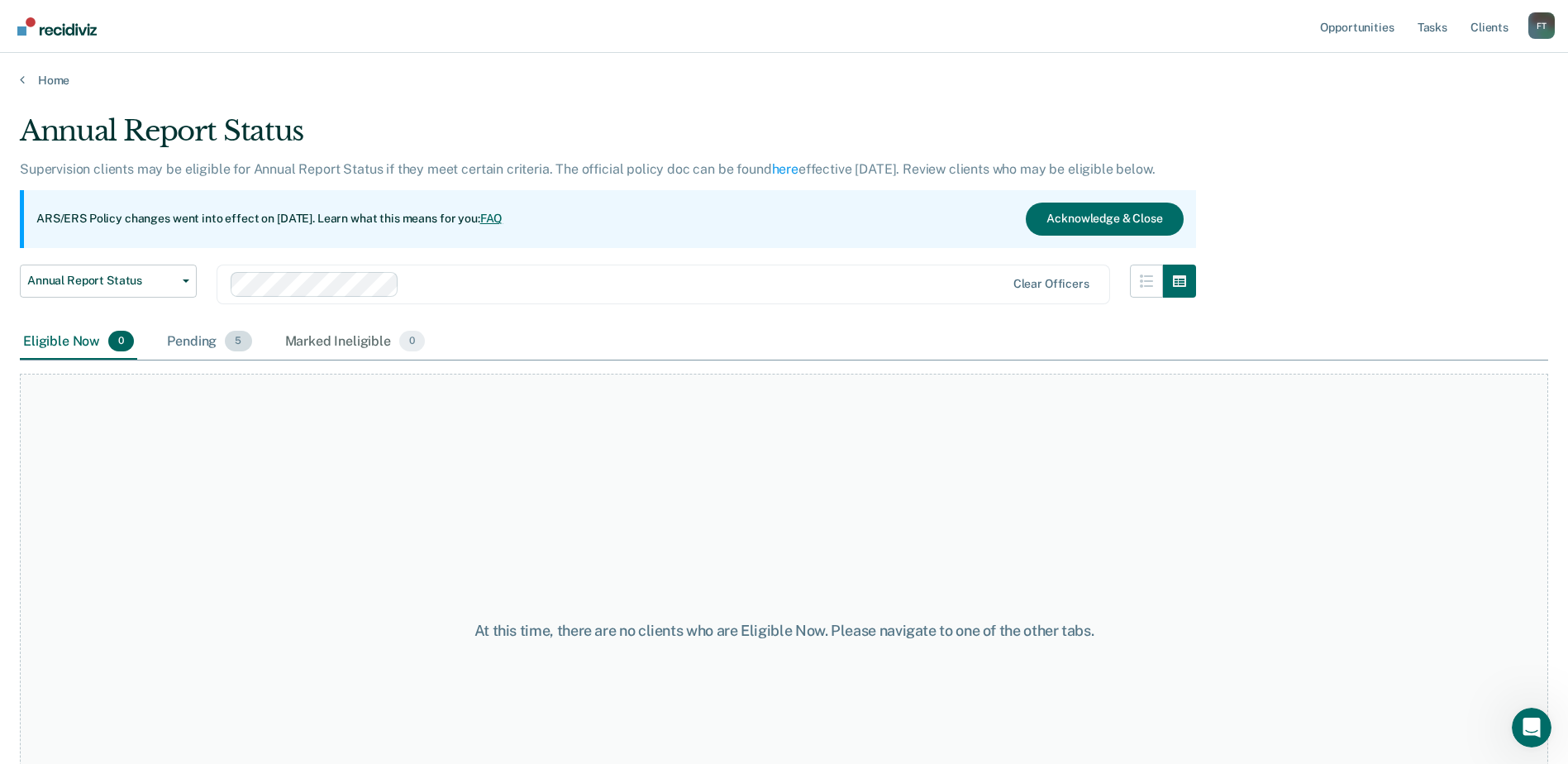
click at [215, 343] on div "Pending 5" at bounding box center [209, 343] width 91 height 36
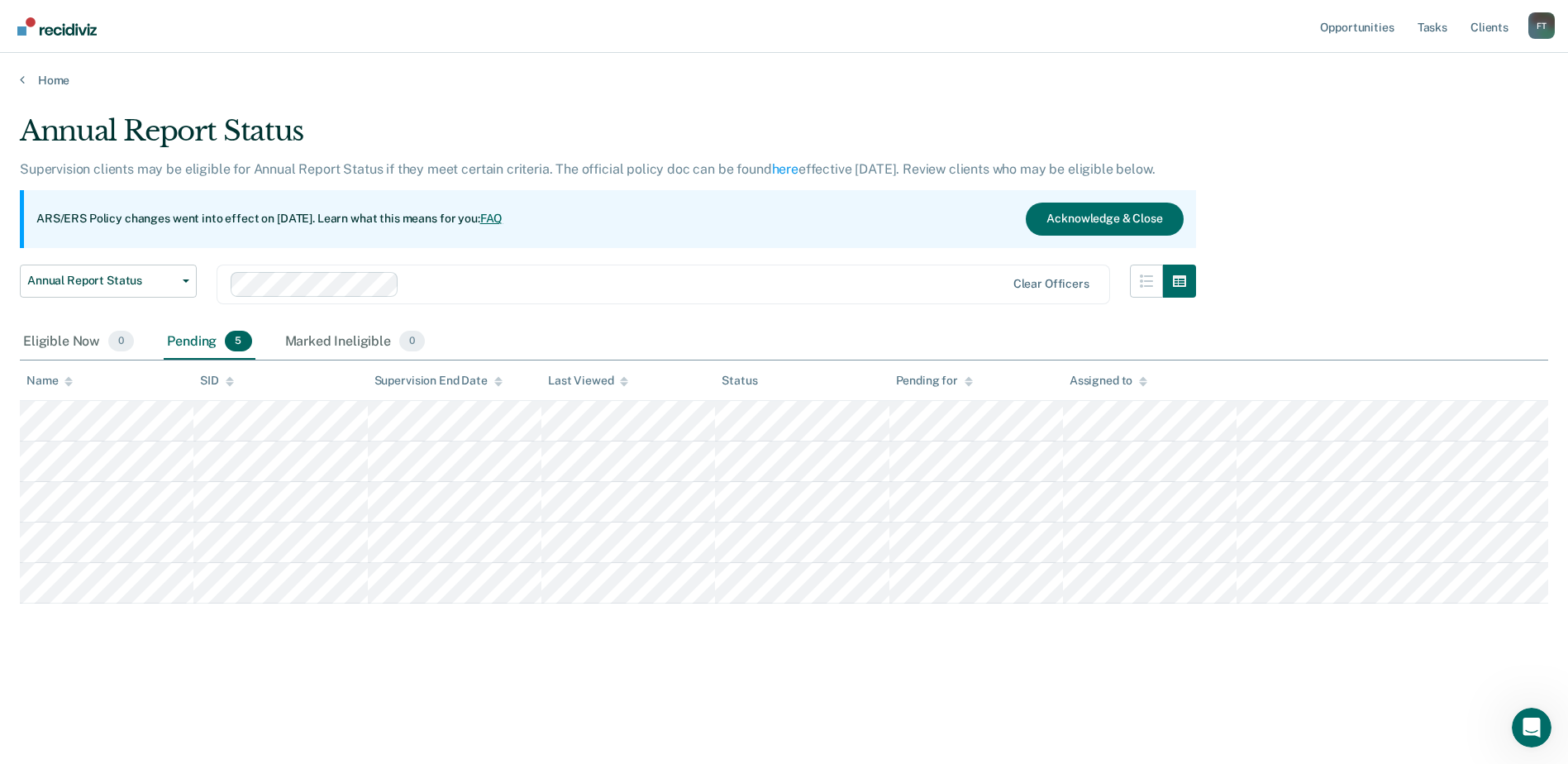
click at [18, 79] on div "Home" at bounding box center [784, 70] width 1568 height 34
click at [23, 79] on icon at bounding box center [22, 79] width 5 height 13
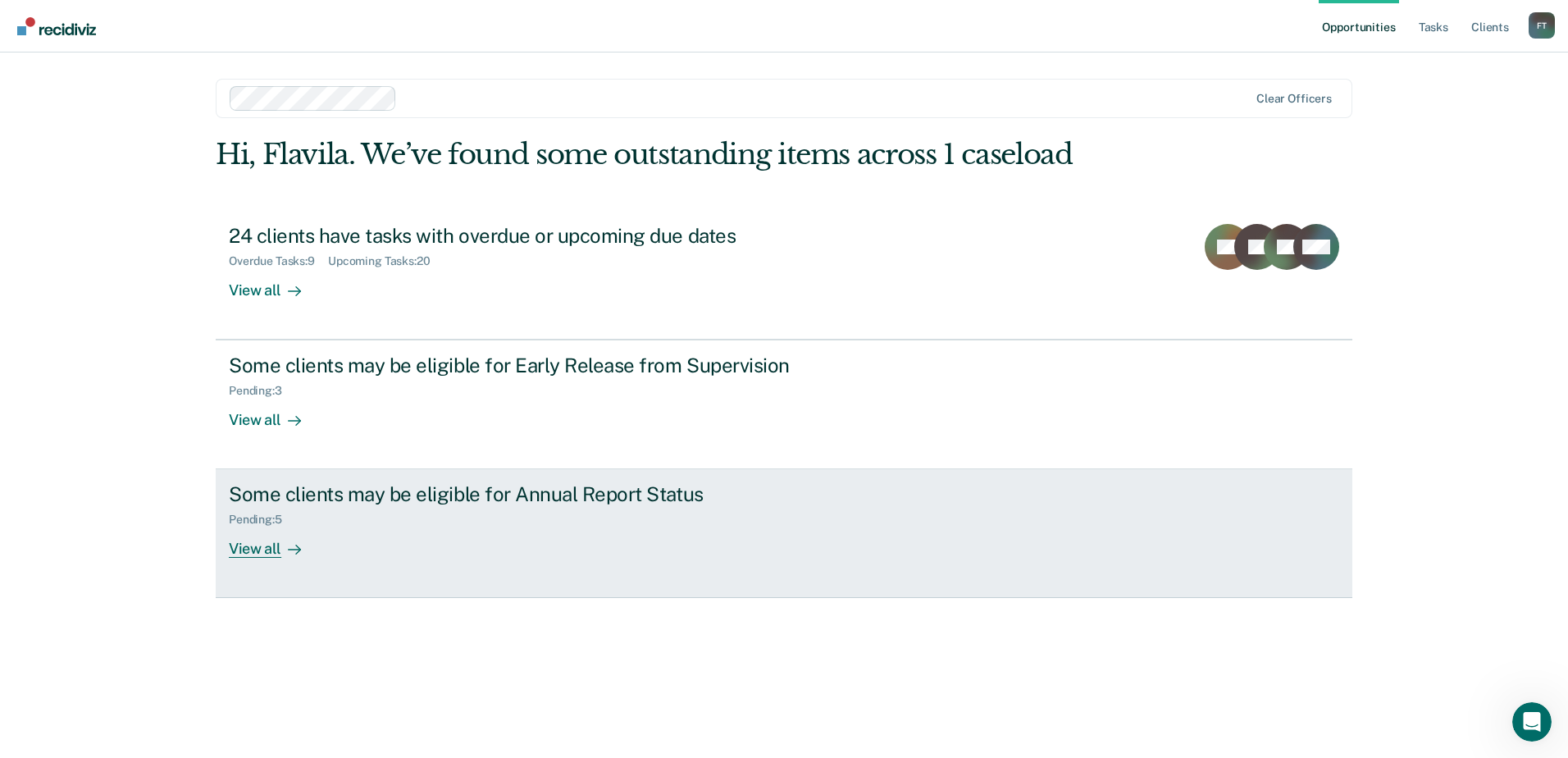
click at [426, 514] on div "Pending : 5" at bounding box center [517, 517] width 576 height 21
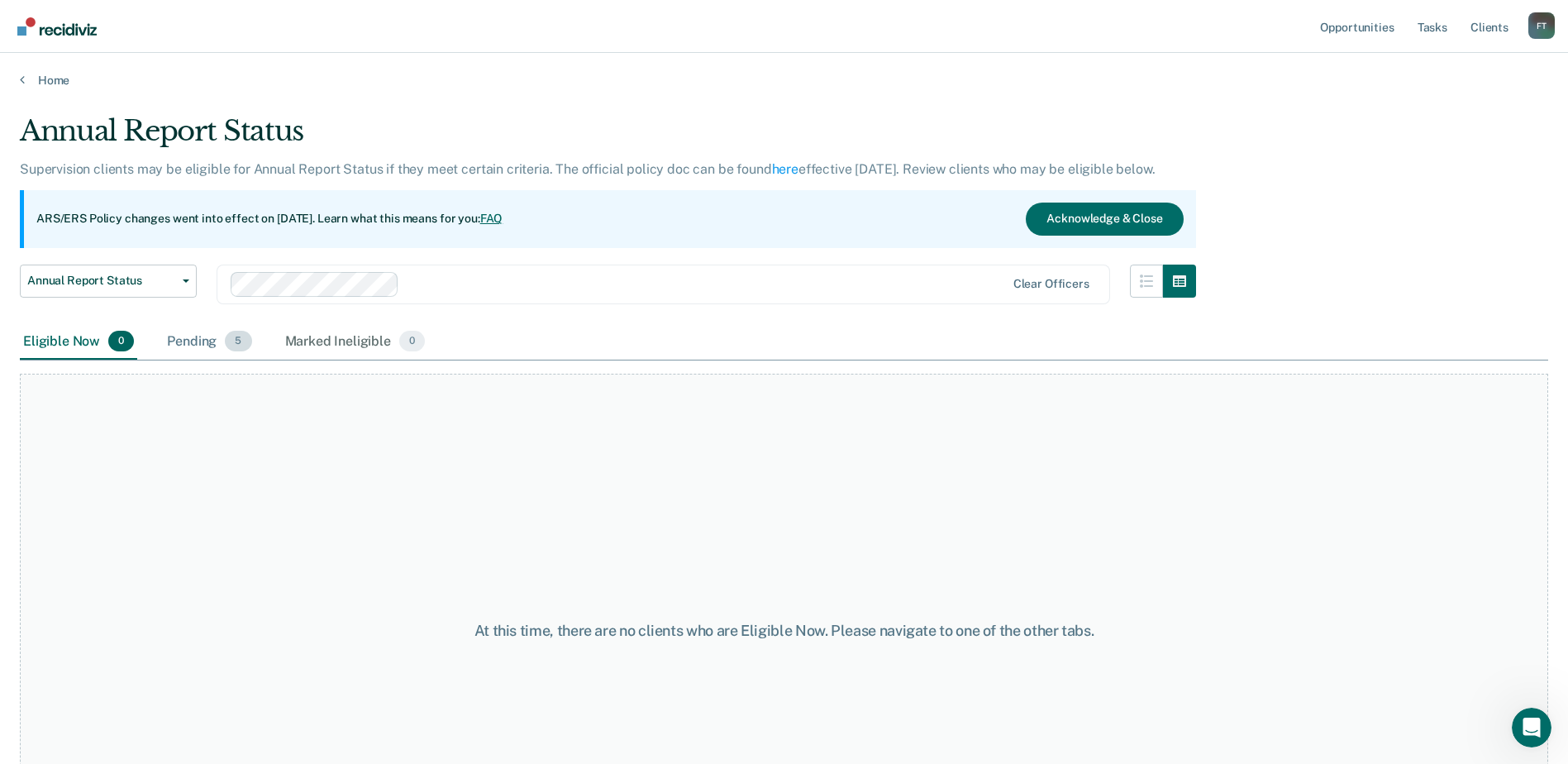
click at [211, 339] on div "Pending 5" at bounding box center [209, 343] width 91 height 36
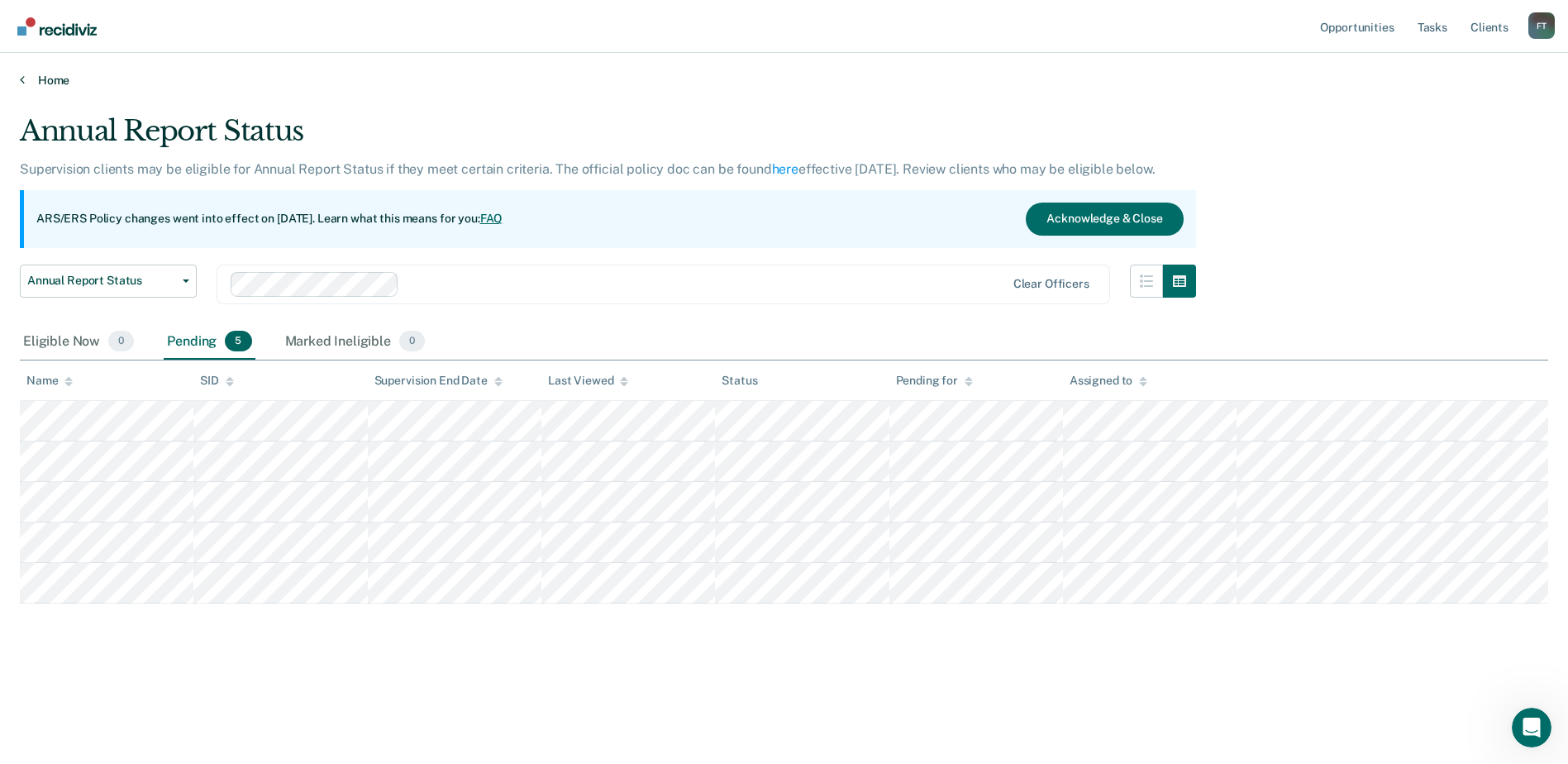
click at [34, 76] on link "Home" at bounding box center [784, 80] width 1529 height 15
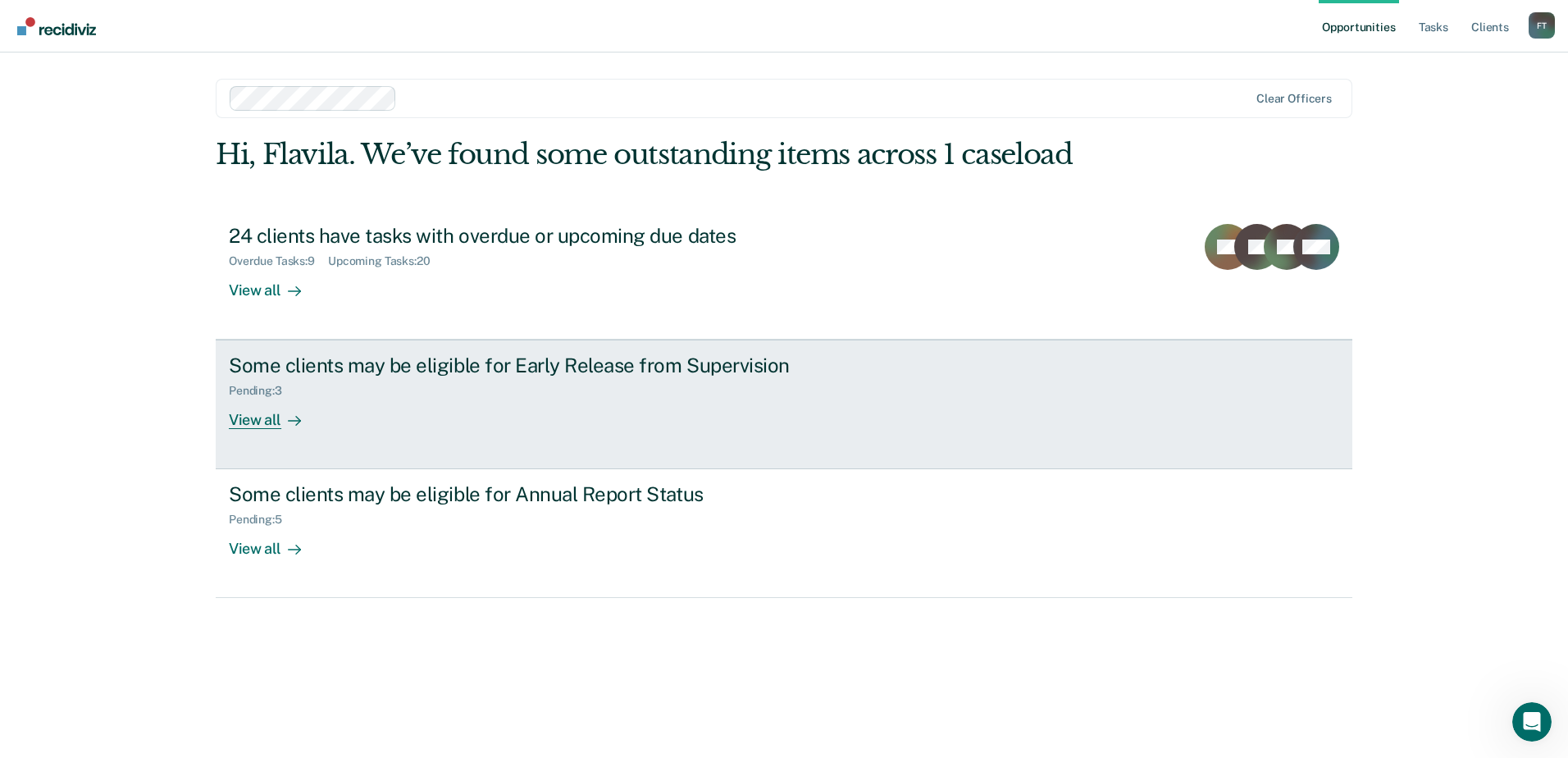
click at [265, 407] on div "View all" at bounding box center [274, 414] width 92 height 32
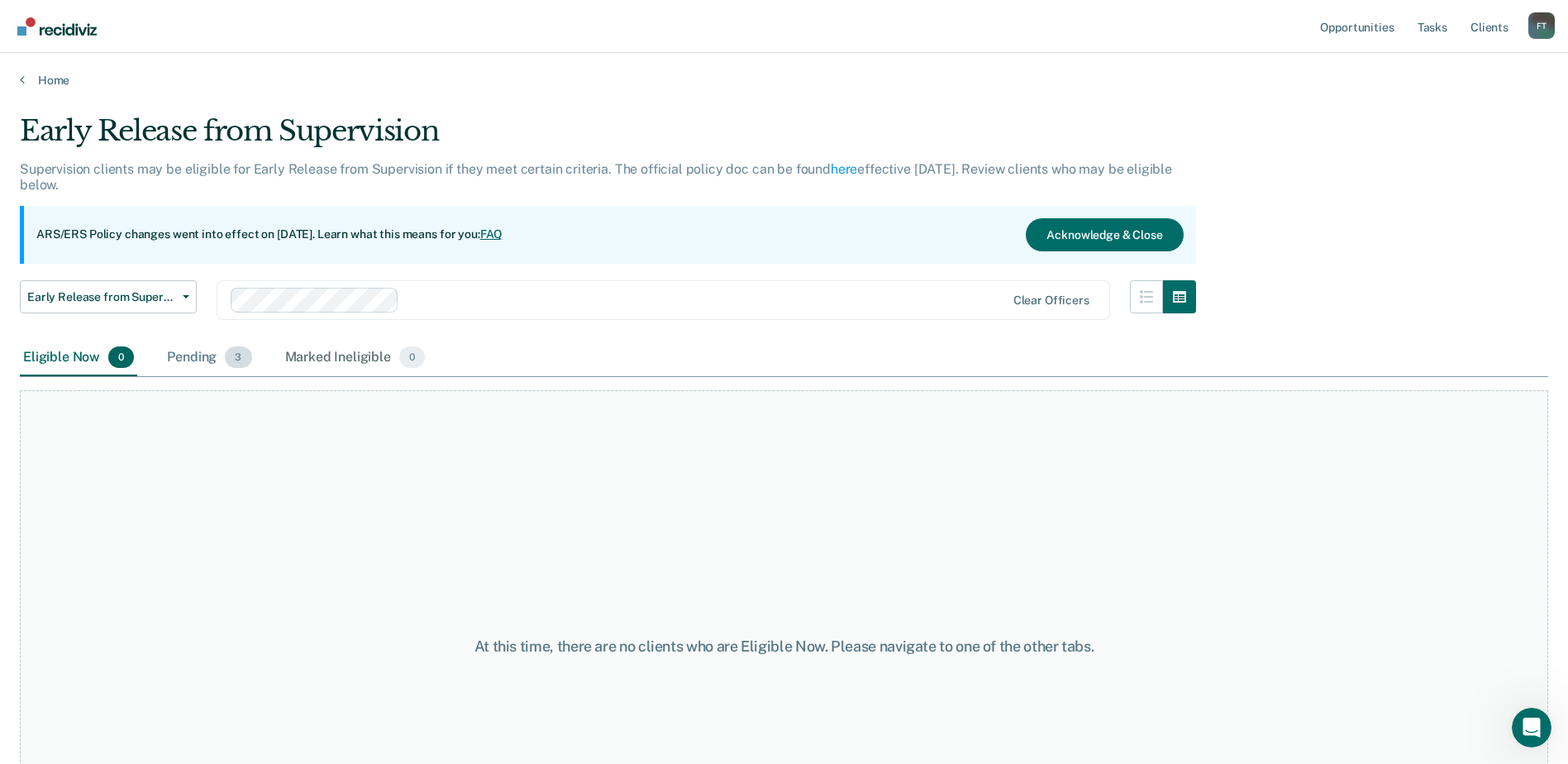
click at [173, 354] on div "Pending 3" at bounding box center [209, 358] width 91 height 36
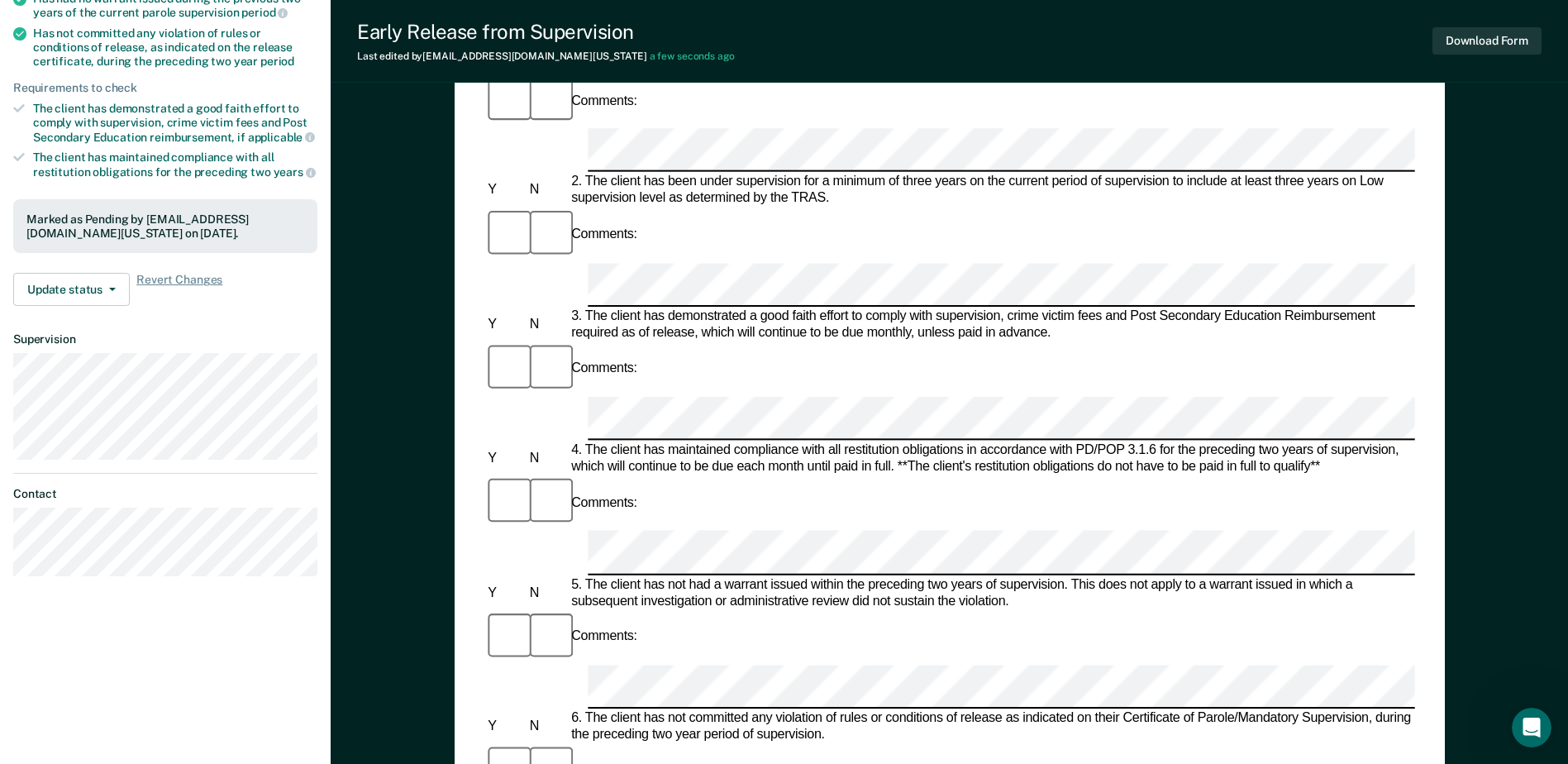
scroll to position [414, 0]
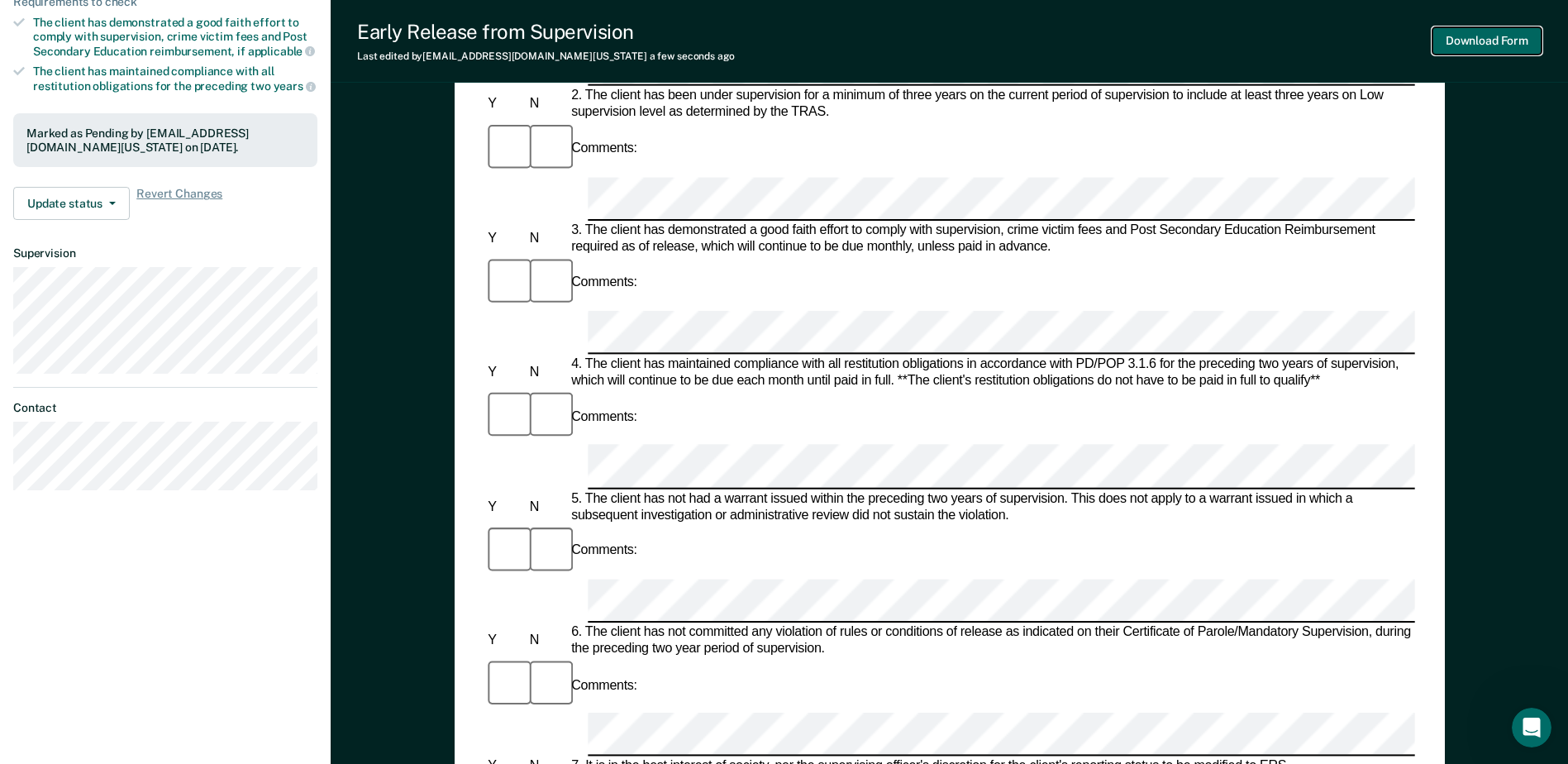
click at [1489, 37] on button "Download Form" at bounding box center [1488, 41] width 109 height 28
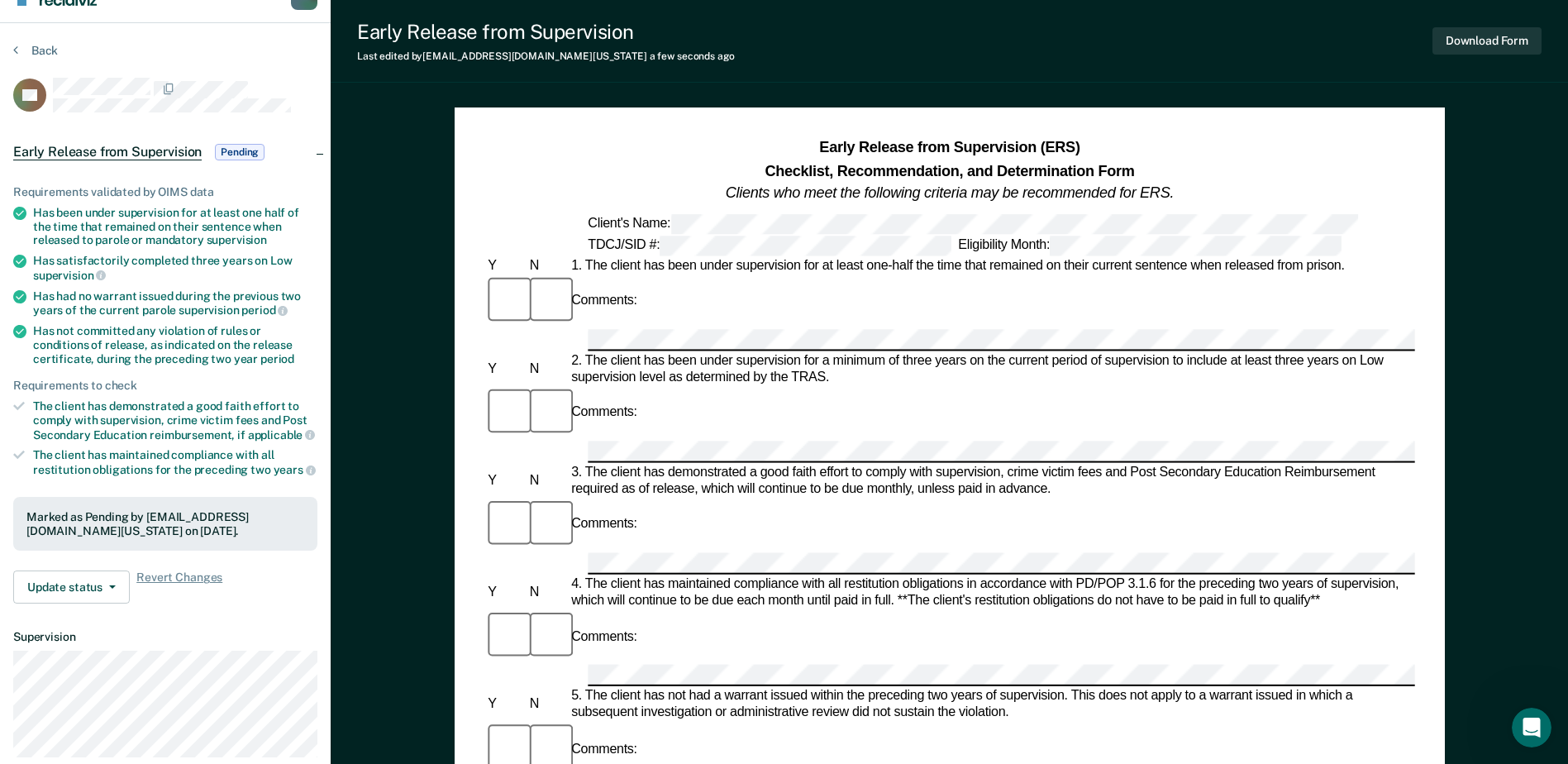
scroll to position [0, 0]
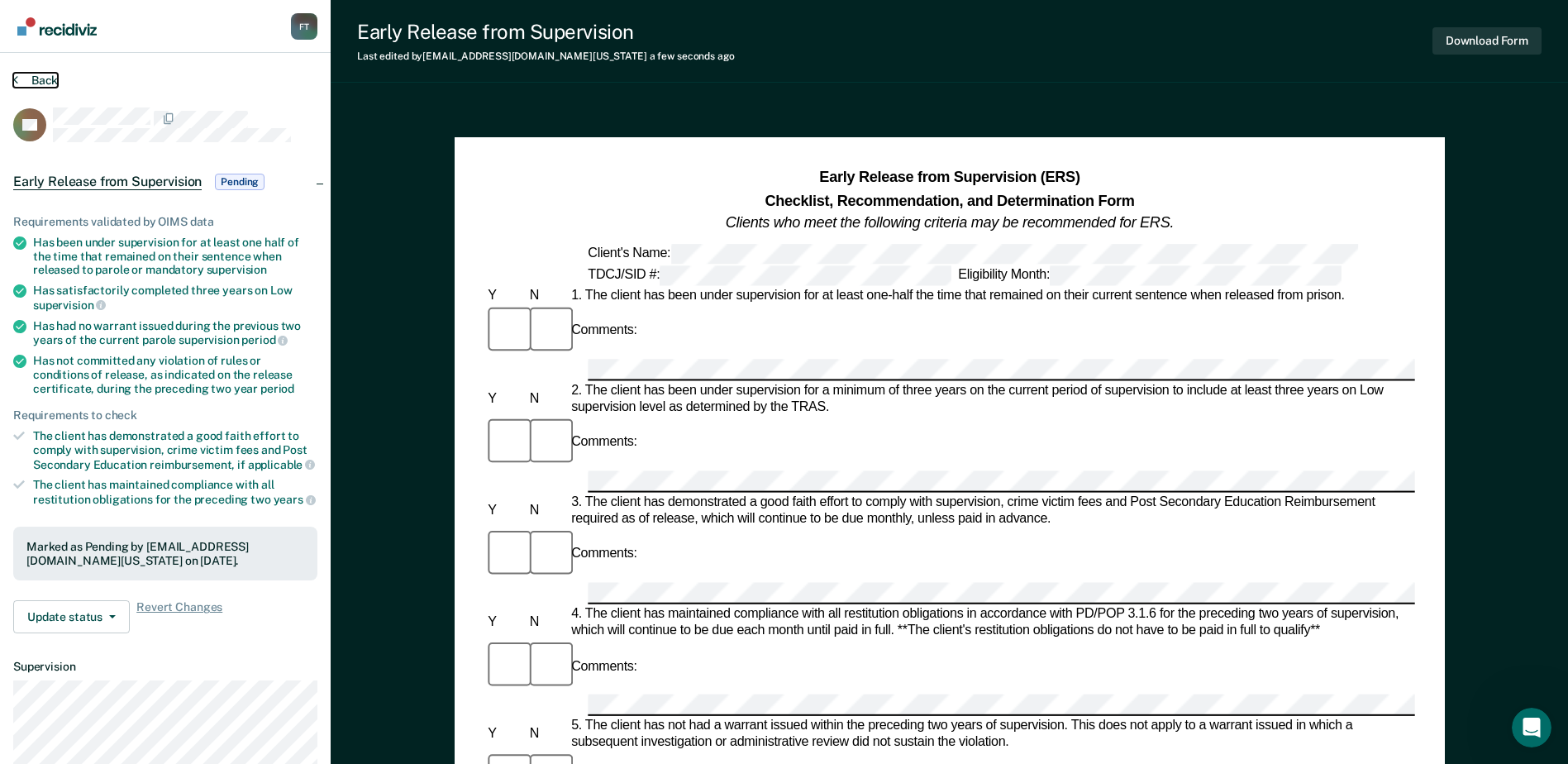
click at [26, 79] on button "Back" at bounding box center [35, 80] width 45 height 15
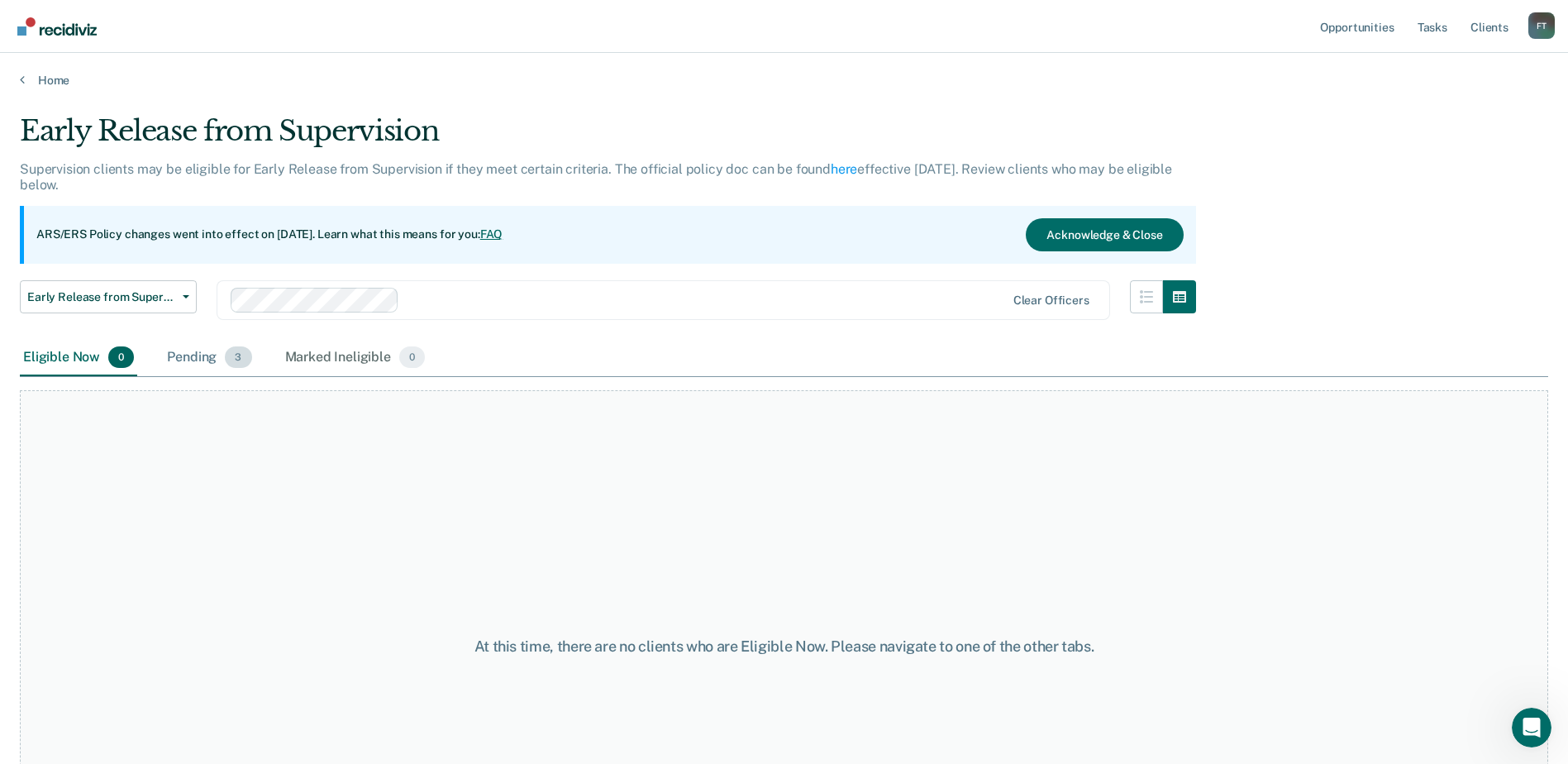
click at [198, 354] on div "Pending 3" at bounding box center [209, 358] width 91 height 36
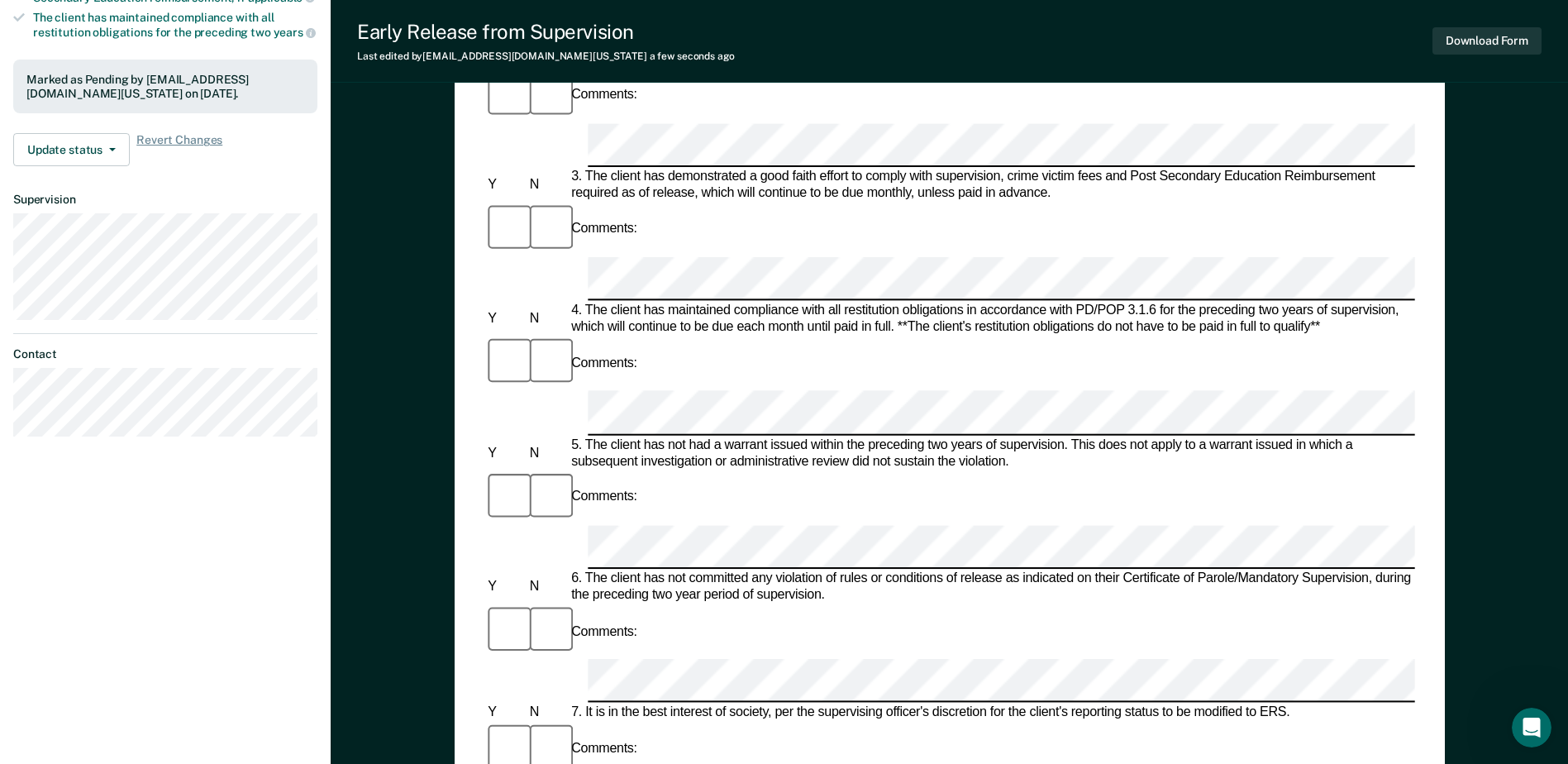
scroll to position [496, 0]
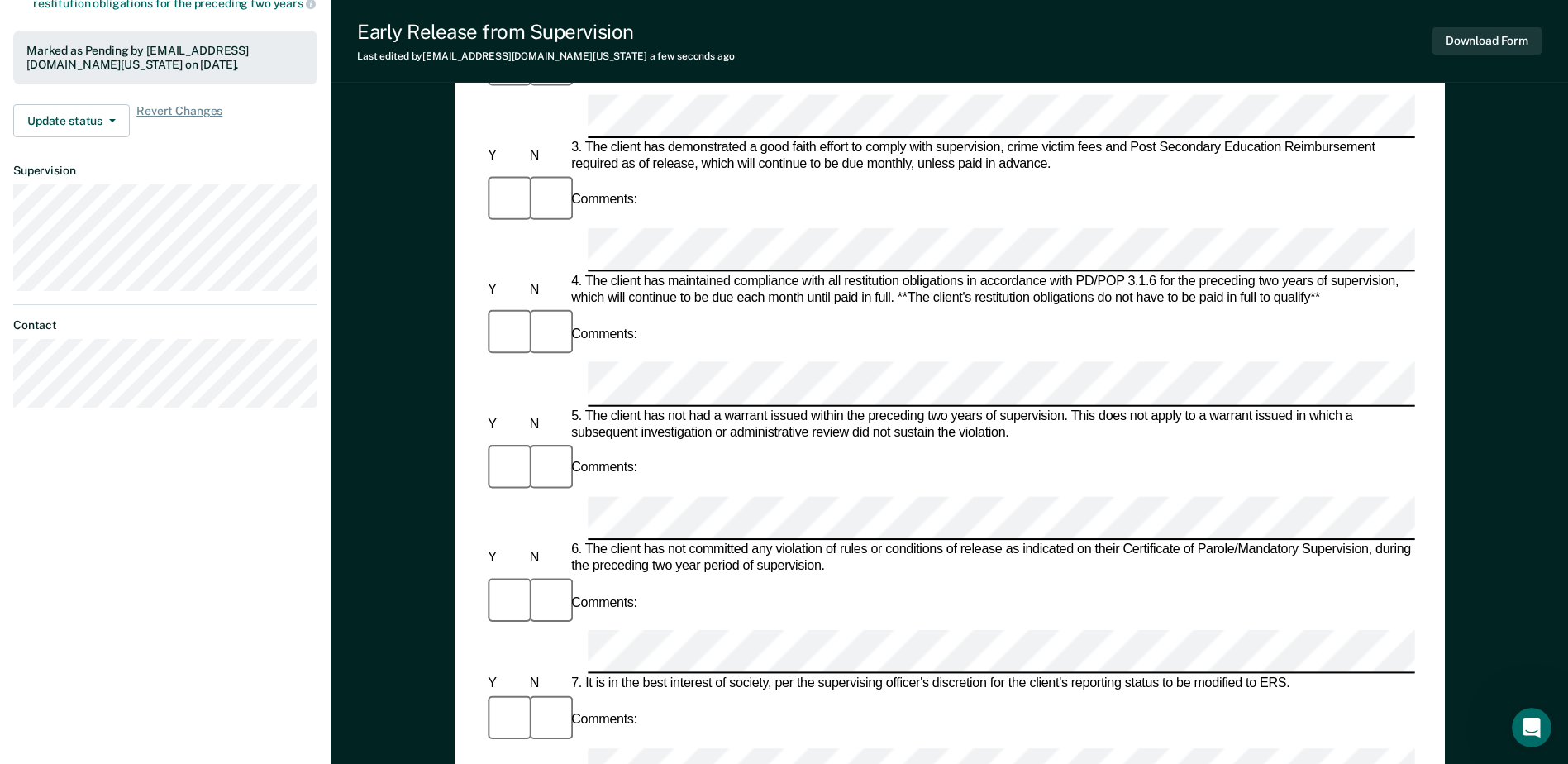
click at [989, 692] on div "Comments:" at bounding box center [950, 720] width 930 height 56
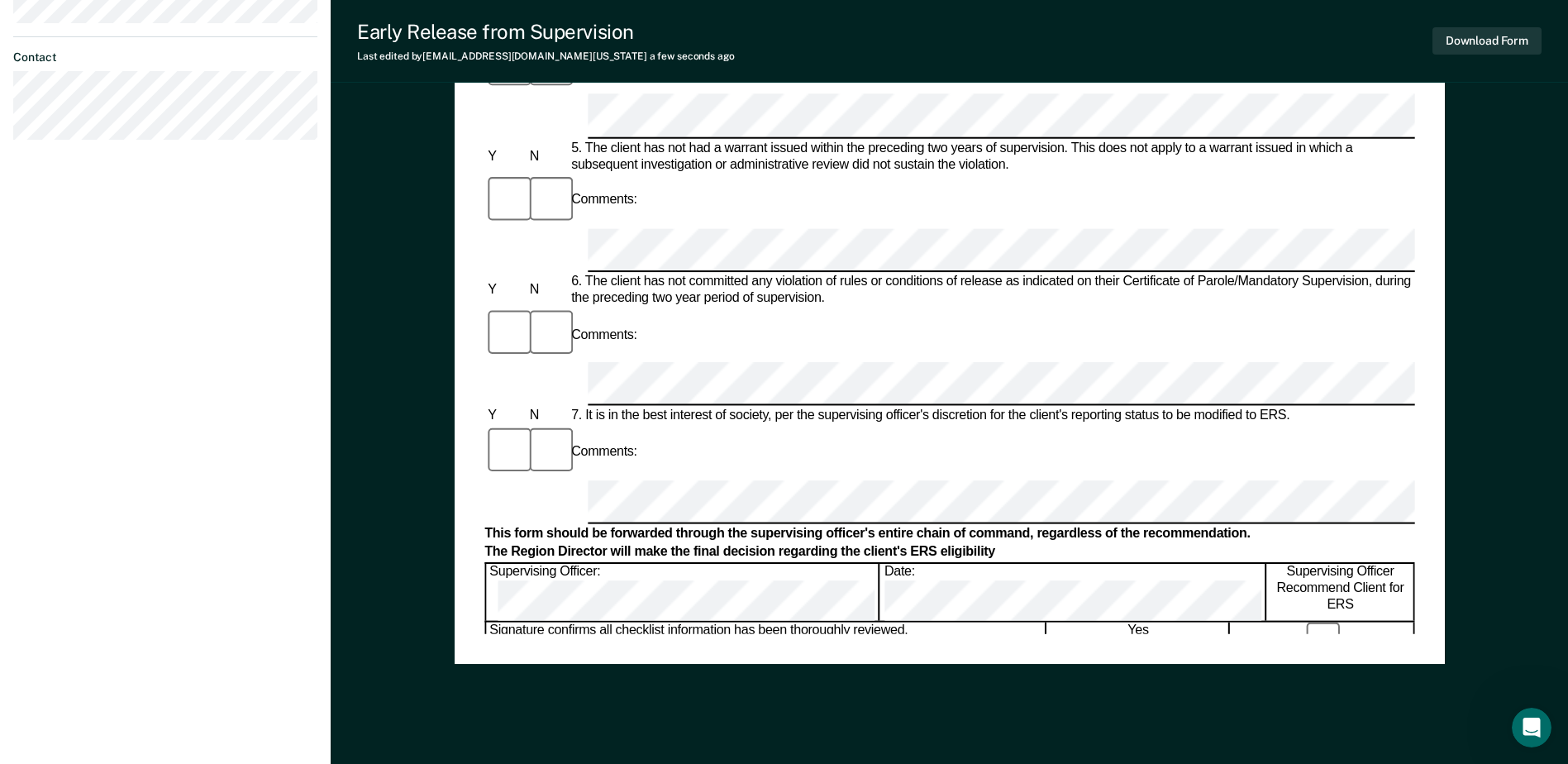
scroll to position [793, 0]
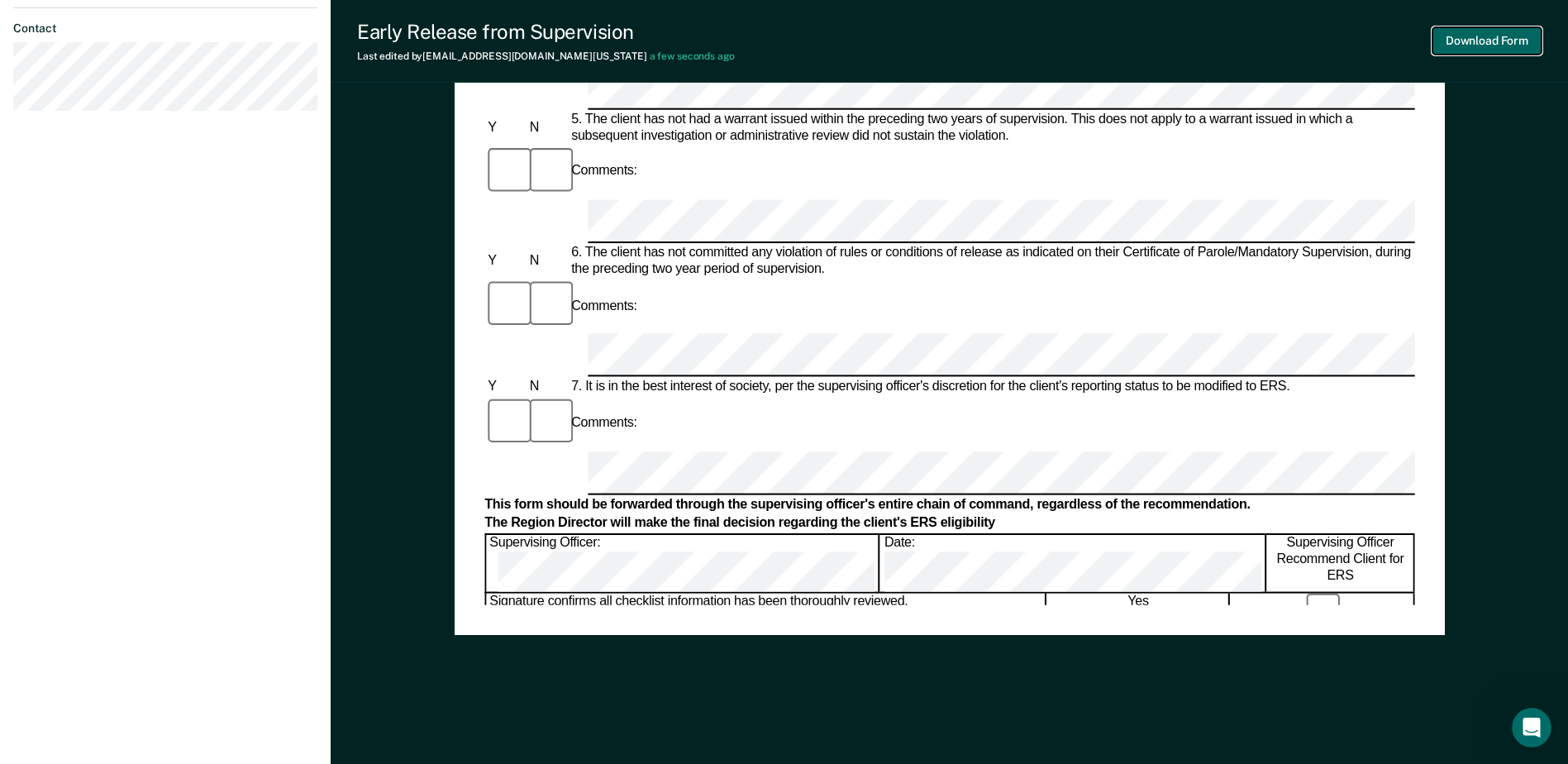
click at [1484, 38] on button "Download Form" at bounding box center [1488, 41] width 109 height 28
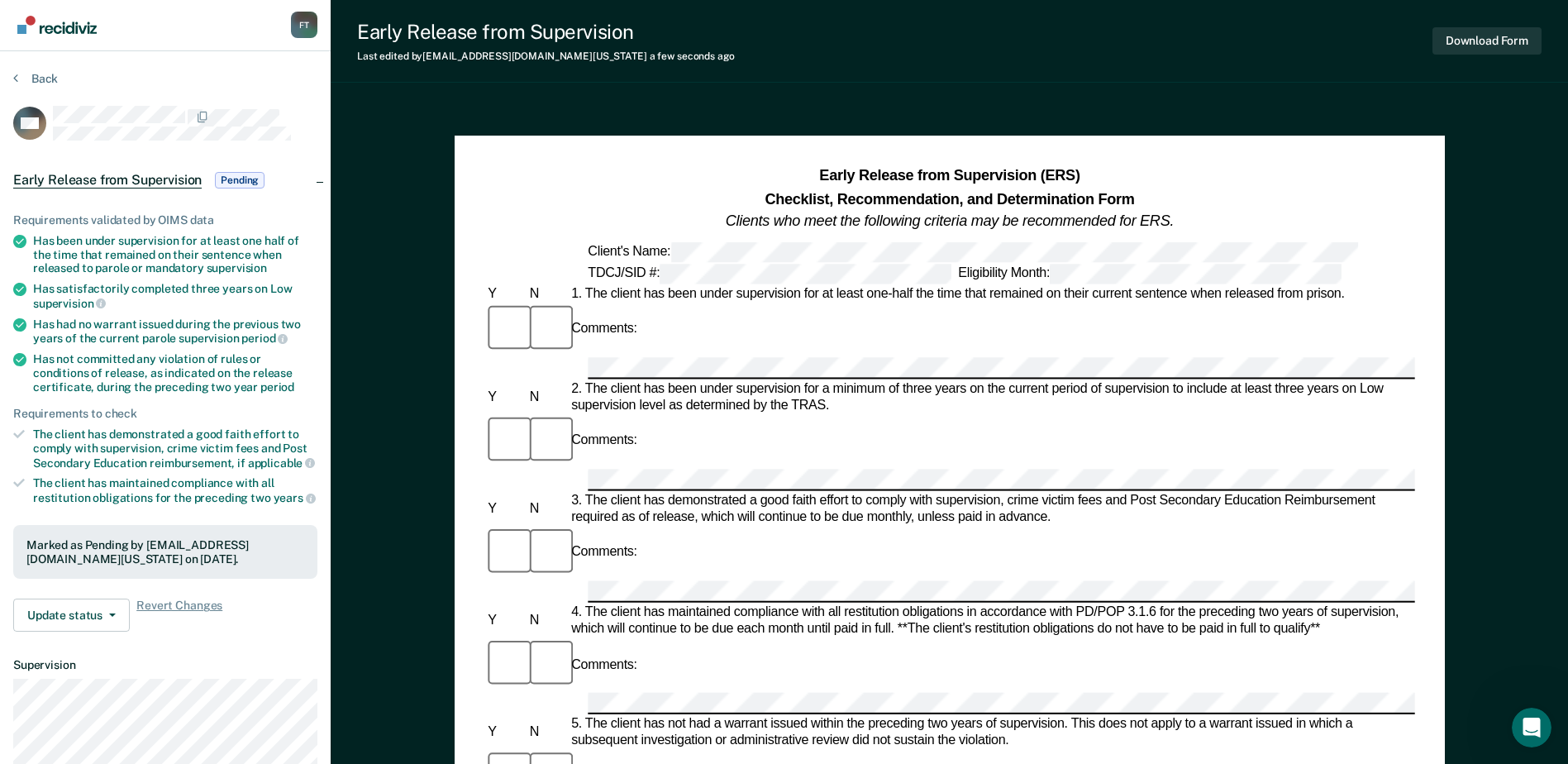
scroll to position [0, 0]
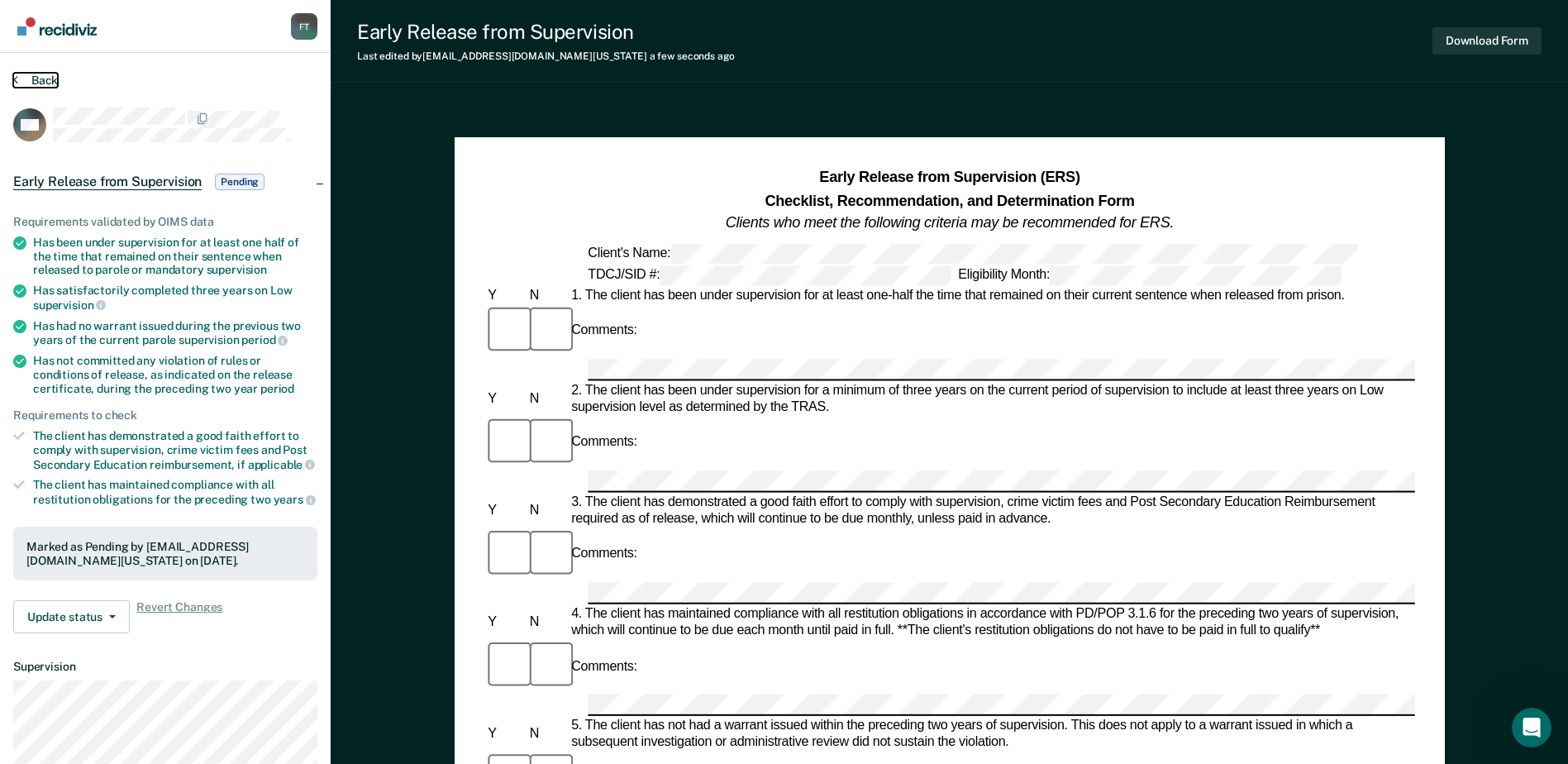
click at [29, 81] on button "Back" at bounding box center [35, 80] width 45 height 15
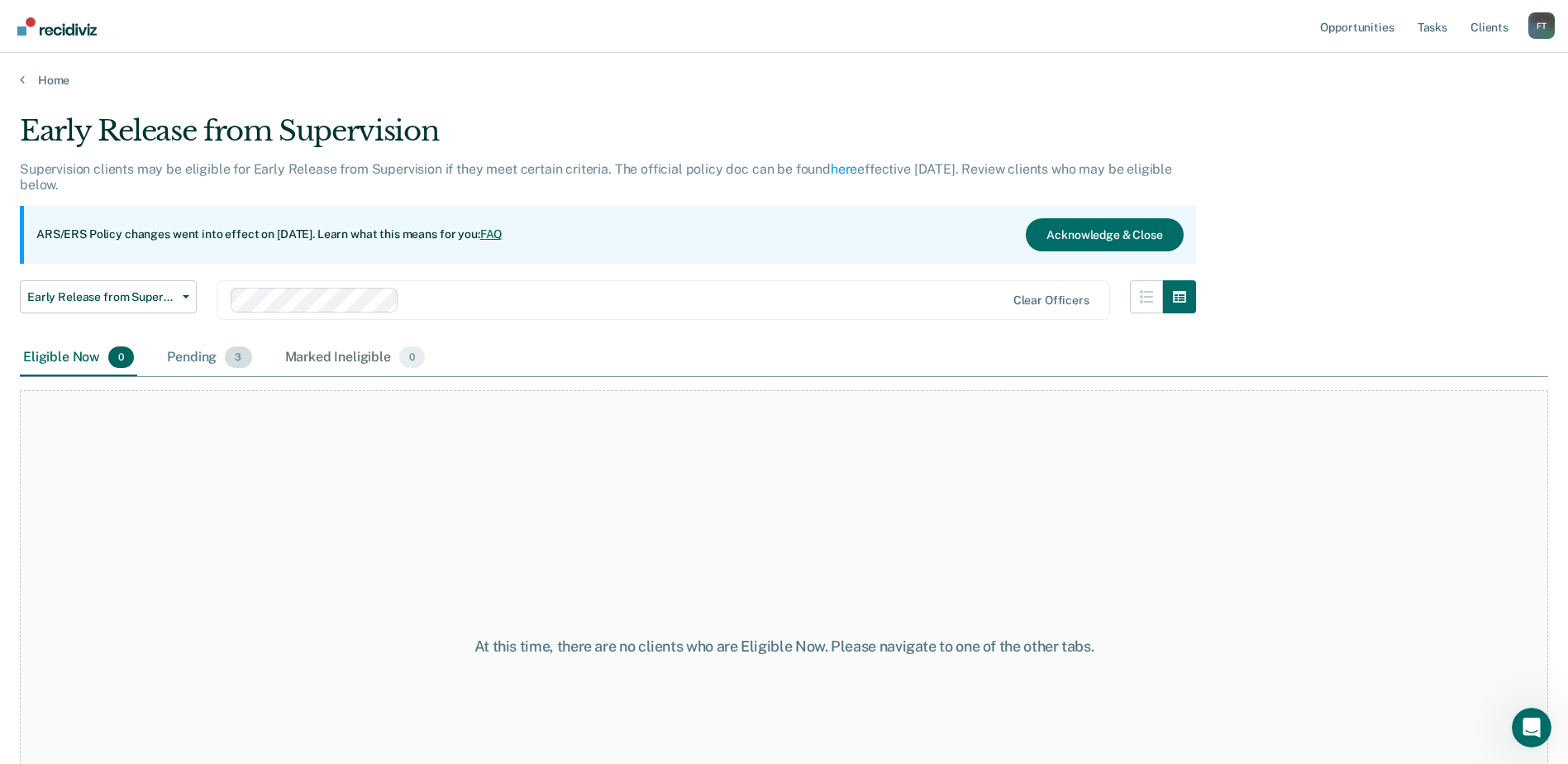
click at [221, 367] on div "Pending 3" at bounding box center [209, 358] width 91 height 36
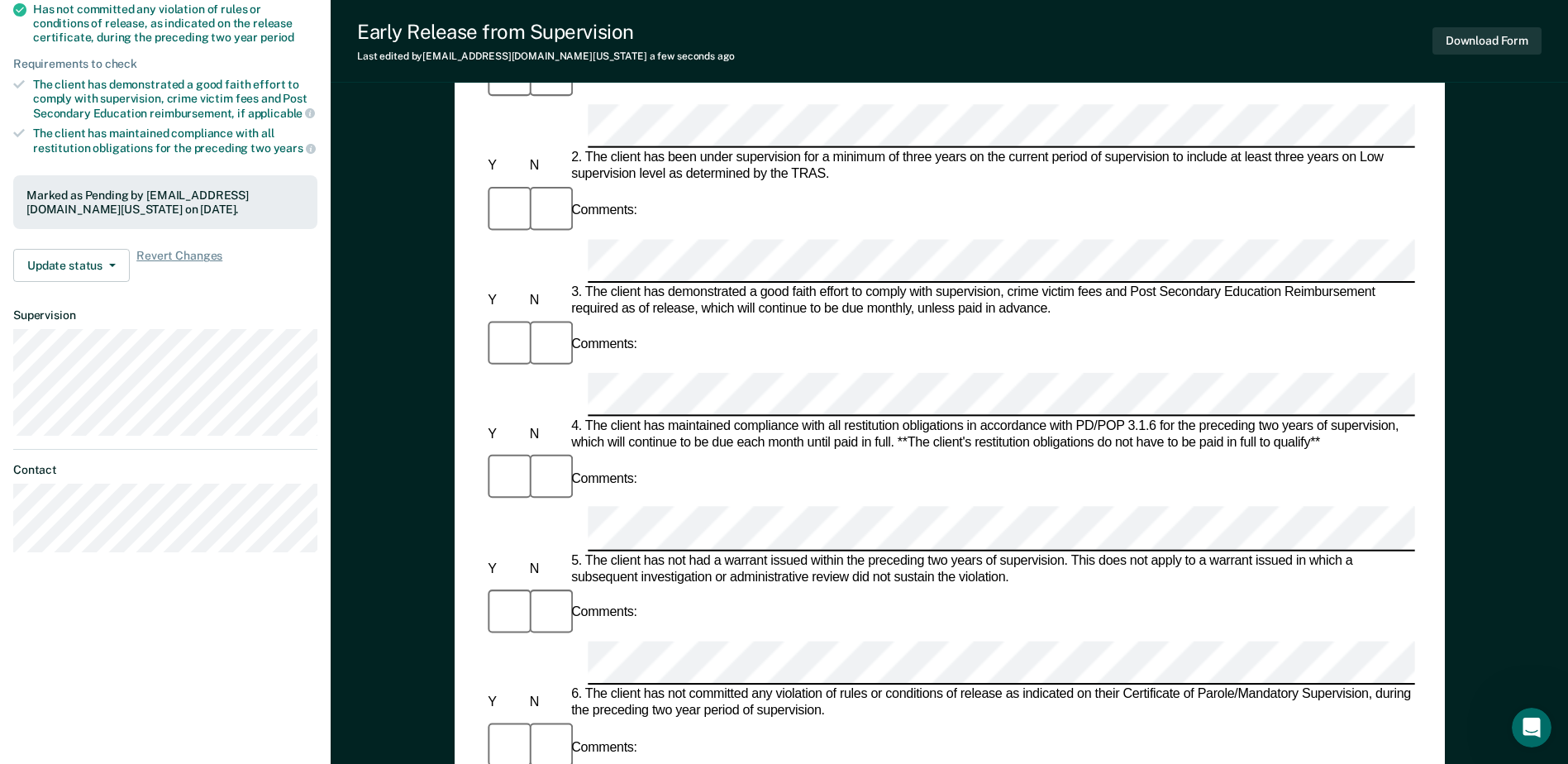
scroll to position [131, 0]
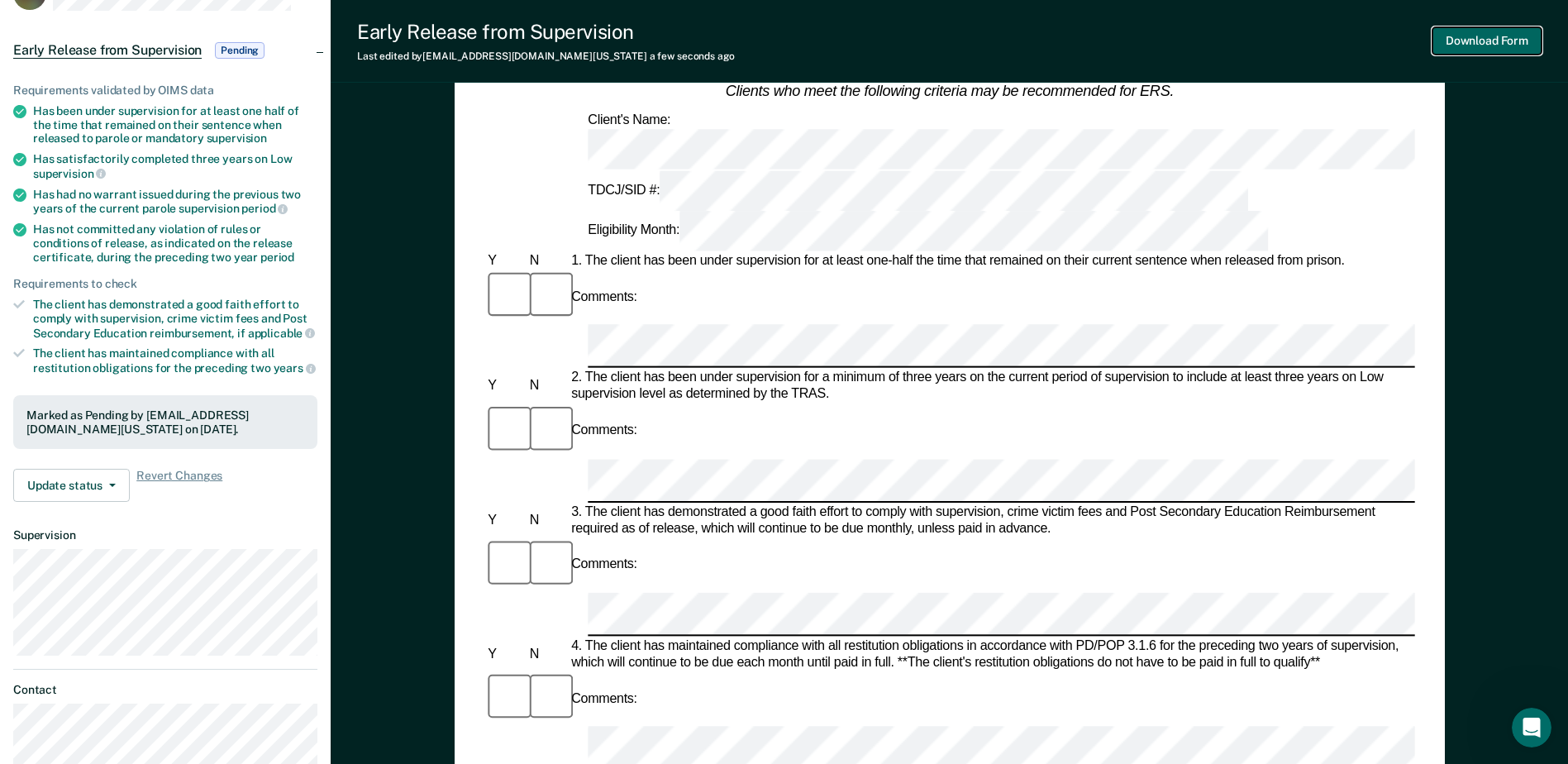
click at [1447, 30] on button "Download Form" at bounding box center [1488, 41] width 109 height 28
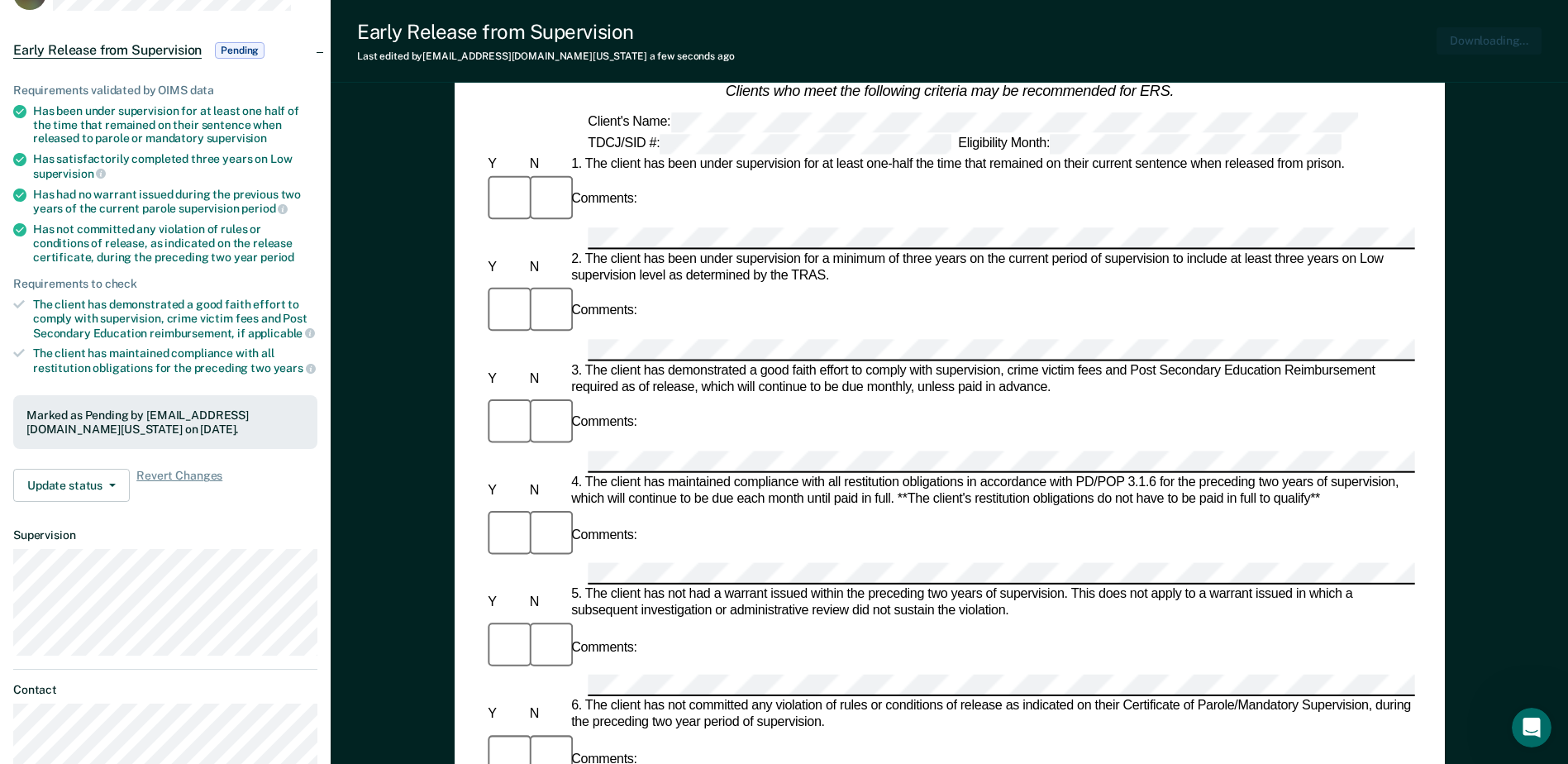
scroll to position [0, 0]
